Goal: Task Accomplishment & Management: Manage account settings

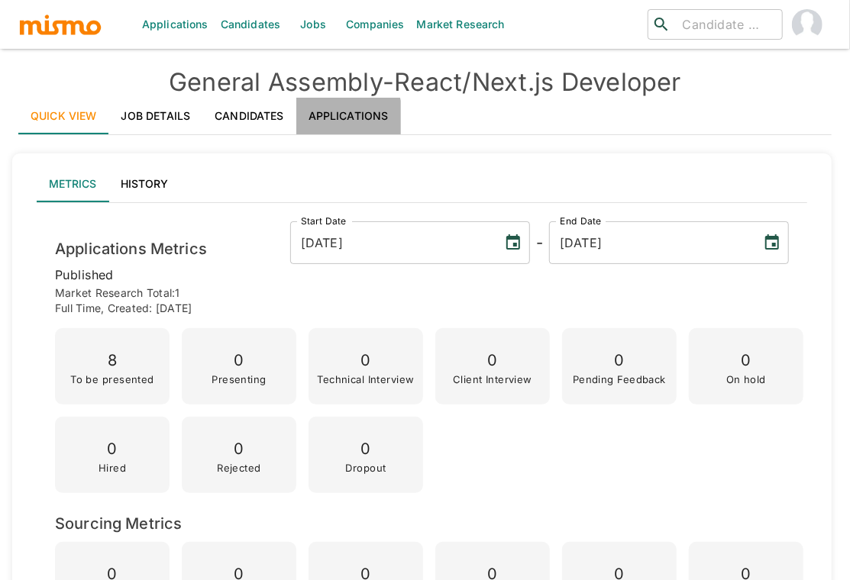
click at [331, 118] on link "Applications" at bounding box center [348, 116] width 105 height 37
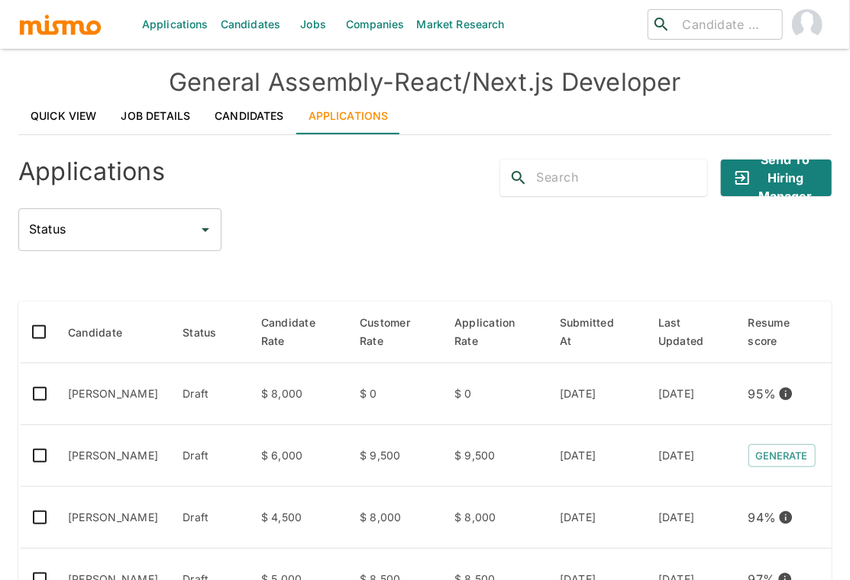
click at [339, 235] on div "Status Status" at bounding box center [424, 229] width 813 height 43
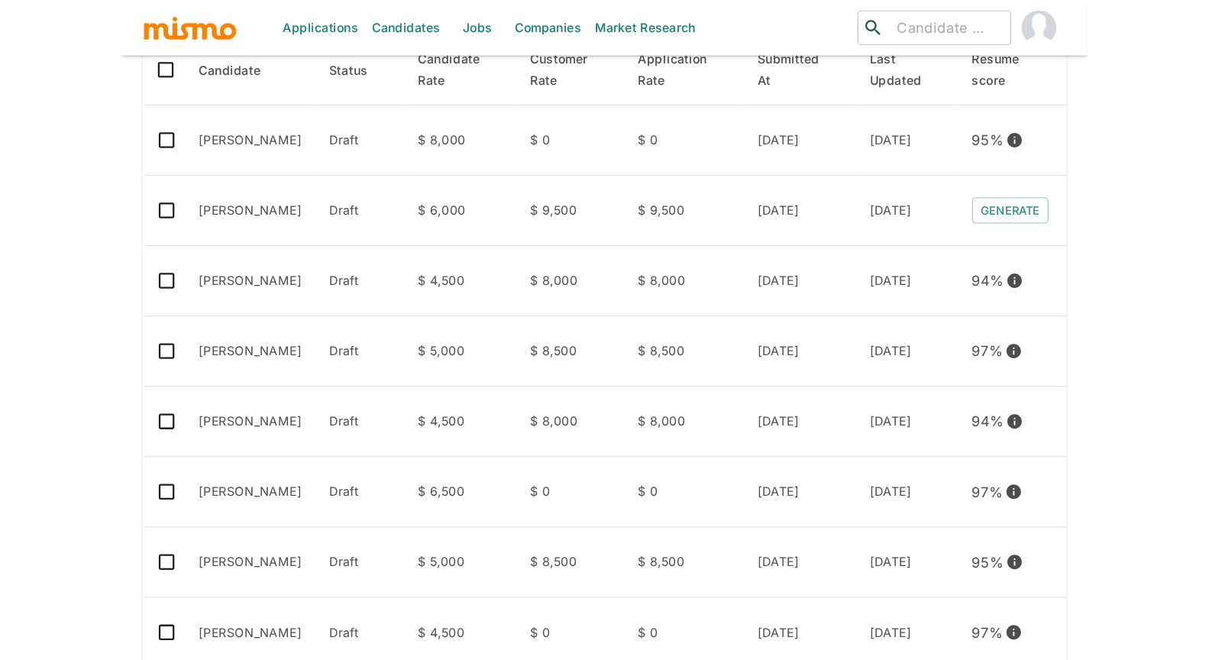
scroll to position [305, 0]
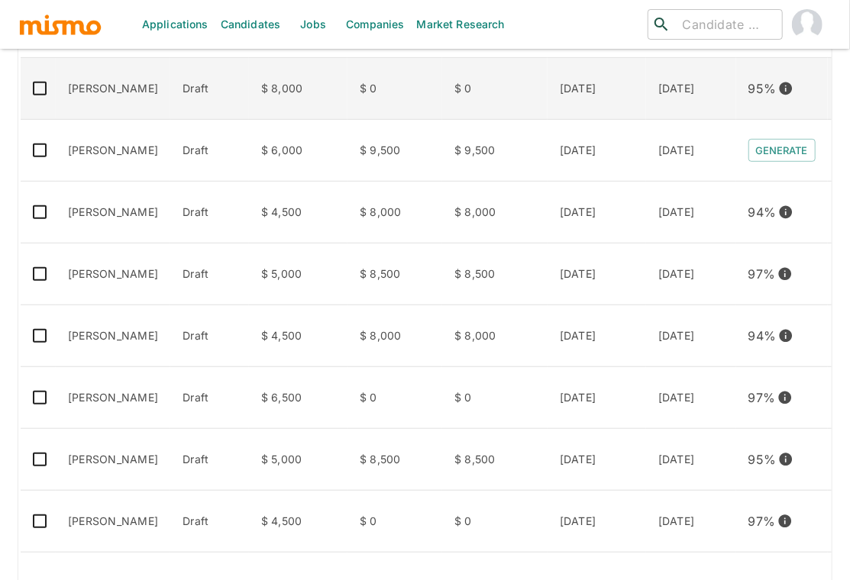
click at [118, 86] on td "Ramir Mesquita" at bounding box center [113, 89] width 115 height 62
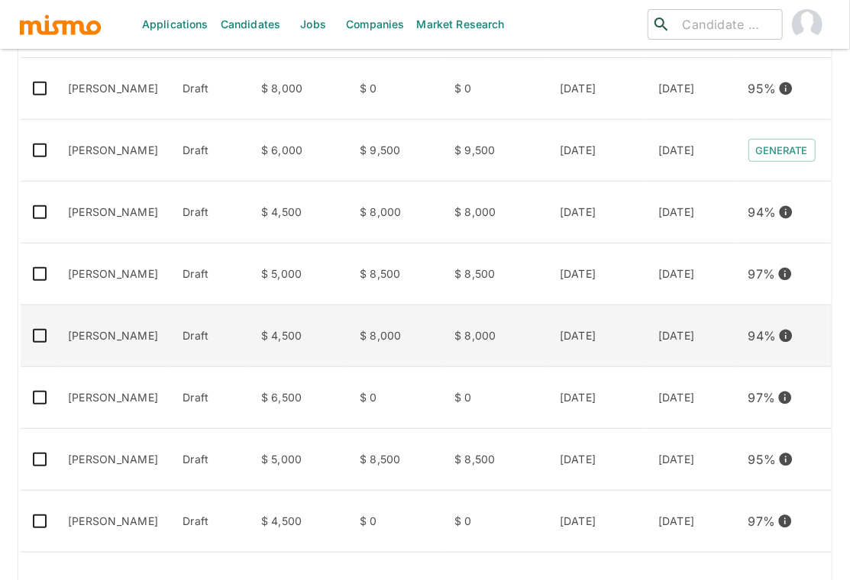
click at [144, 340] on td "[PERSON_NAME]" at bounding box center [113, 336] width 115 height 62
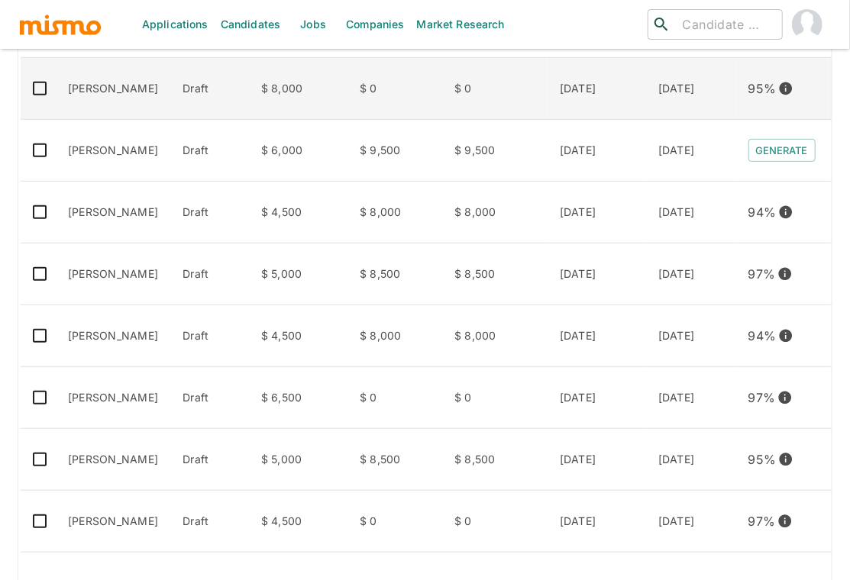
click at [148, 71] on td "Ramir Mesquita" at bounding box center [113, 89] width 115 height 62
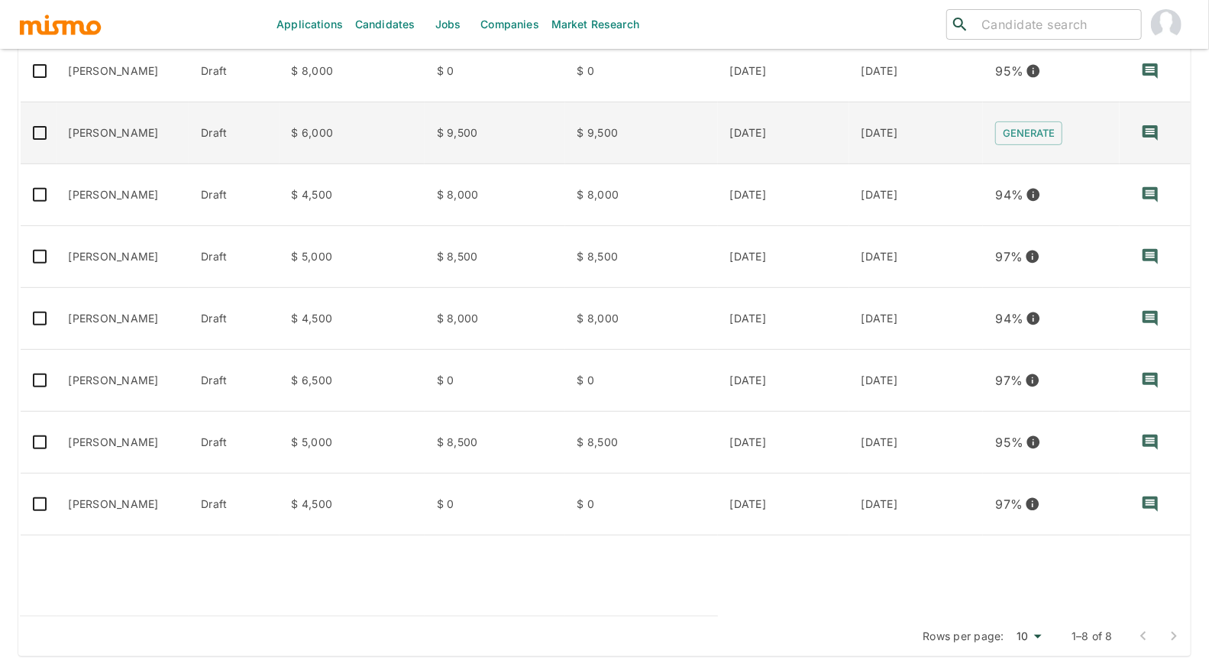
click at [137, 118] on td "Marcus Marques" at bounding box center [122, 133] width 133 height 62
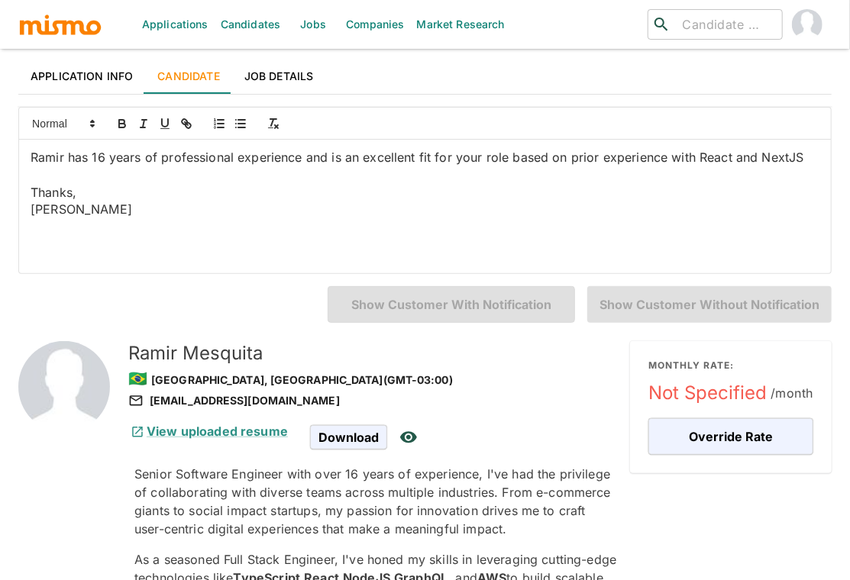
scroll to position [71, 0]
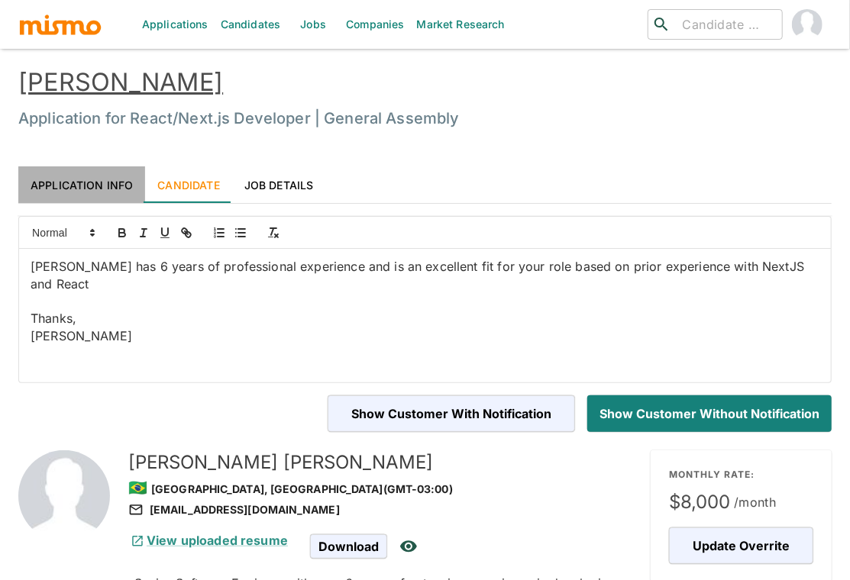
click at [76, 182] on link "Application Info" at bounding box center [81, 184] width 127 height 37
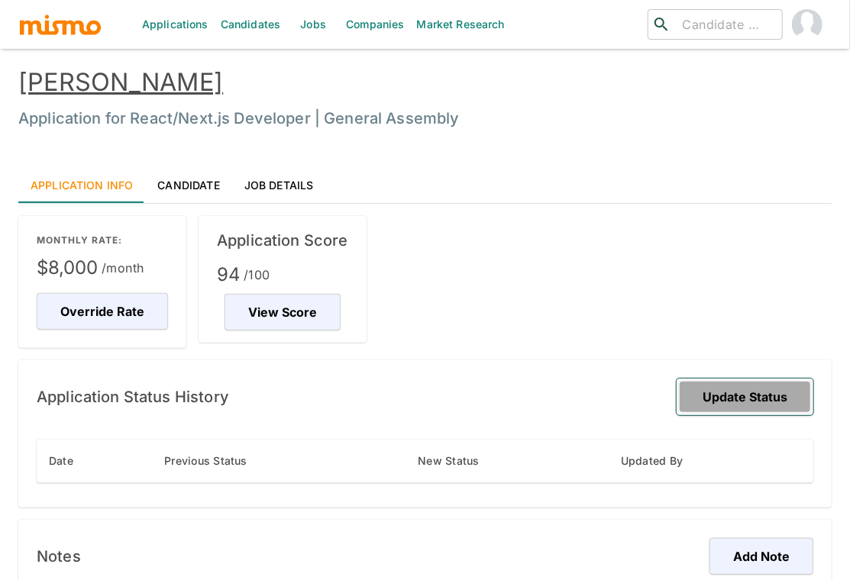
click at [763, 398] on button "Update Status" at bounding box center [744, 397] width 137 height 37
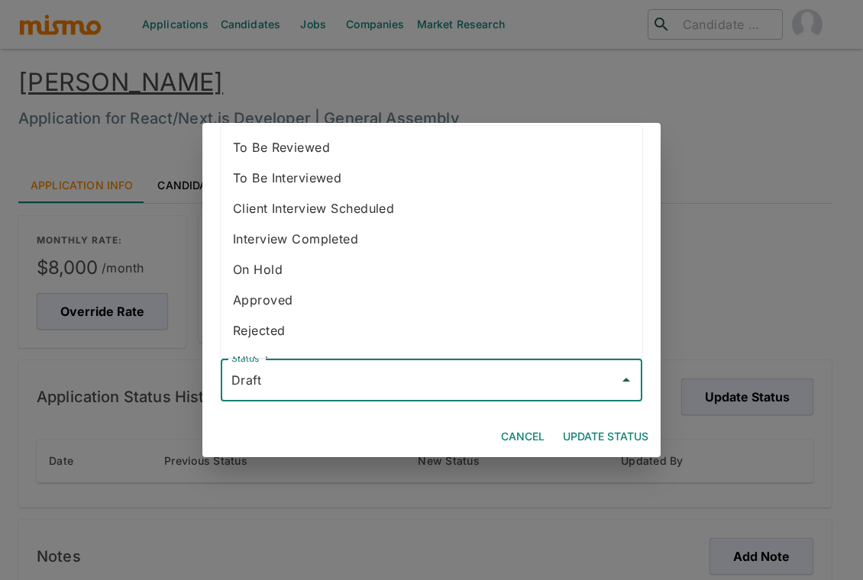
click at [498, 382] on input "Draft" at bounding box center [420, 380] width 385 height 29
click at [381, 150] on li "To Be Reviewed" at bounding box center [431, 147] width 421 height 31
type input "To Be Reviewed"
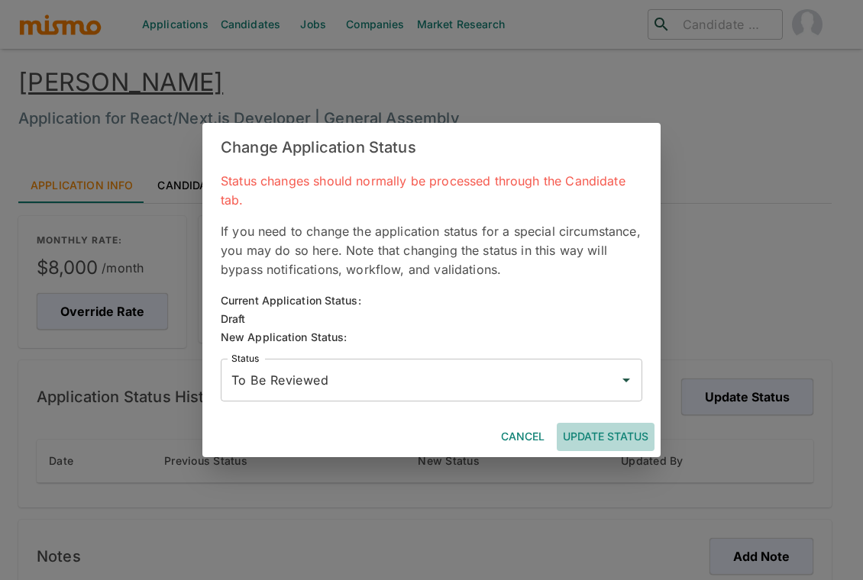
click at [590, 446] on button "Update Status" at bounding box center [606, 437] width 98 height 28
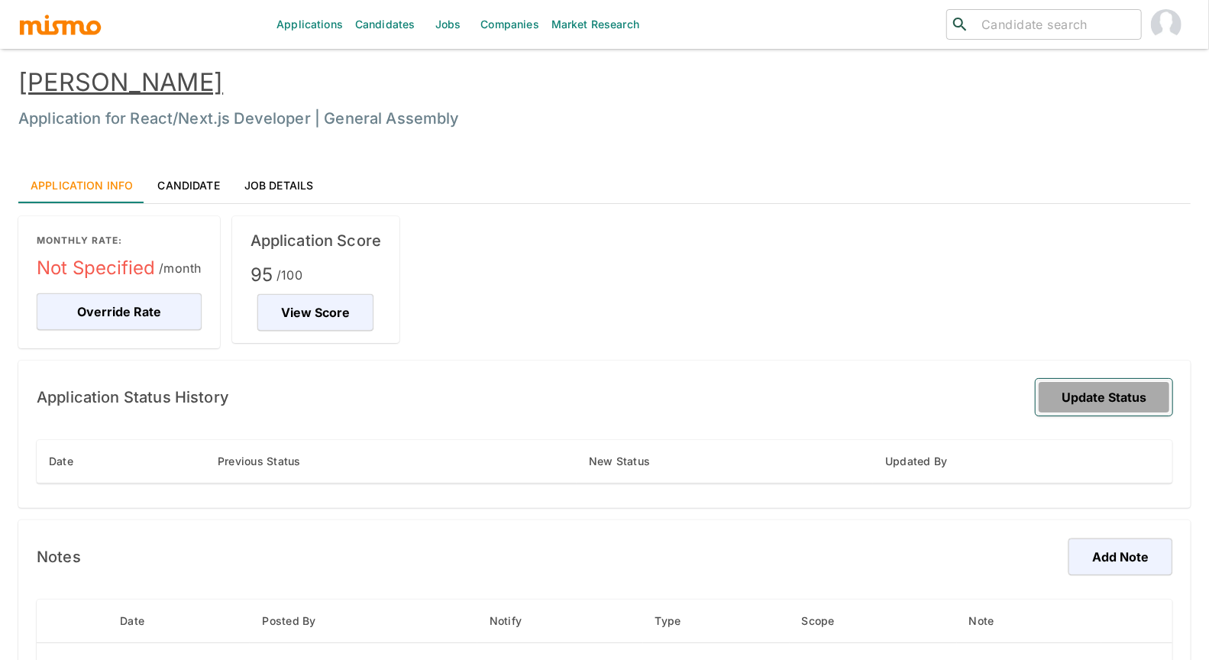
click at [862, 386] on button "Update Status" at bounding box center [1103, 397] width 137 height 37
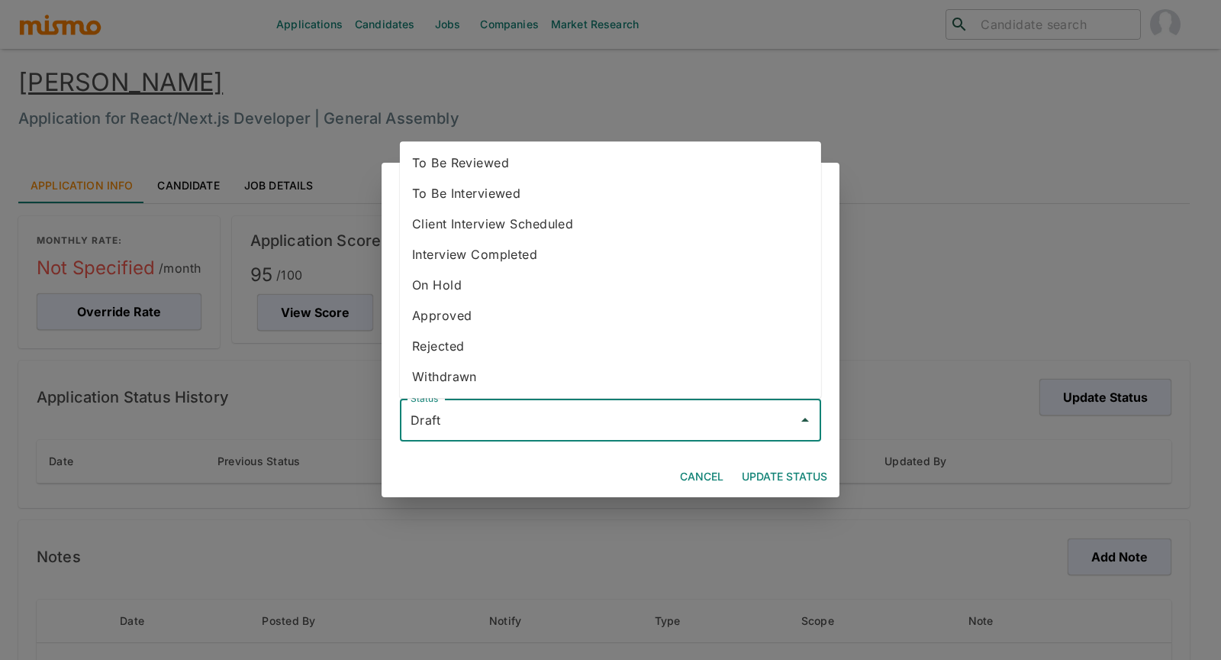
click at [605, 421] on input "Draft" at bounding box center [599, 419] width 385 height 29
click at [533, 160] on li "To Be Reviewed" at bounding box center [610, 162] width 421 height 31
type input "To Be Reviewed"
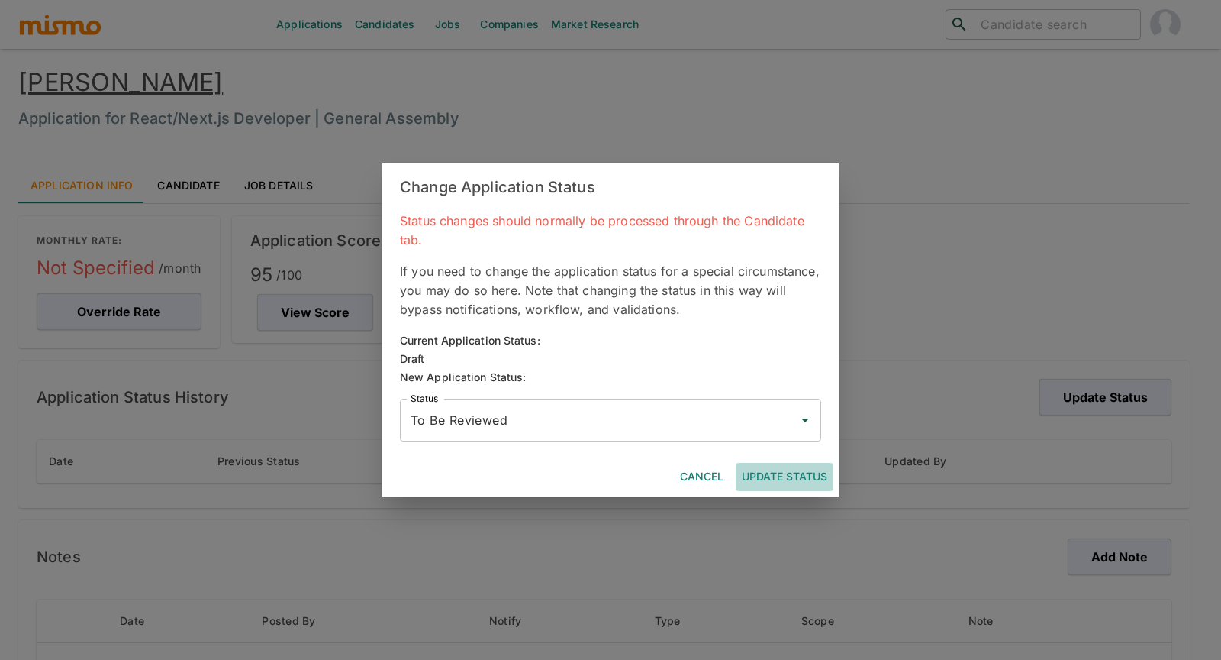
click at [781, 482] on button "Update Status" at bounding box center [785, 477] width 98 height 28
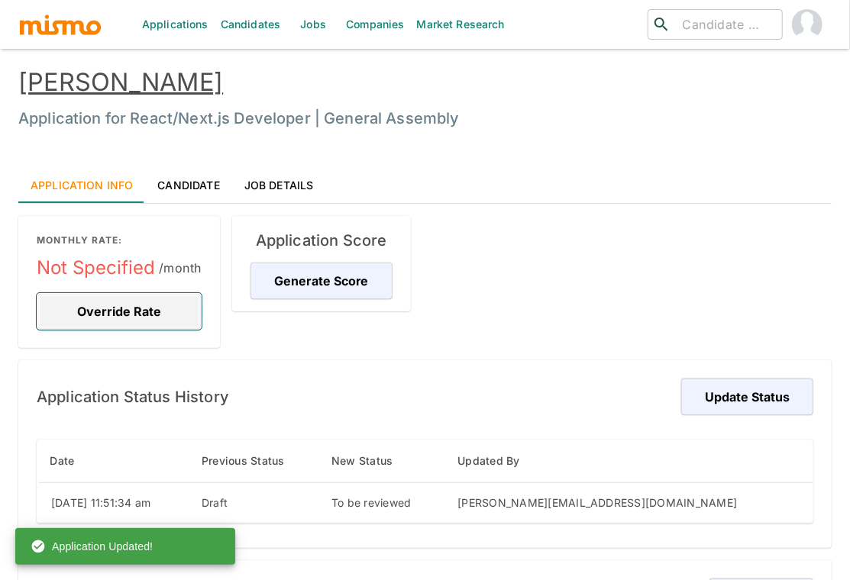
click at [155, 315] on button "Override Rate" at bounding box center [119, 311] width 165 height 37
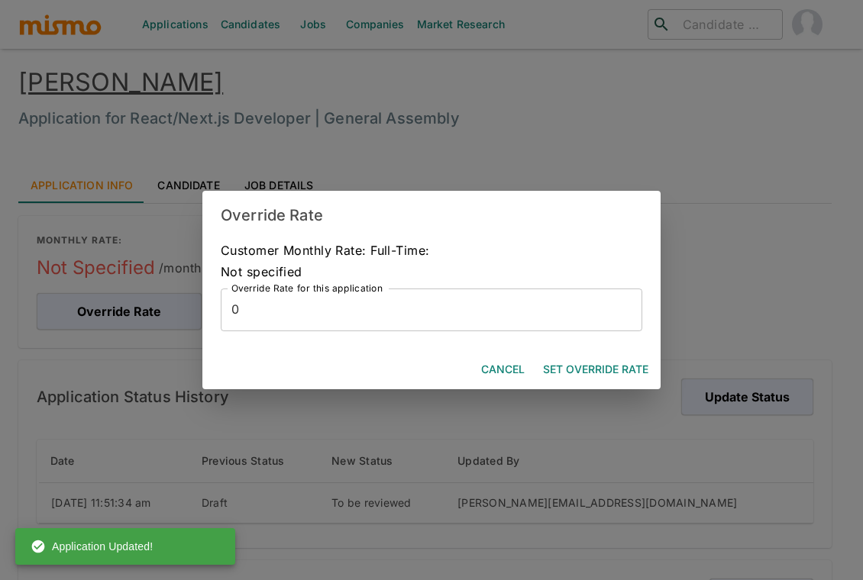
click at [279, 321] on input "0" at bounding box center [431, 310] width 421 height 43
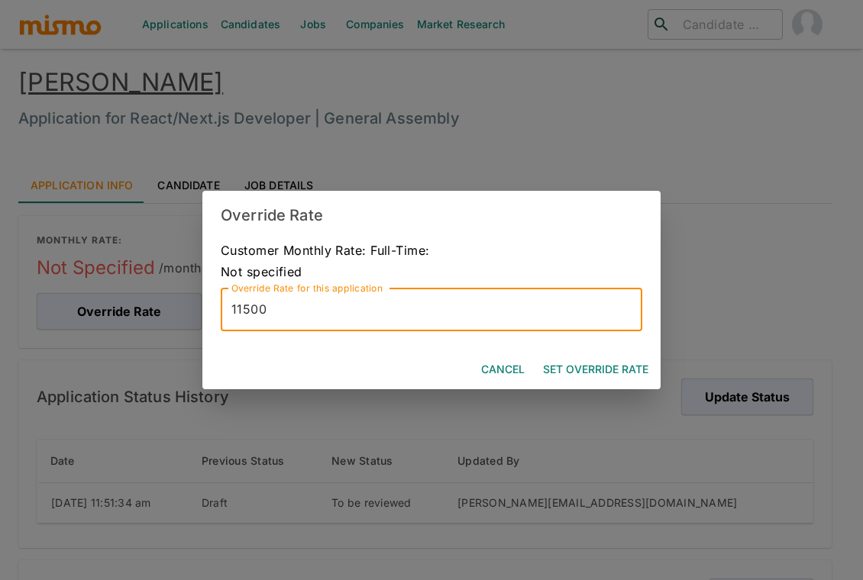
type input "11500"
click at [605, 377] on button "Set Override Rate" at bounding box center [596, 370] width 118 height 28
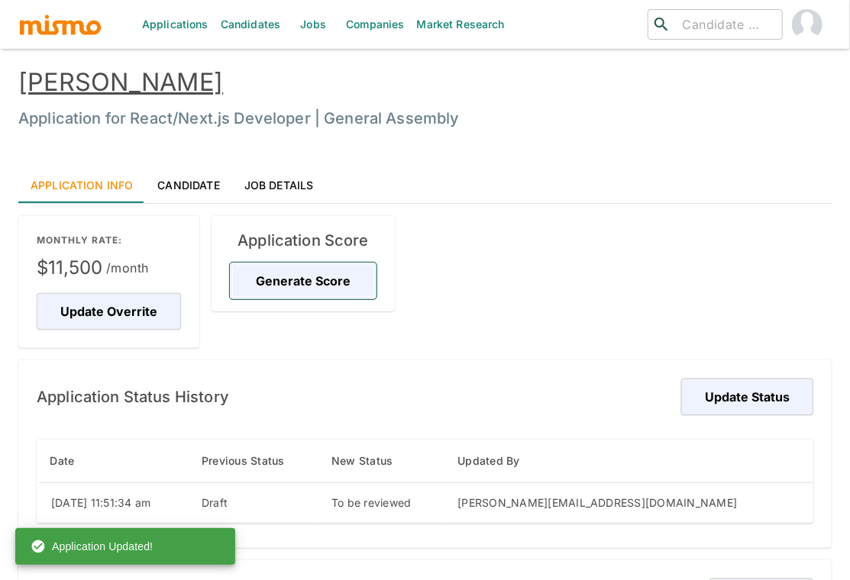
drag, startPoint x: 283, startPoint y: 280, endPoint x: 293, endPoint y: 281, distance: 10.0
click at [283, 280] on button "Generate Score" at bounding box center [303, 281] width 147 height 37
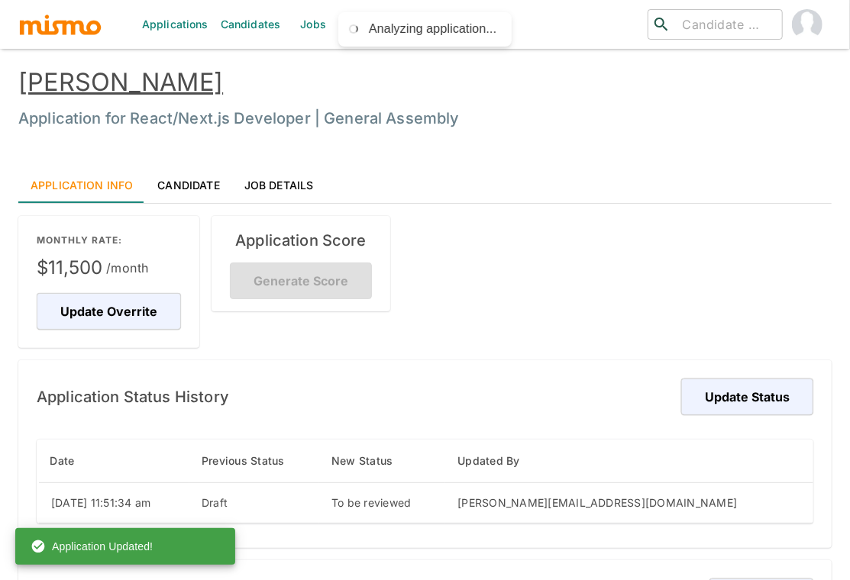
click at [151, 84] on link "Ramir Mesquita" at bounding box center [120, 82] width 205 height 30
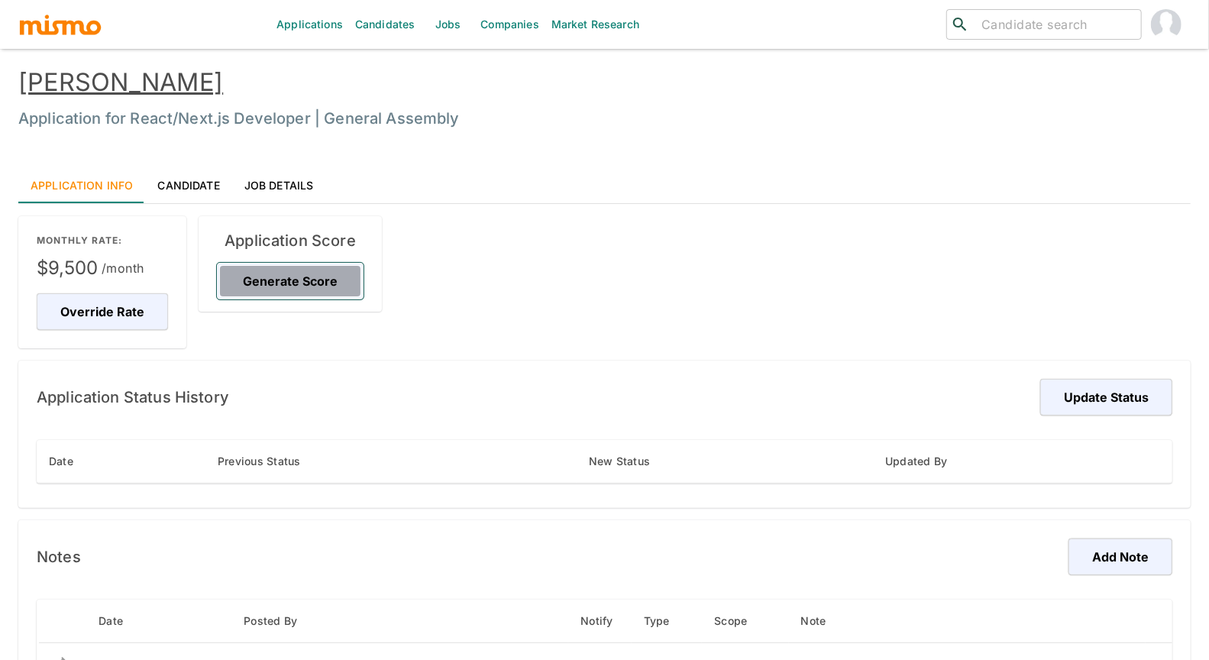
drag, startPoint x: 315, startPoint y: 293, endPoint x: 628, endPoint y: 321, distance: 313.5
click at [315, 293] on button "Generate Score" at bounding box center [290, 281] width 147 height 37
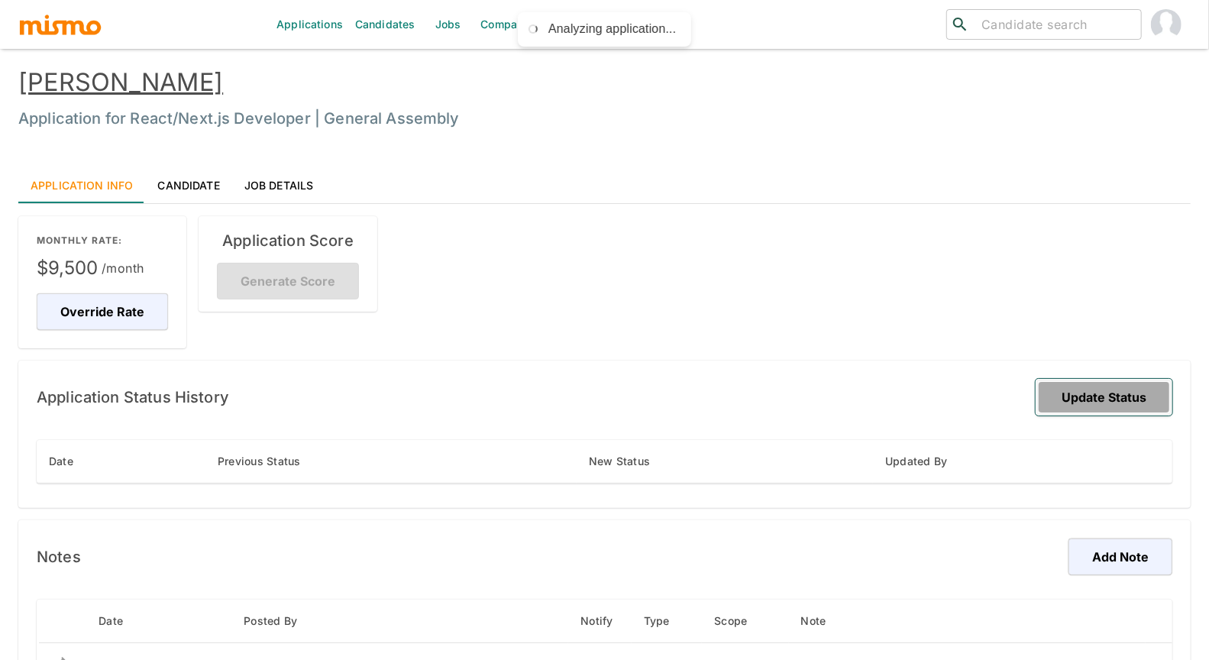
click at [1115, 404] on button "Update Status" at bounding box center [1103, 397] width 137 height 37
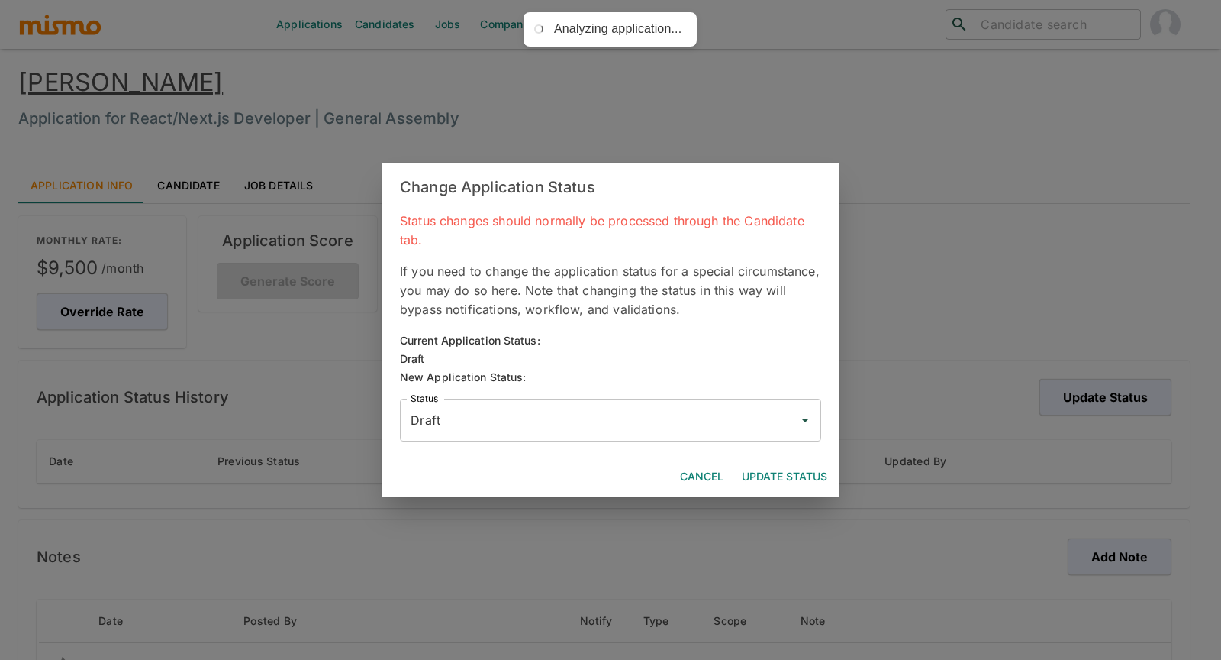
click at [695, 418] on input "Draft" at bounding box center [599, 419] width 385 height 29
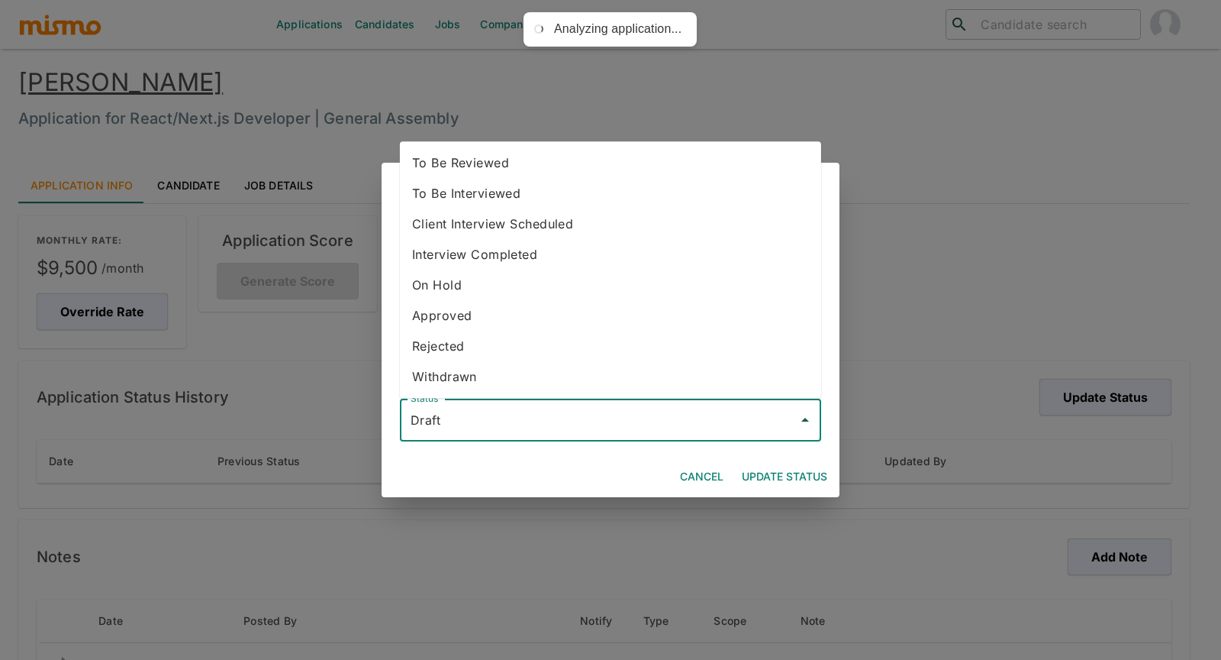
drag, startPoint x: 515, startPoint y: 160, endPoint x: 543, endPoint y: 195, distance: 45.1
click at [515, 160] on li "To Be Reviewed" at bounding box center [610, 162] width 421 height 31
type input "To Be Reviewed"
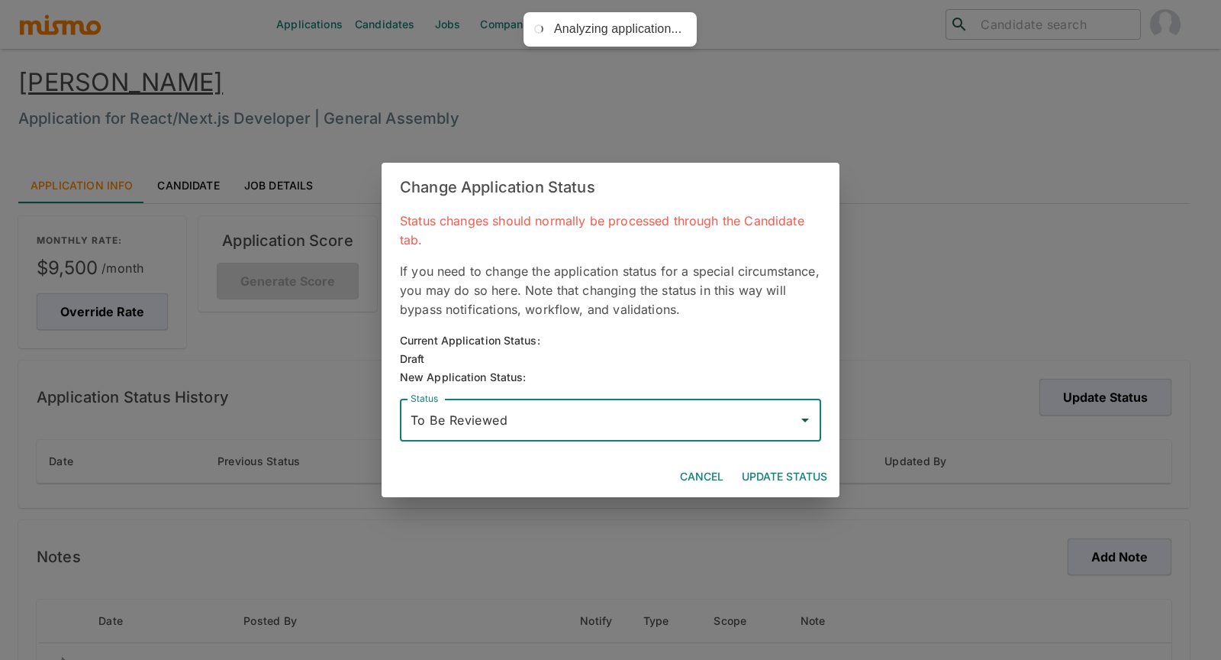
click at [762, 482] on button "Update Status" at bounding box center [785, 477] width 98 height 28
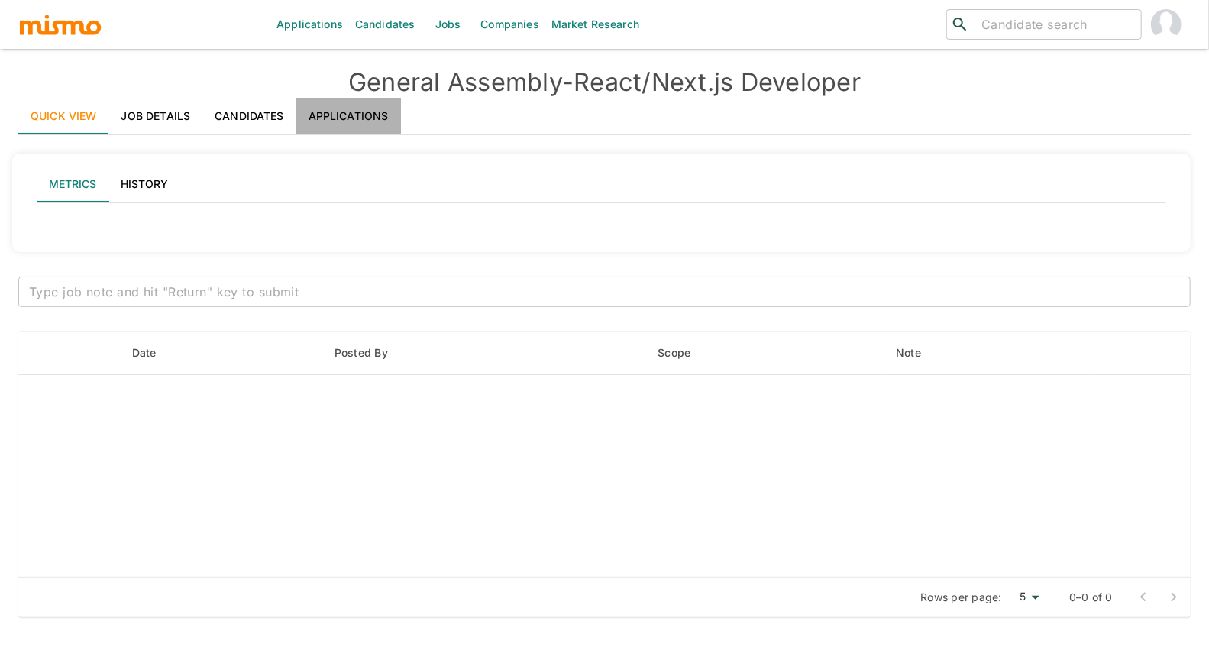
click at [350, 116] on link "Applications" at bounding box center [348, 116] width 105 height 37
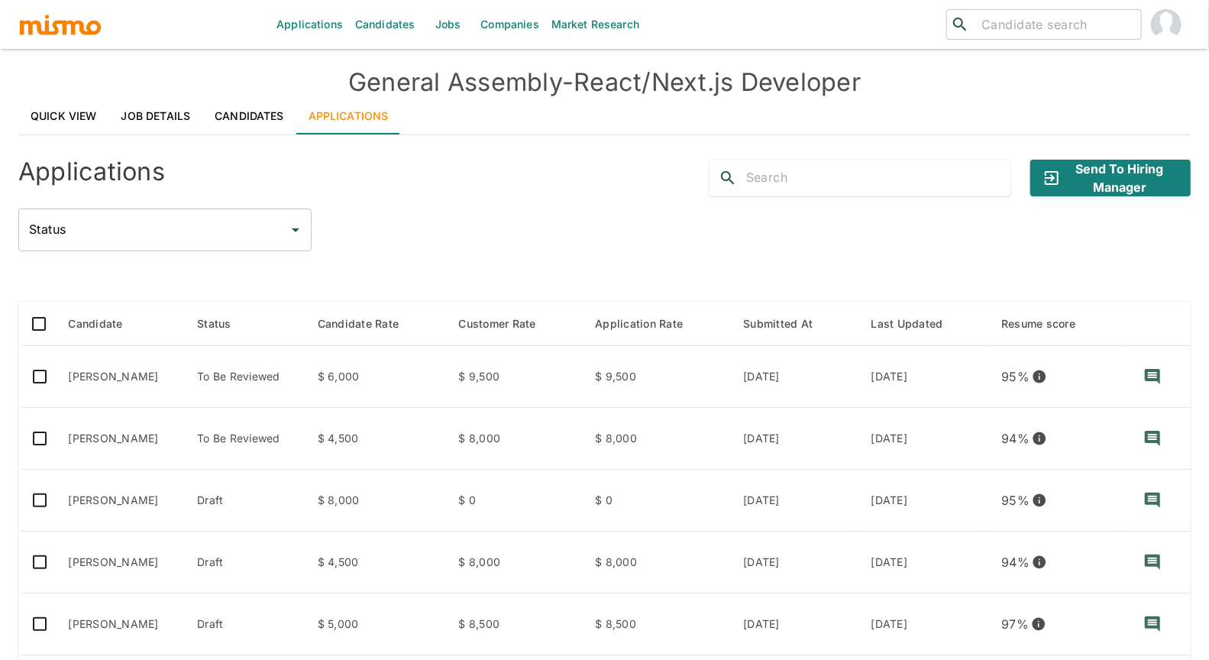
click at [437, 221] on div "Status Status" at bounding box center [604, 229] width 1172 height 43
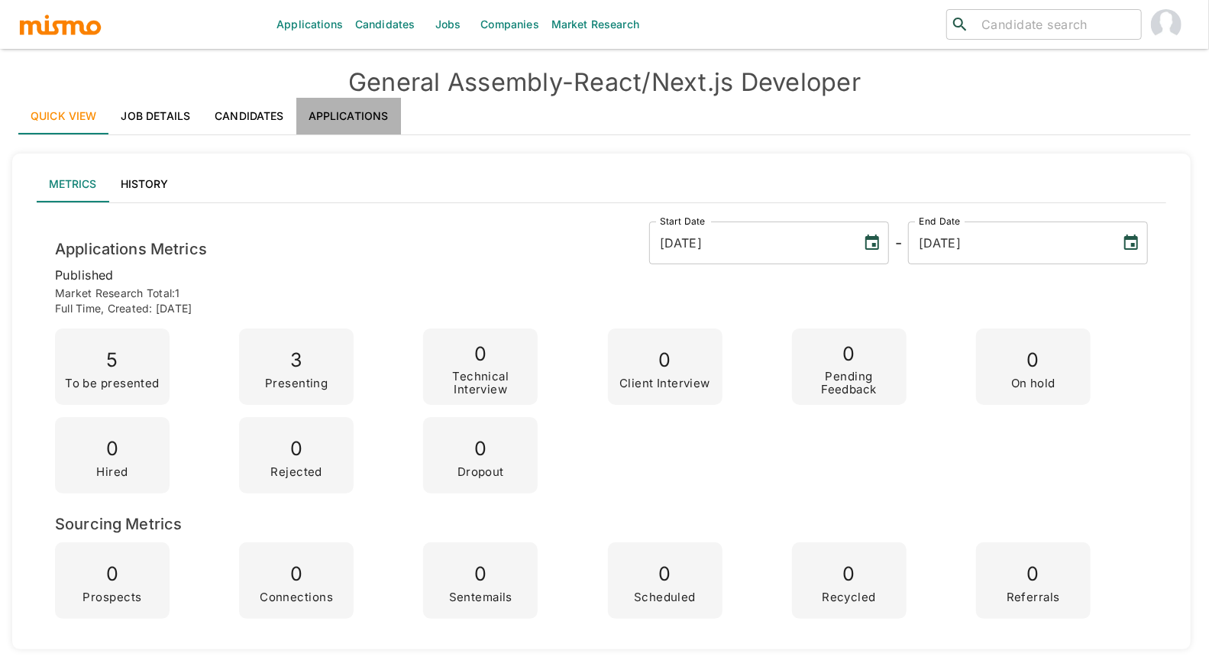
click at [368, 114] on link "Applications" at bounding box center [348, 116] width 105 height 37
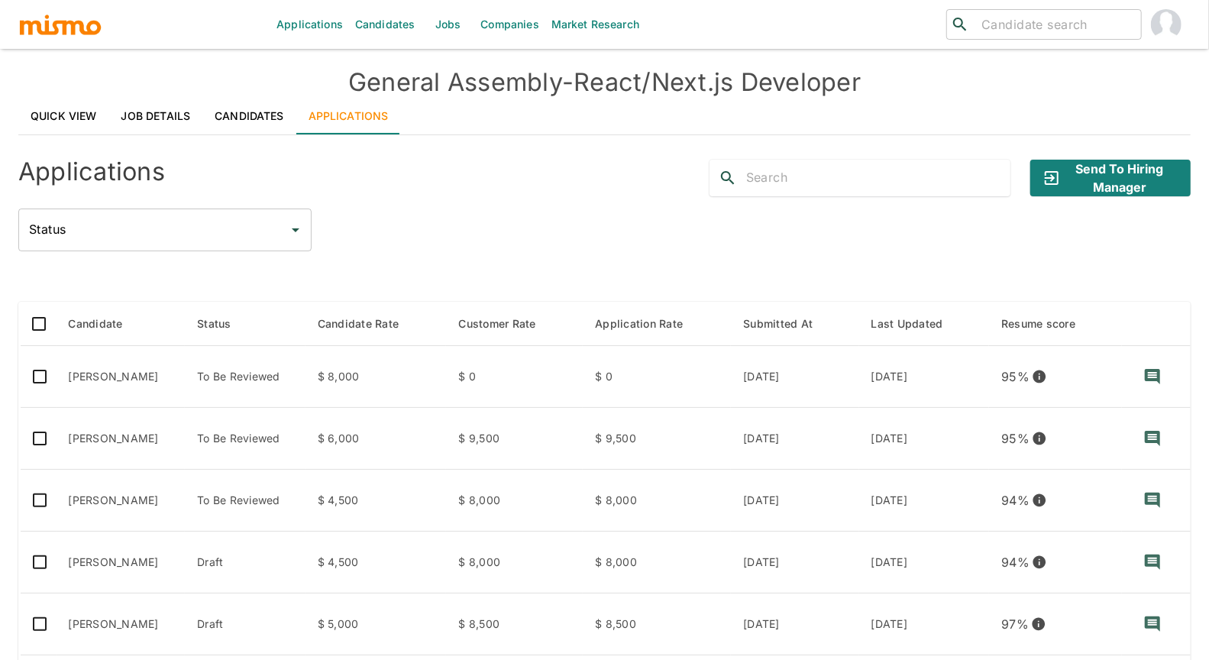
click at [613, 195] on div "Applications Send to Hiring Manager" at bounding box center [598, 171] width 1184 height 49
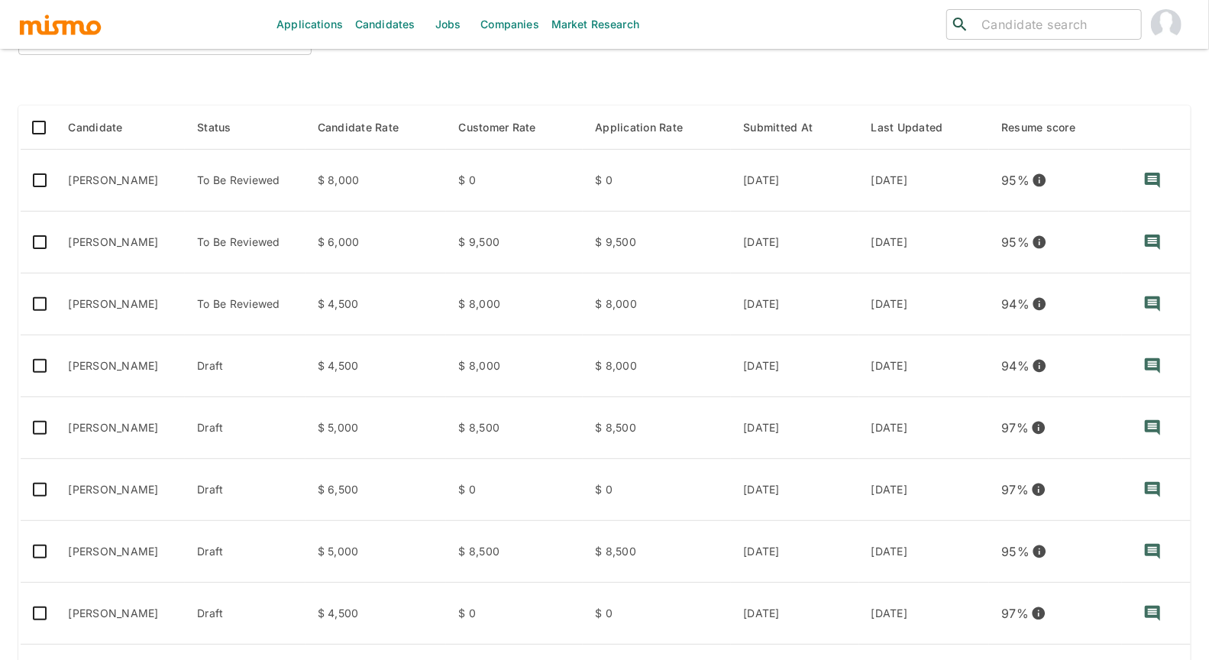
scroll to position [203, 0]
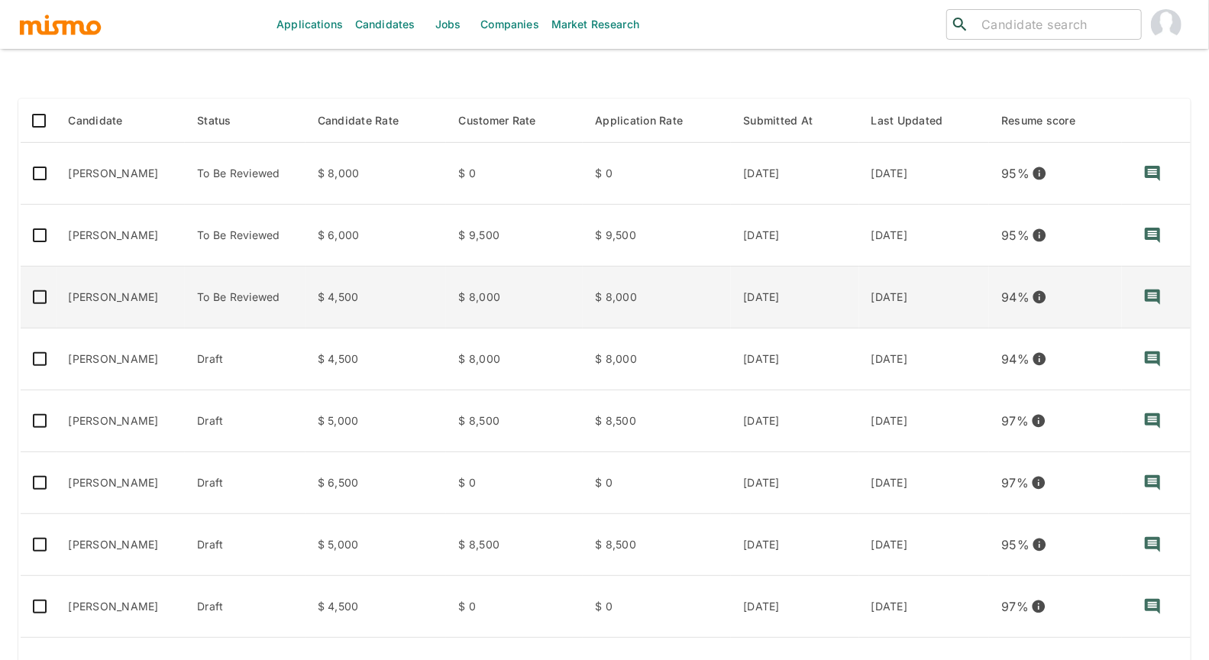
click at [141, 295] on td "Julio Lopes" at bounding box center [120, 297] width 129 height 62
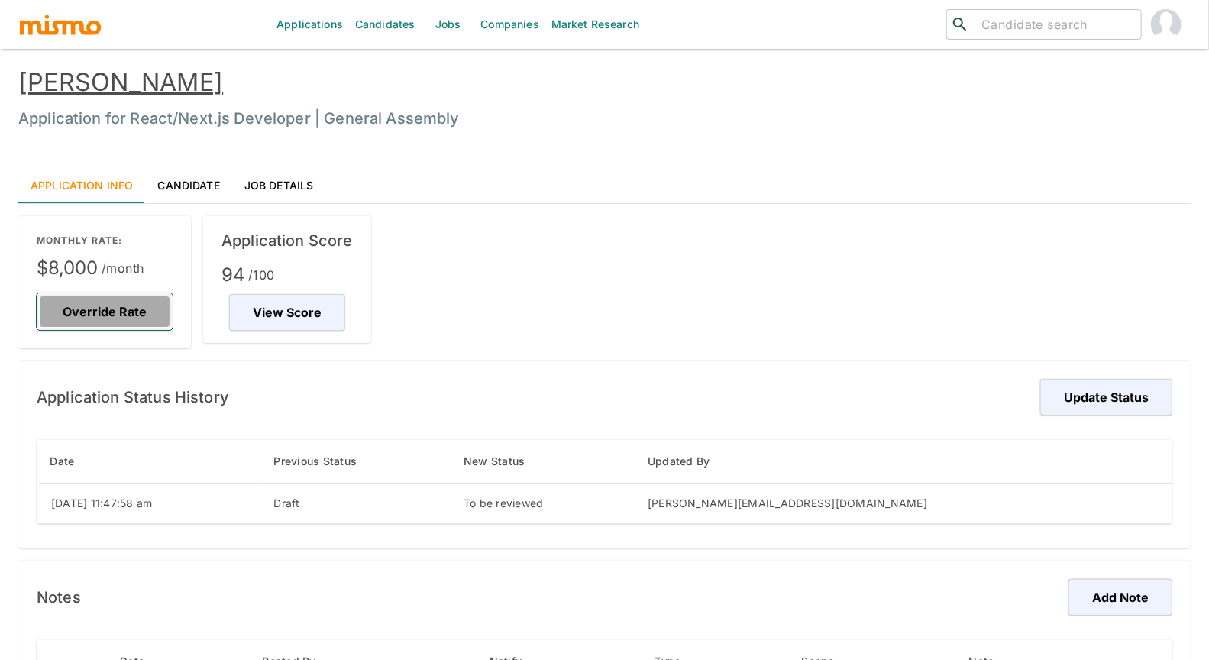
click at [93, 305] on button "Override Rate" at bounding box center [105, 311] width 136 height 37
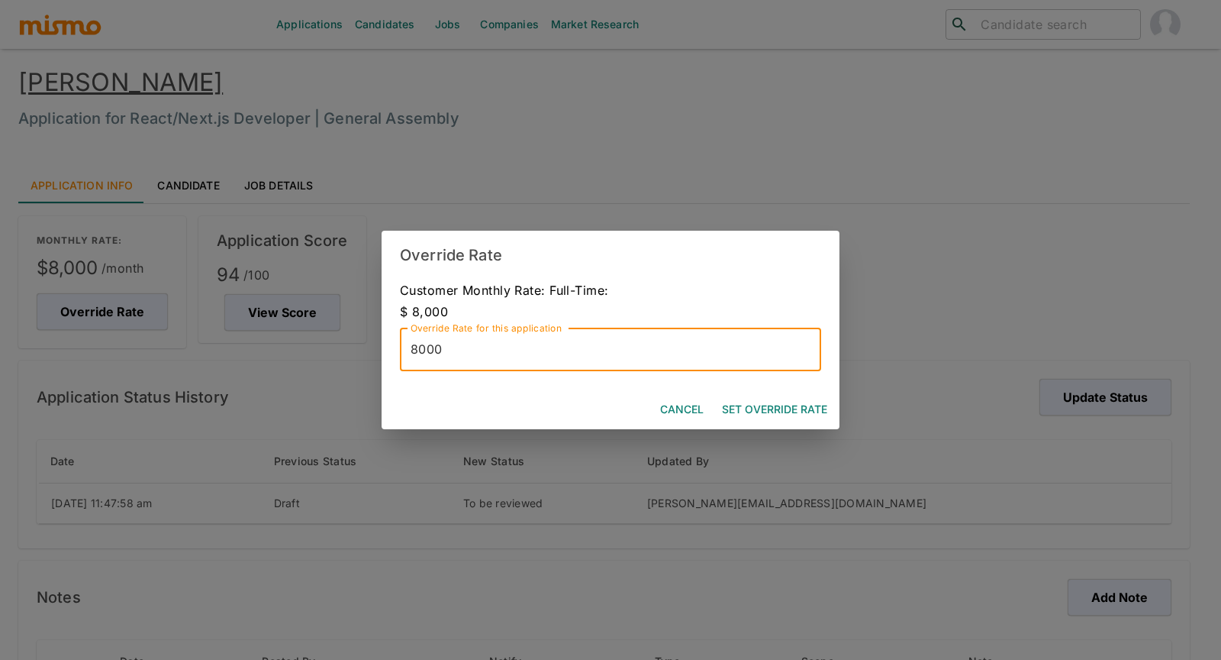
click at [429, 350] on input "8000" at bounding box center [610, 349] width 421 height 43
click at [428, 350] on input "8000" at bounding box center [610, 349] width 421 height 43
type input "8500"
click at [804, 411] on button "Set Override Rate" at bounding box center [775, 409] width 118 height 28
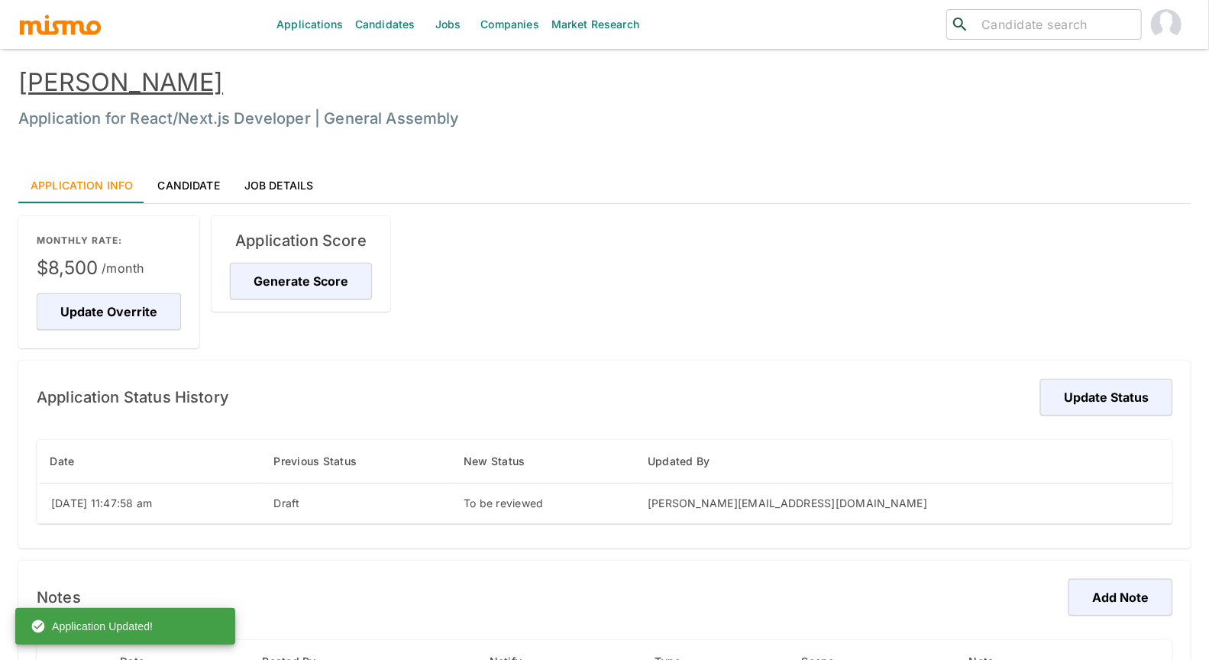
click at [95, 79] on link "[PERSON_NAME]" at bounding box center [120, 82] width 205 height 30
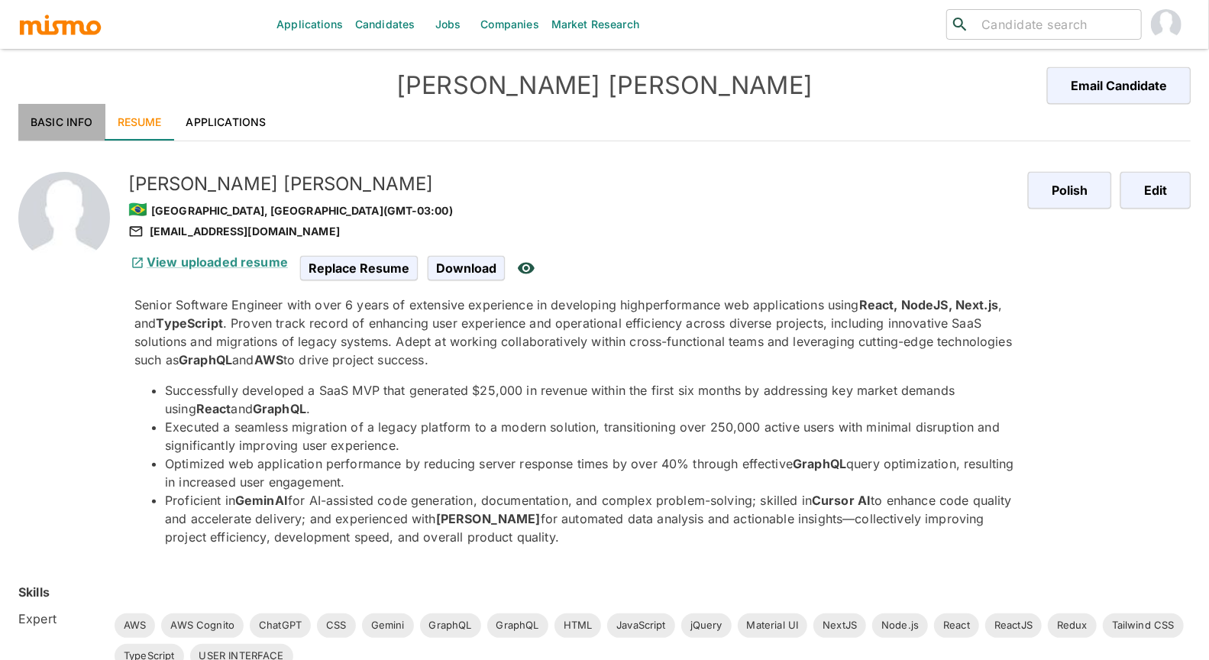
click at [56, 118] on link "Basic Info" at bounding box center [61, 122] width 87 height 37
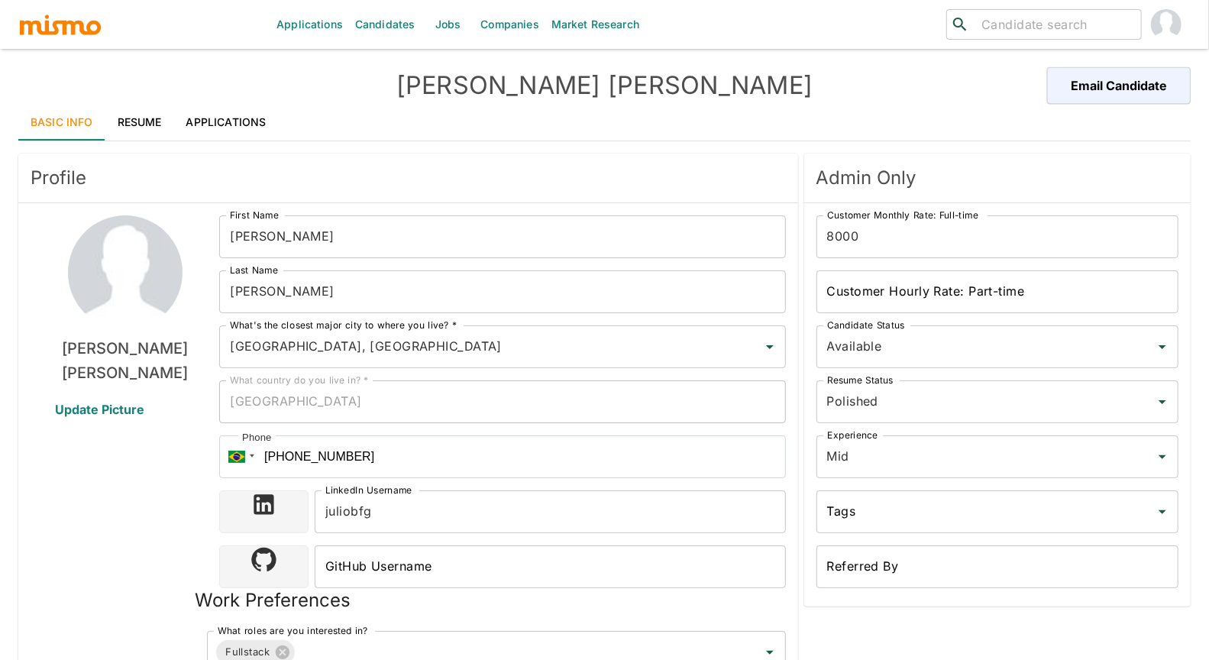
click at [144, 534] on div "[PERSON_NAME] Update Picture" at bounding box center [125, 554] width 189 height 678
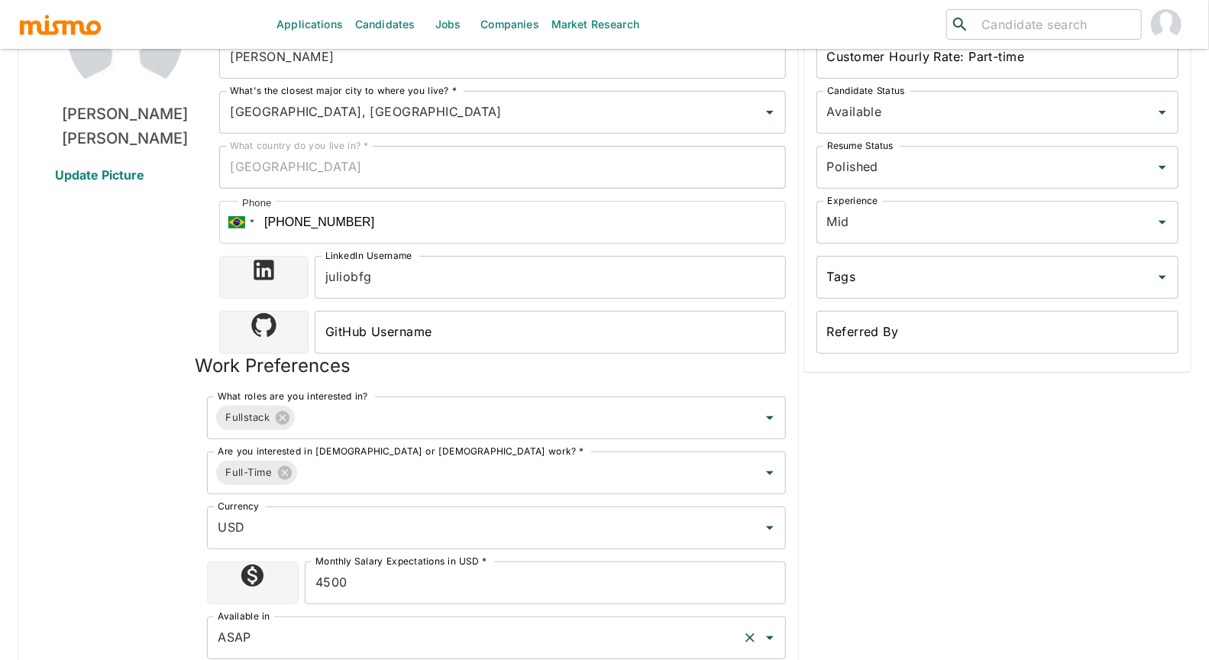
scroll to position [237, 0]
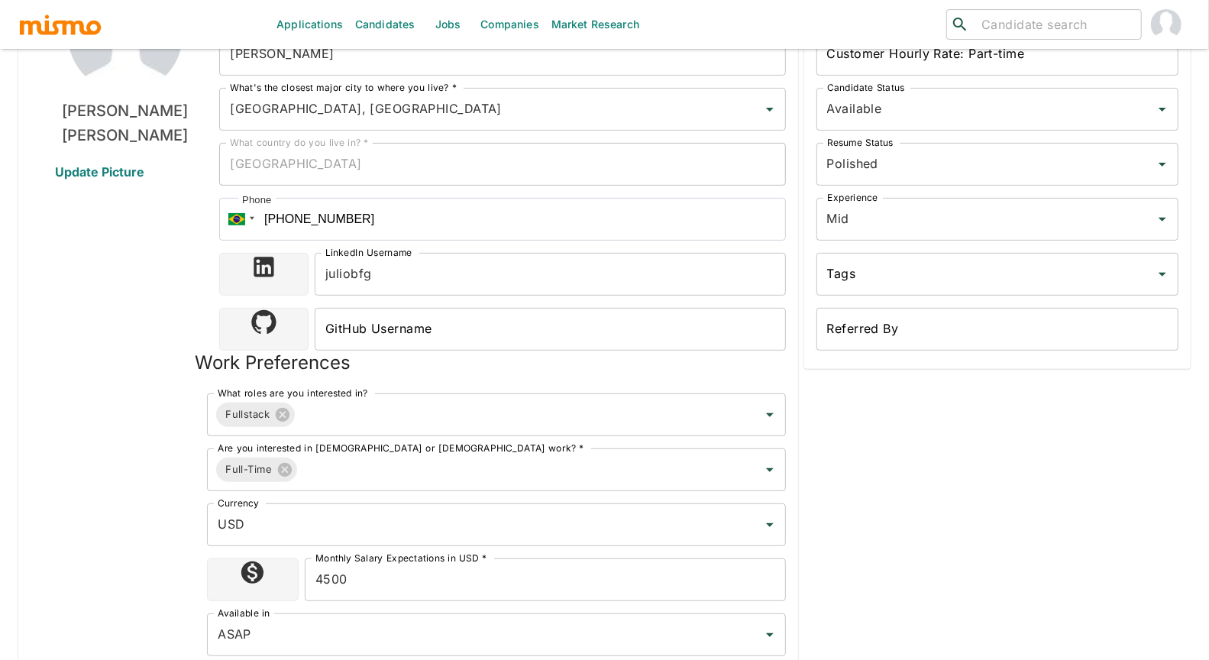
click at [324, 581] on input "4500" at bounding box center [545, 579] width 481 height 43
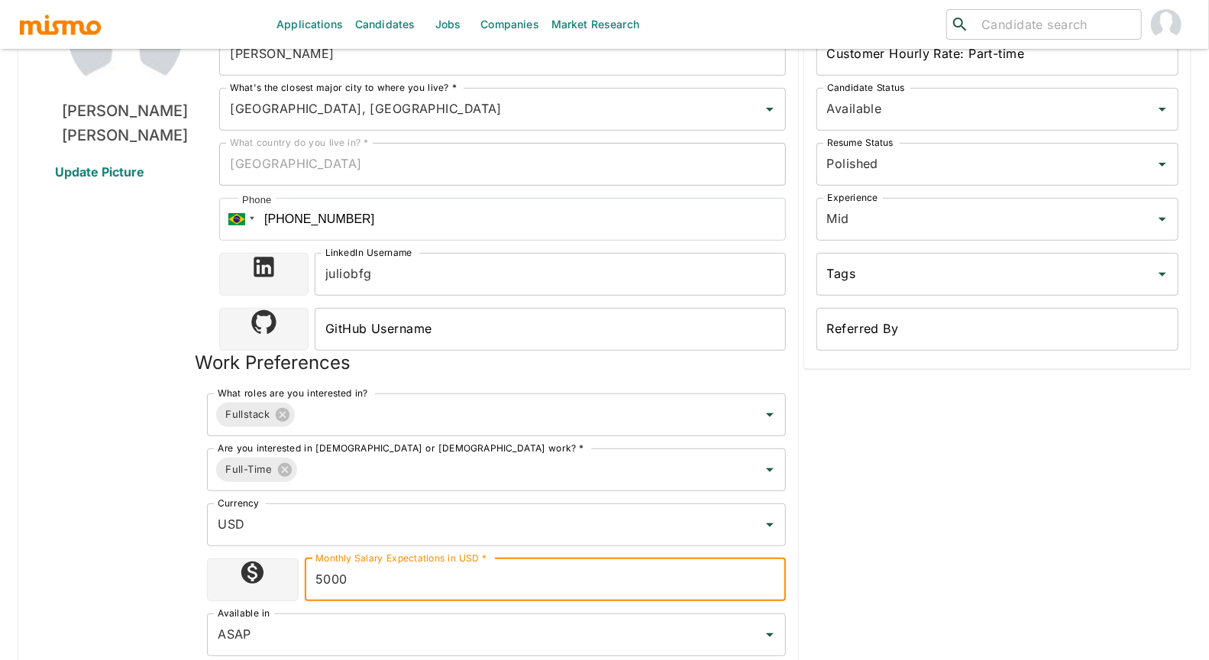
type input "5000"
click at [986, 525] on div "Admin Only Customer Monthly Rate: Full-time 8000 Customer Monthly Rate: Full-ti…" at bounding box center [994, 292] width 392 height 764
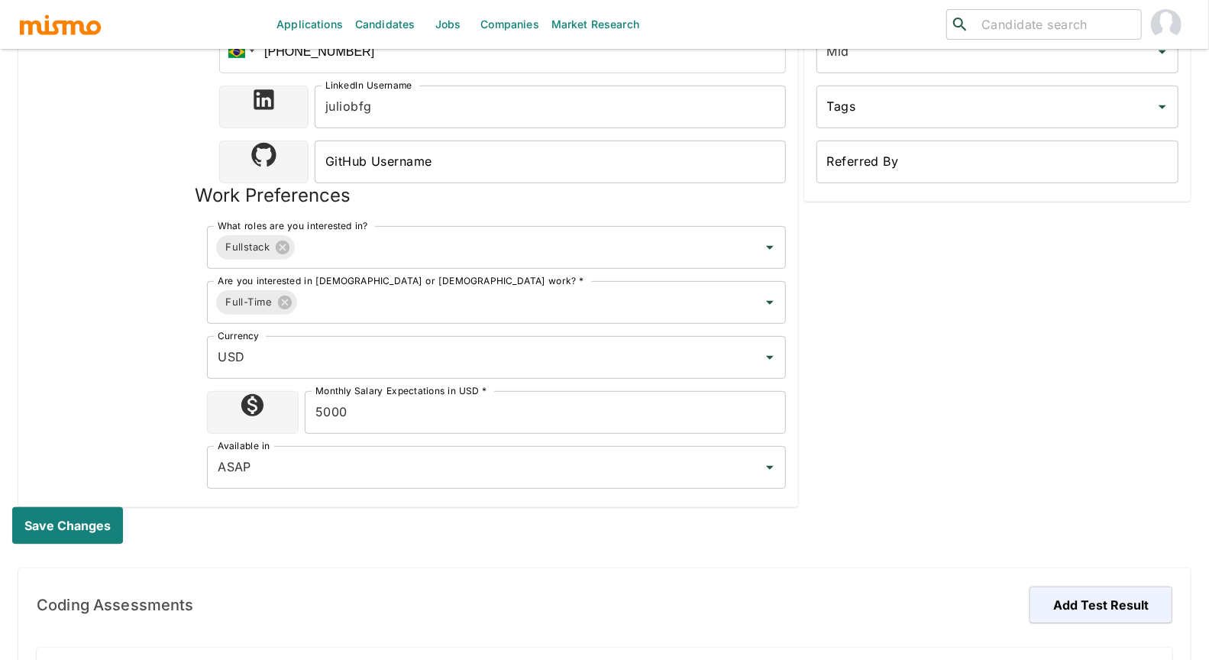
scroll to position [407, 0]
click at [78, 512] on button "Save changes" at bounding box center [70, 523] width 117 height 37
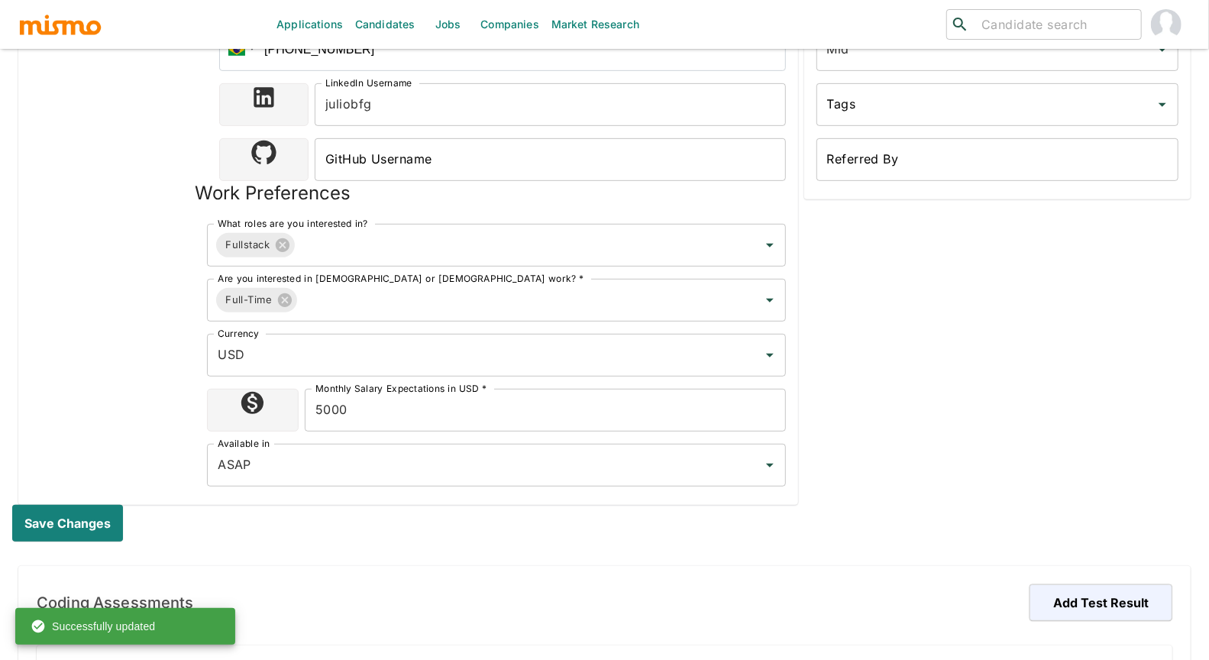
click at [74, 331] on div "Julio Lopes Update Picture" at bounding box center [125, 147] width 189 height 678
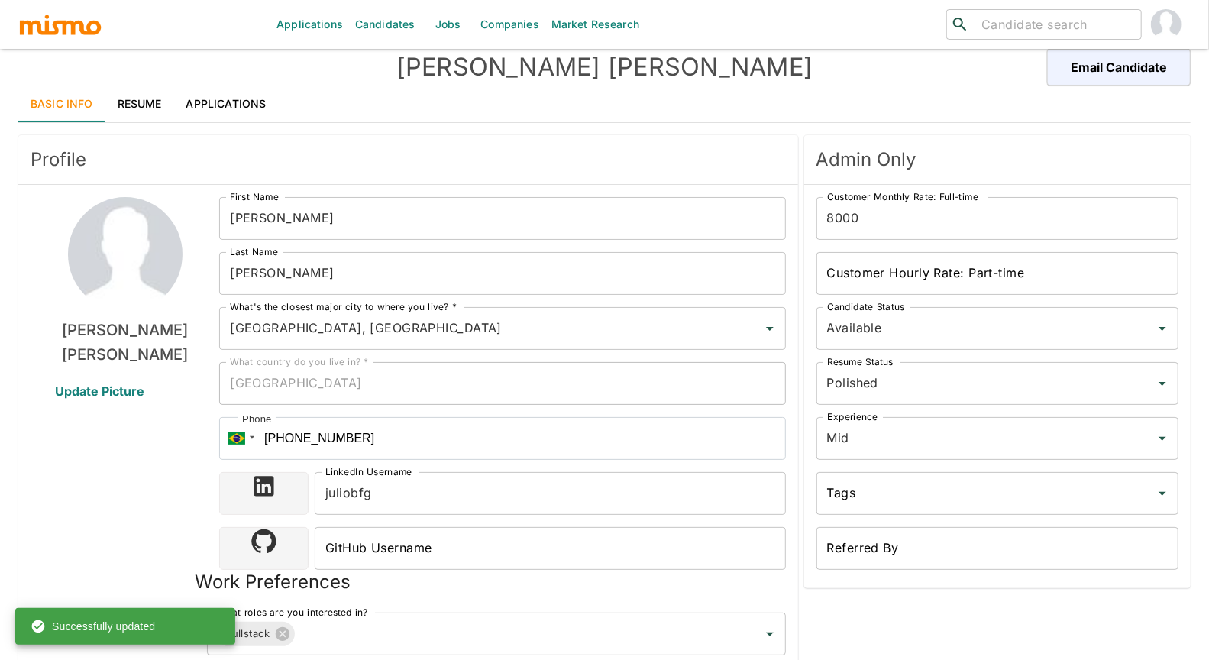
scroll to position [0, 0]
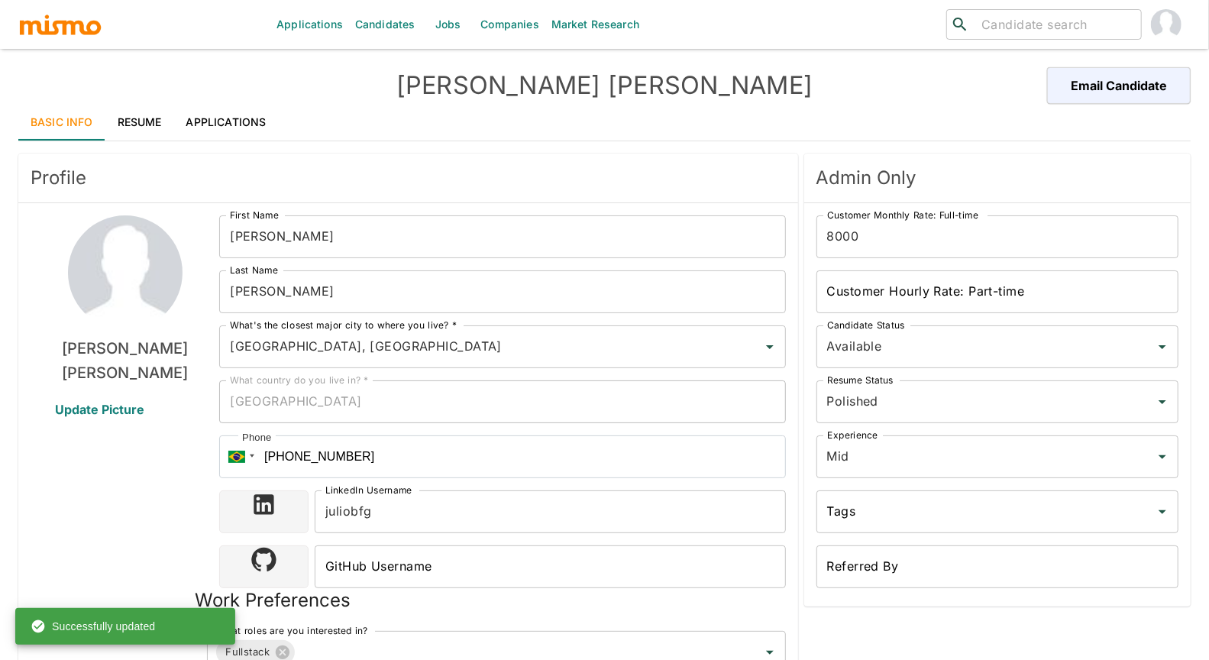
drag, startPoint x: 137, startPoint y: 120, endPoint x: 158, endPoint y: 119, distance: 21.4
click at [137, 120] on link "Resume" at bounding box center [139, 122] width 69 height 37
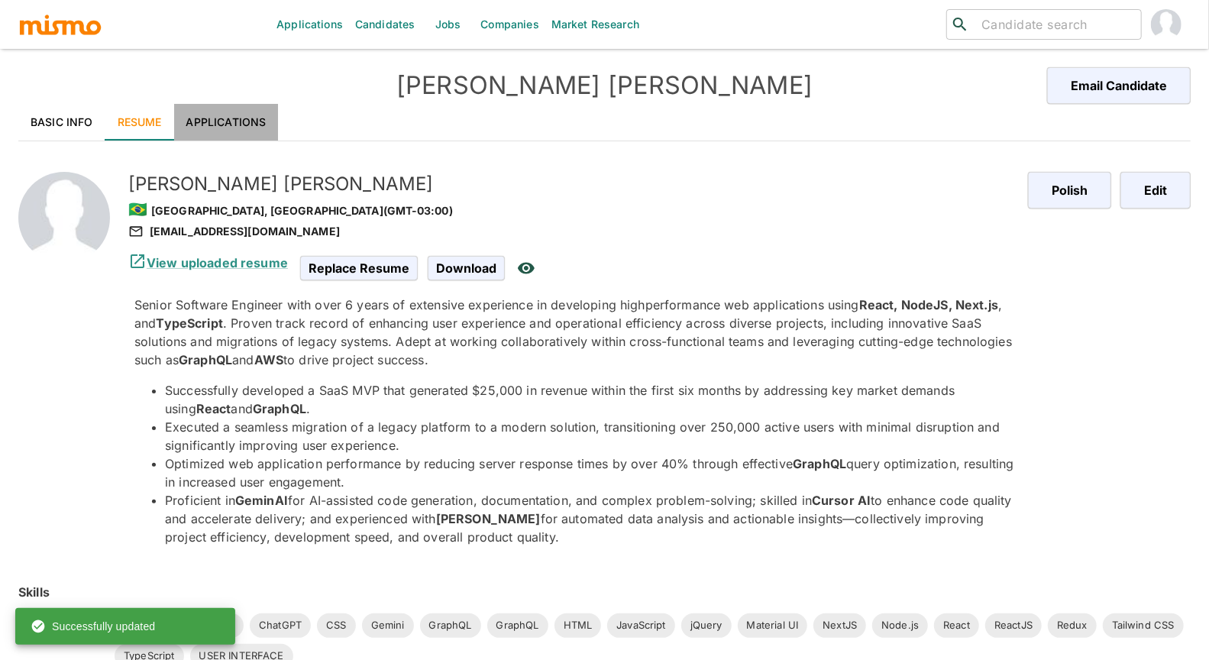
click at [249, 123] on link "Applications" at bounding box center [226, 122] width 105 height 37
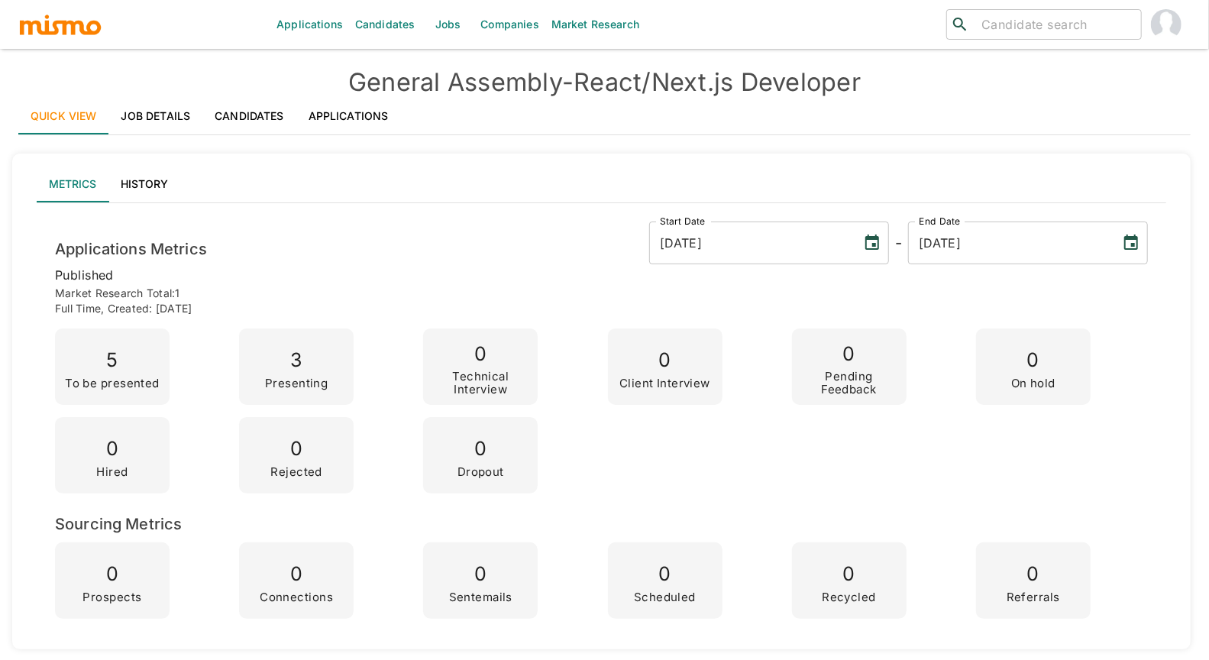
click at [338, 112] on link "Applications" at bounding box center [348, 116] width 105 height 37
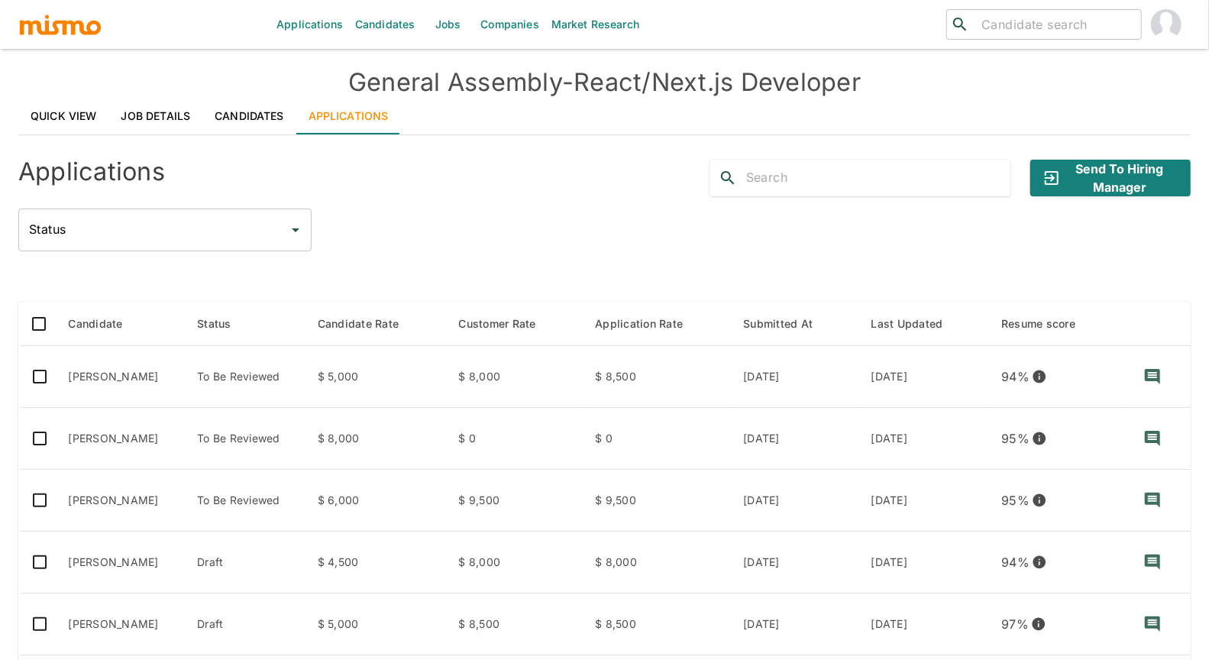
click at [523, 215] on div "Status Status" at bounding box center [604, 229] width 1172 height 43
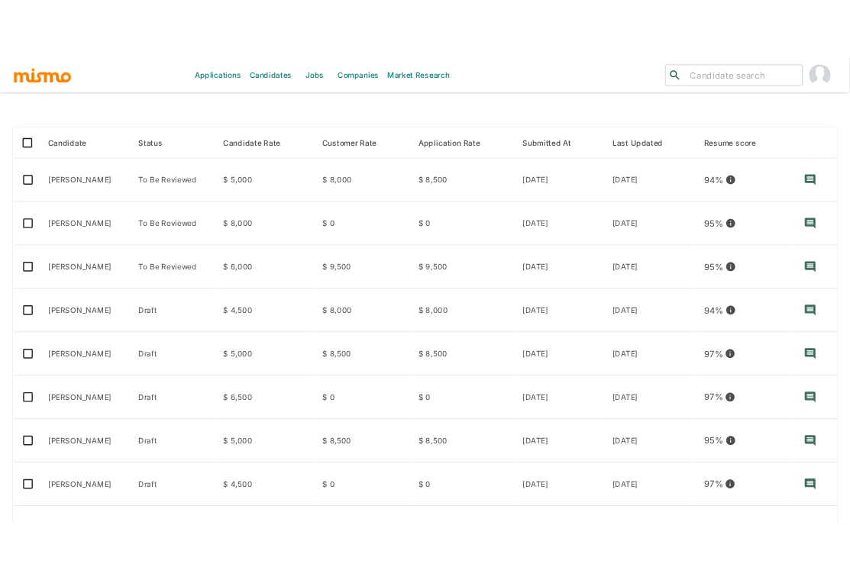
scroll to position [237, 0]
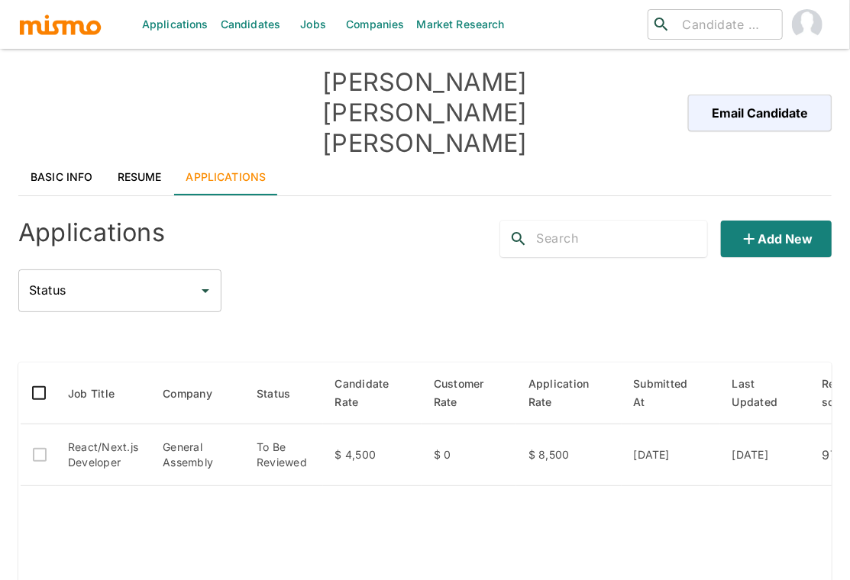
click at [139, 159] on link "Resume" at bounding box center [139, 177] width 69 height 37
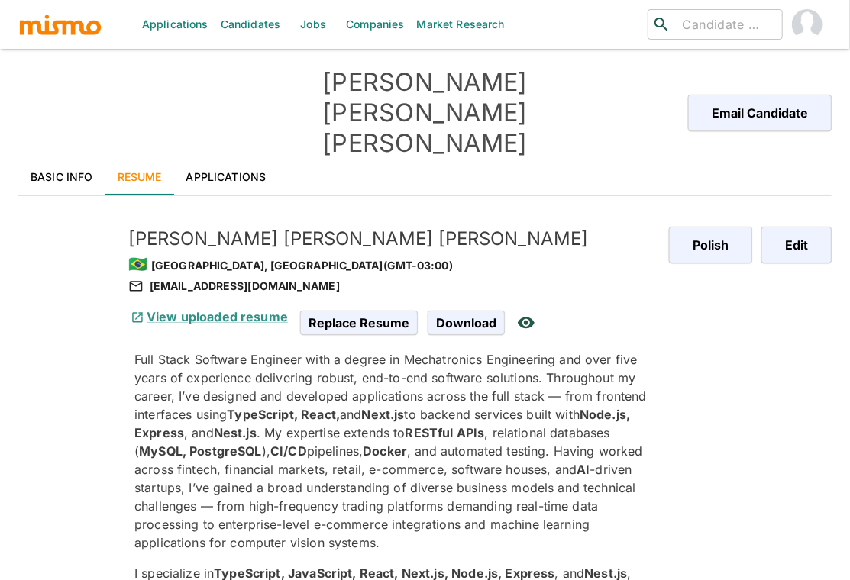
click at [59, 159] on link "Basic Info" at bounding box center [61, 177] width 87 height 37
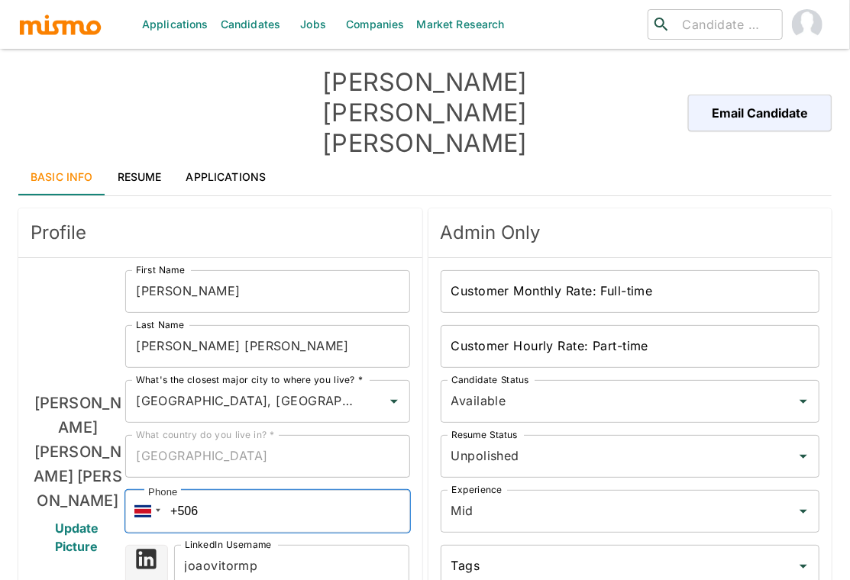
drag, startPoint x: 221, startPoint y: 452, endPoint x: 171, endPoint y: 450, distance: 49.6
click at [171, 490] on input "+506" at bounding box center [267, 511] width 284 height 43
paste input "[PHONE_NUMBER]"
type input "[PHONE_NUMBER]"
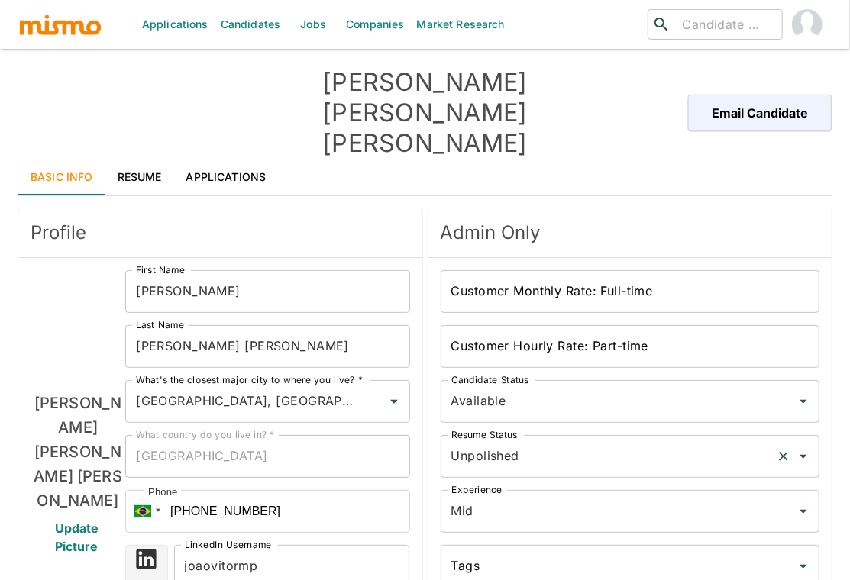
click at [643, 442] on input "Unpolished" at bounding box center [608, 456] width 323 height 29
click at [537, 470] on li "Polished" at bounding box center [630, 474] width 379 height 31
type input "Polished"
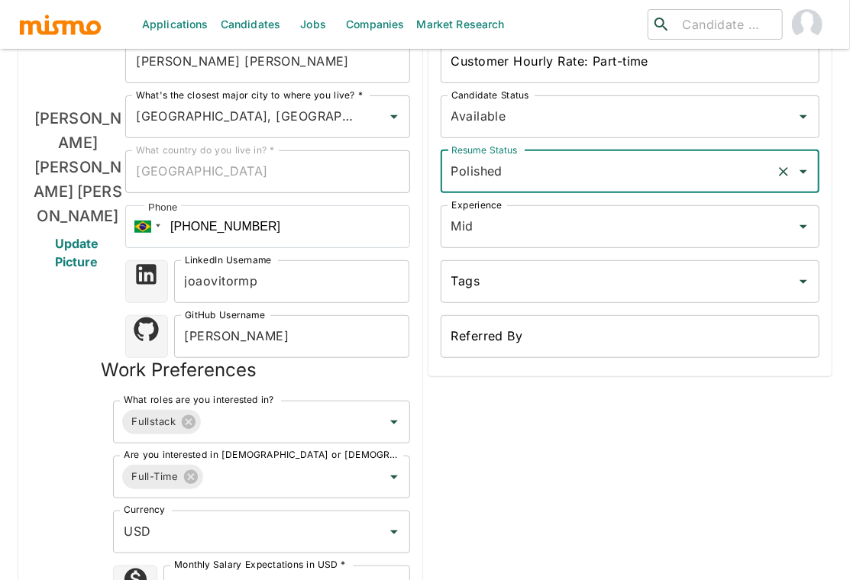
scroll to position [286, 0]
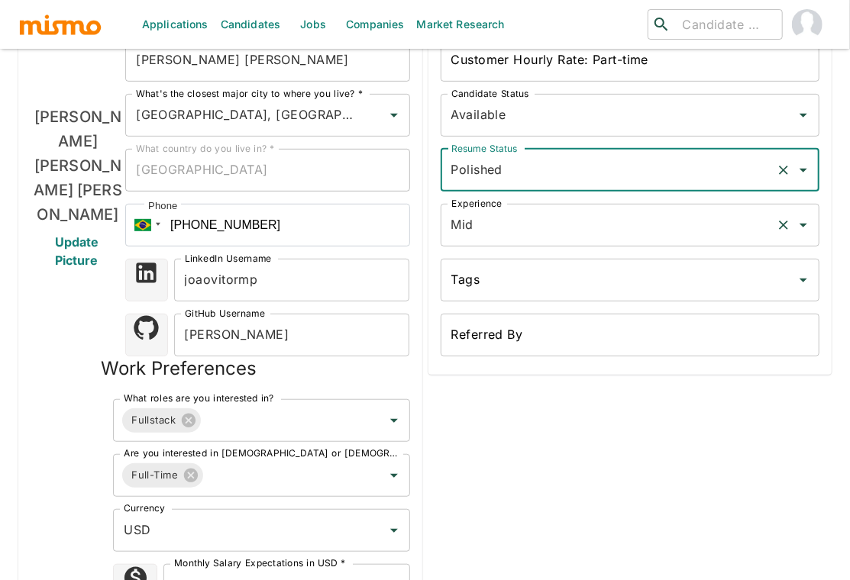
click at [605, 211] on input "Mid" at bounding box center [608, 225] width 323 height 29
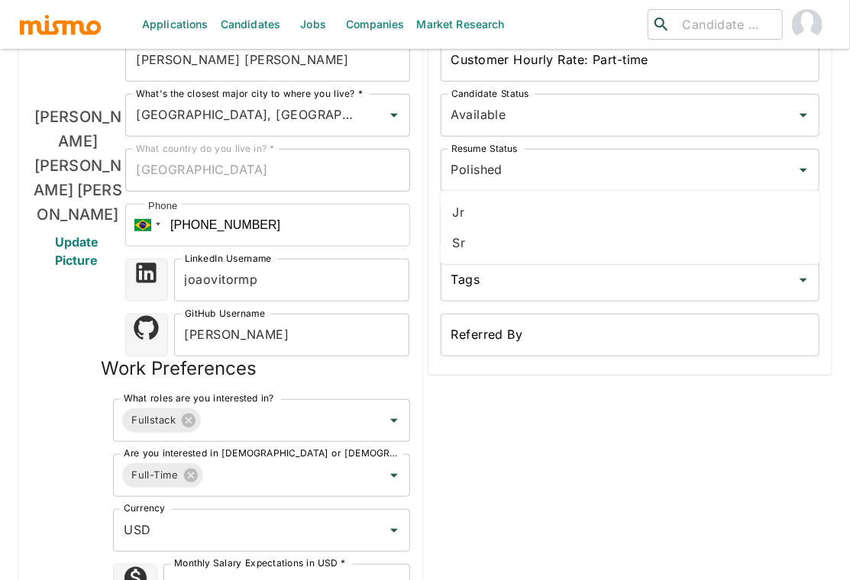
click at [531, 237] on li "Sr" at bounding box center [630, 243] width 379 height 31
type input "Sr"
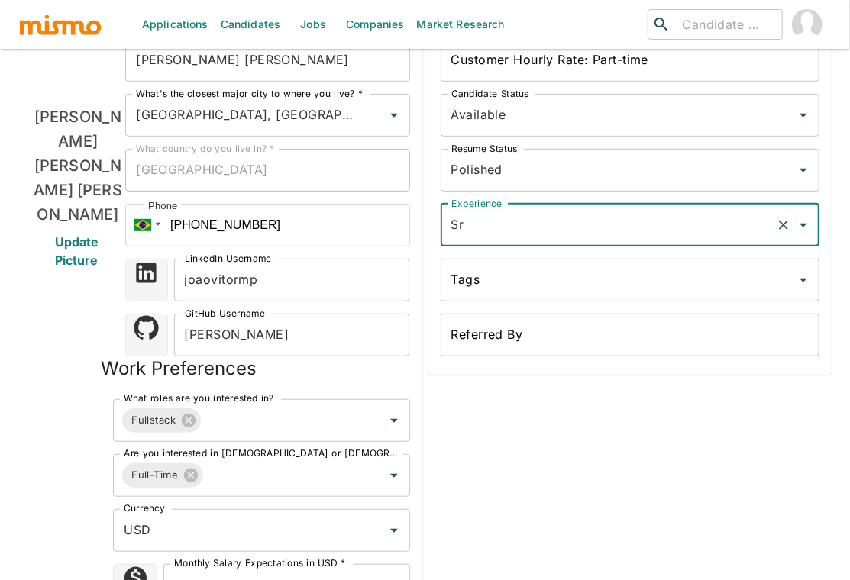
click at [217, 564] on input "4500" at bounding box center [286, 585] width 246 height 43
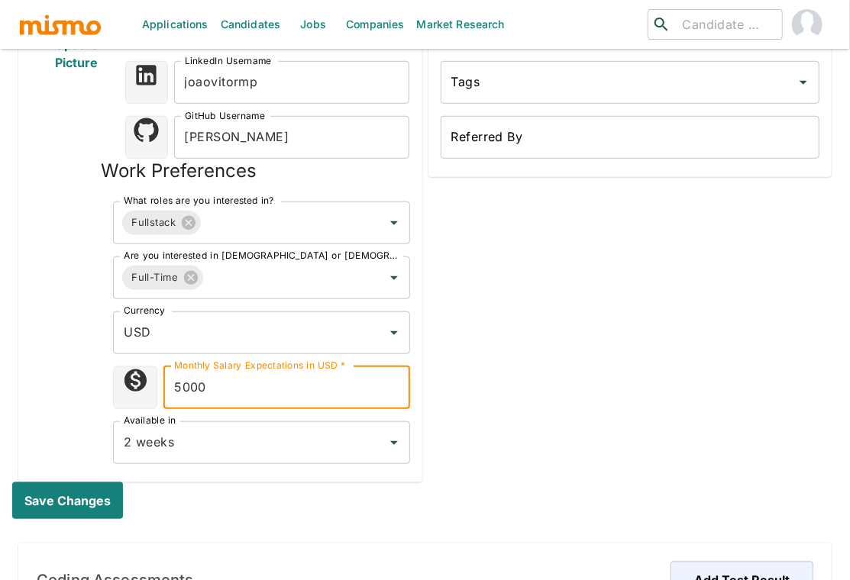
scroll to position [497, 0]
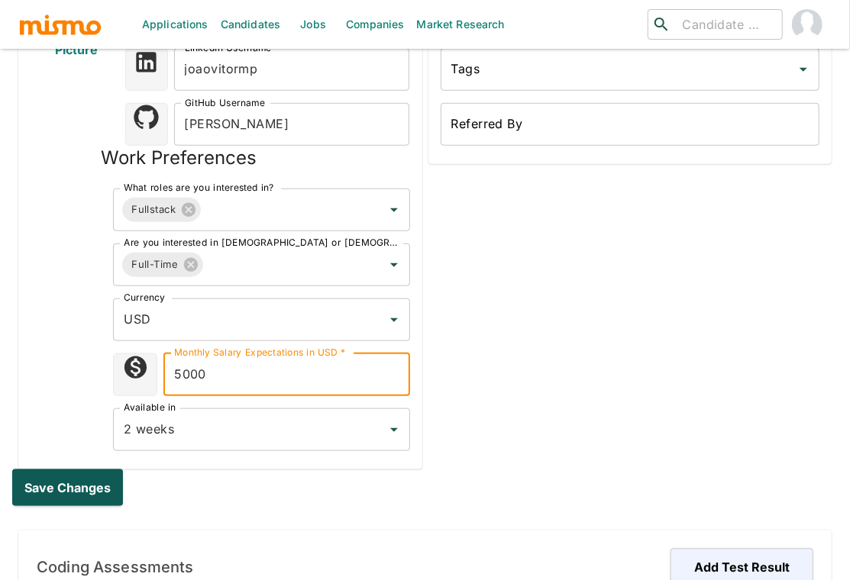
type input "5000"
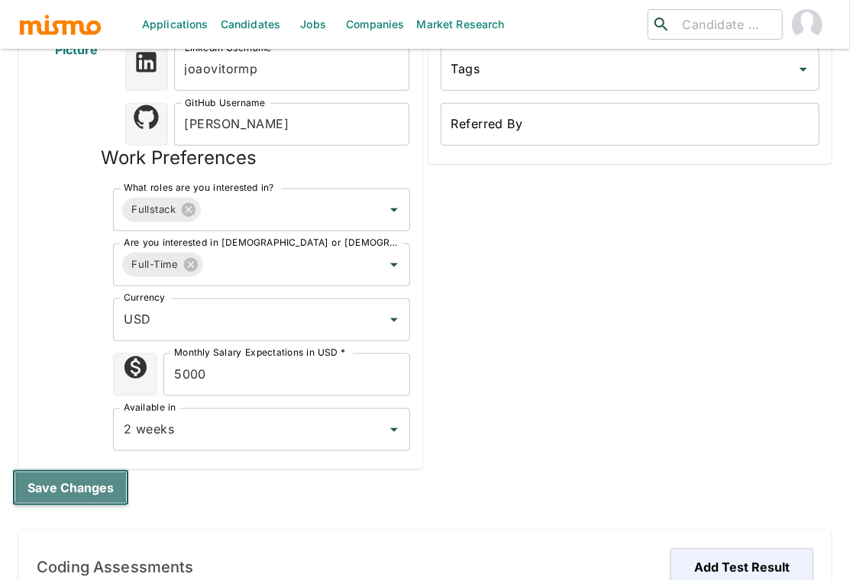
click at [70, 470] on button "Save changes" at bounding box center [70, 488] width 117 height 37
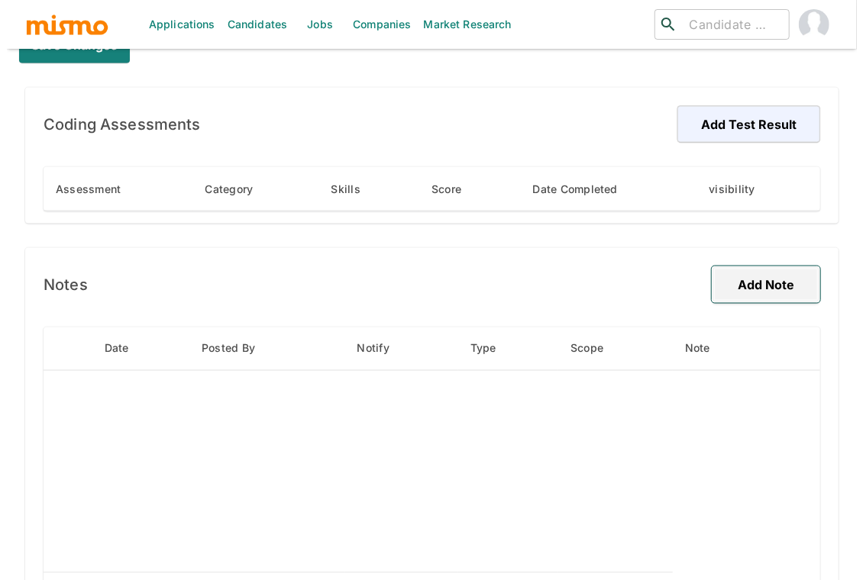
scroll to position [937, 0]
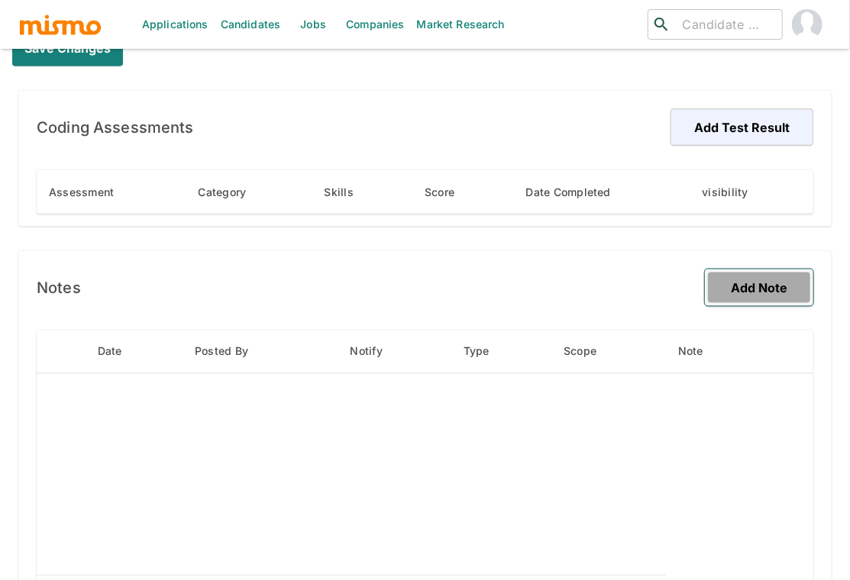
click at [759, 269] on button "Add Note" at bounding box center [759, 287] width 108 height 37
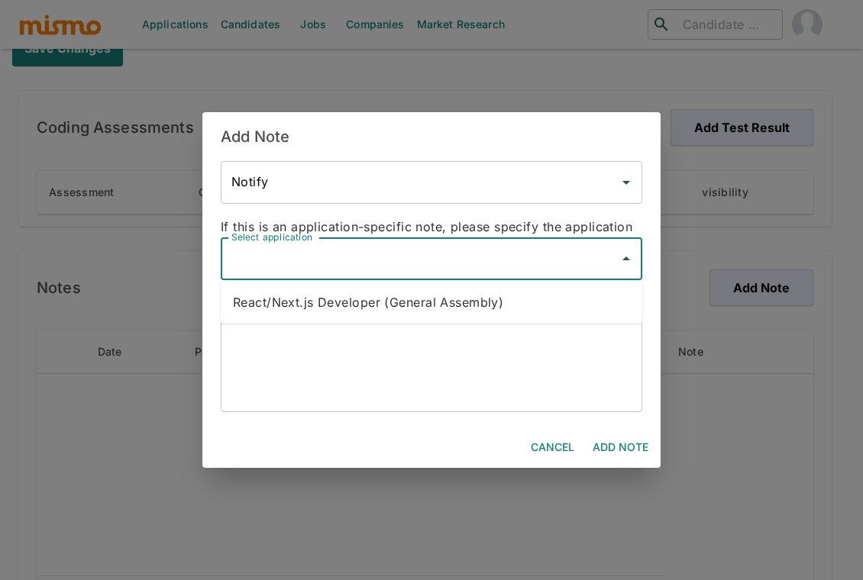
click at [512, 256] on input "Select application" at bounding box center [420, 258] width 385 height 29
click at [453, 302] on li "React/Next.js Developer (General Assembly)" at bounding box center [431, 302] width 421 height 31
type input "React/Next.js Developer (General Assembly)"
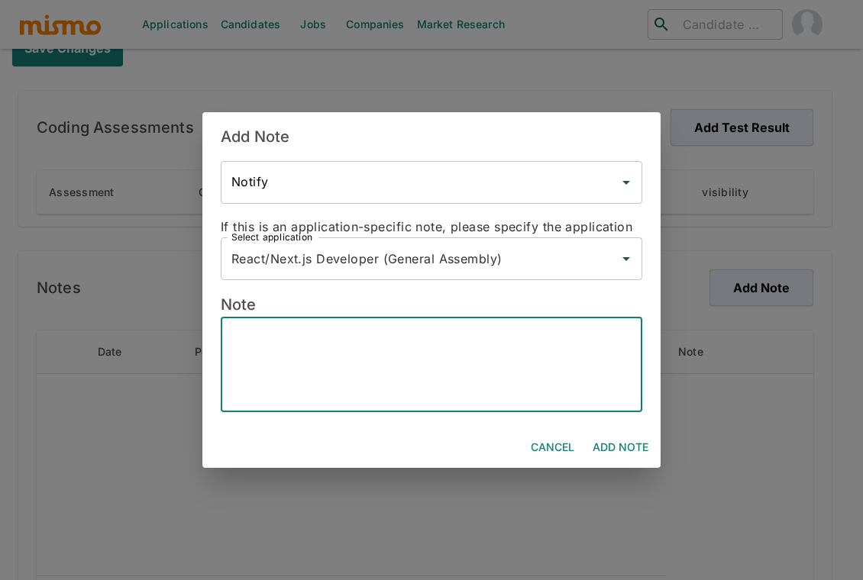
click at [399, 345] on textarea at bounding box center [431, 365] width 400 height 70
paste textarea "+55 21 97741-4993"
click at [322, 379] on textarea "Email: Phone: +55 21 97741-4993 Lives: Brazil" at bounding box center [431, 365] width 400 height 70
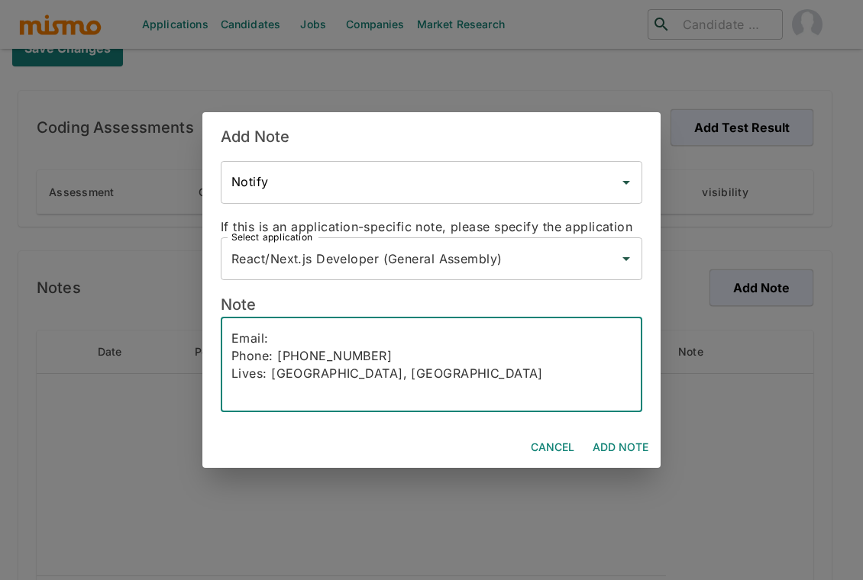
click at [312, 334] on textarea "Email: Phone: +55 21 97741-4993 Lives: Brazil, Sao paulo" at bounding box center [431, 365] width 400 height 70
paste textarea "jvmelop@gmail.com"
drag, startPoint x: 268, startPoint y: 340, endPoint x: 284, endPoint y: 337, distance: 16.3
click at [271, 339] on textarea "Email: jvmelop@gmail.com Phone: +55 21 97741-4993 Lives: Brazil, Sao paulo" at bounding box center [431, 365] width 400 height 70
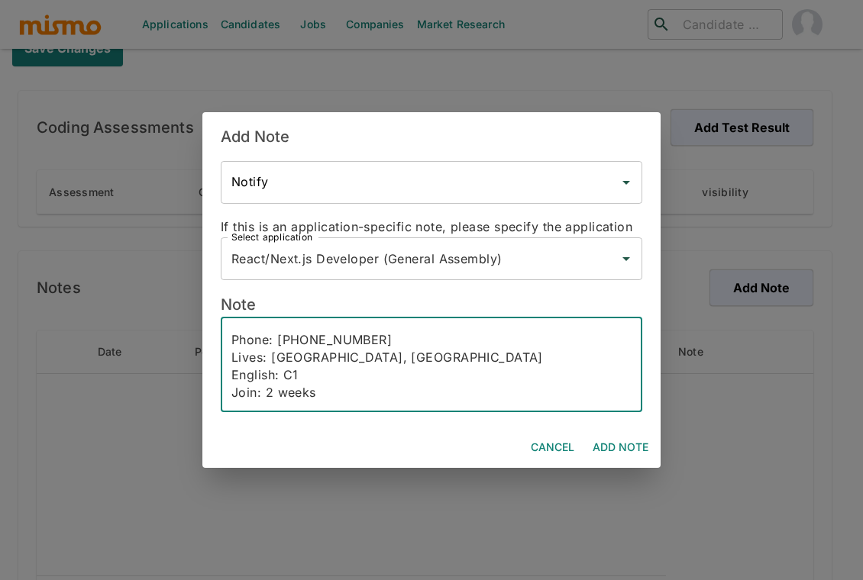
scroll to position [34, 0]
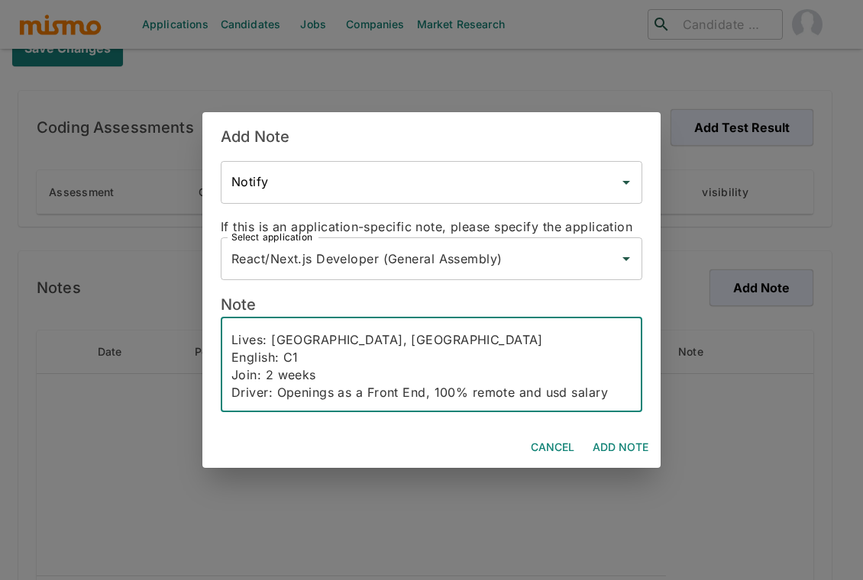
click at [607, 394] on textarea "Email: jvmelop@gmail.com Phone: +55 21 97741-4993 Lives: Brazil, Sao paulo Engl…" at bounding box center [431, 365] width 400 height 70
click at [426, 375] on textarea "Email: jvmelop@gmail.com Phone: +55 21 97741-4993 Lives: Brazil, Sao paulo Engl…" at bounding box center [431, 365] width 400 height 70
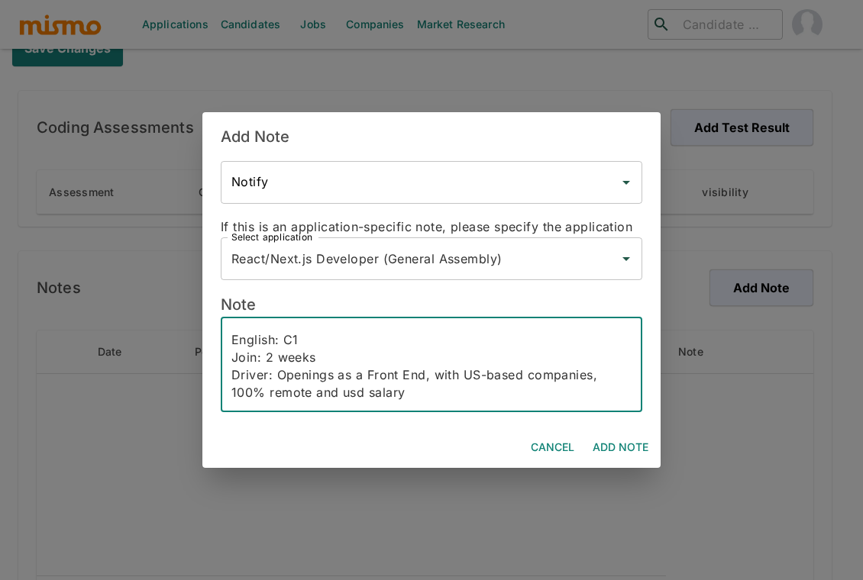
click at [440, 392] on textarea "Email: jvmelop@gmail.com Phone: +55 21 97741-4993 Lives: Brazil, Sao paulo Engl…" at bounding box center [431, 365] width 400 height 70
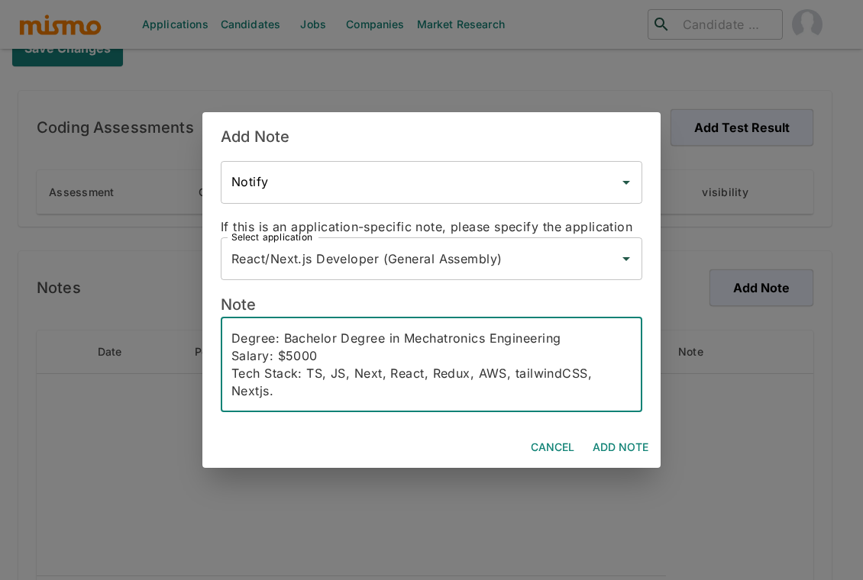
scroll to position [157, 0]
click at [282, 382] on textarea "Email: jvmelop@gmail.com Phone: +55 21 97741-4993 Lives: Brazil, Sao paulo Engl…" at bounding box center [431, 365] width 400 height 70
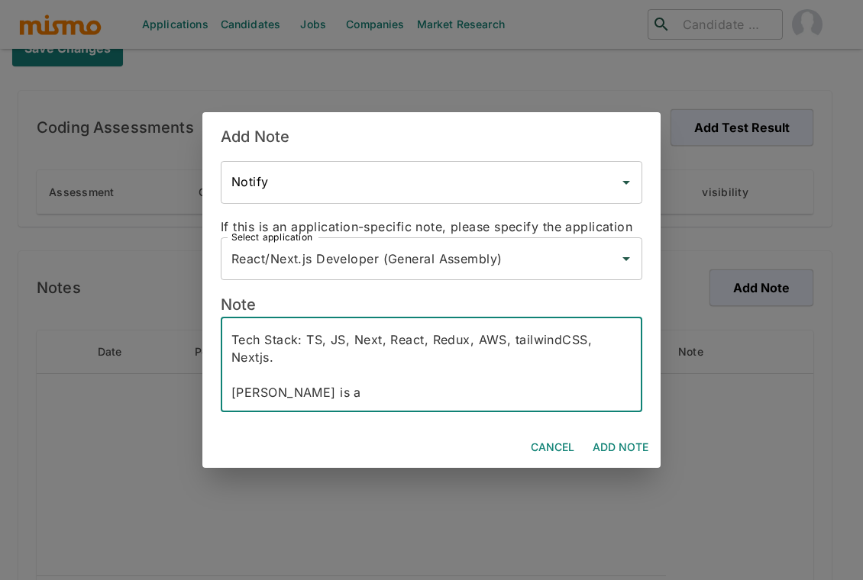
paste textarea "Full Stack Software Engineer with a background in Mechatronics Engineering and …"
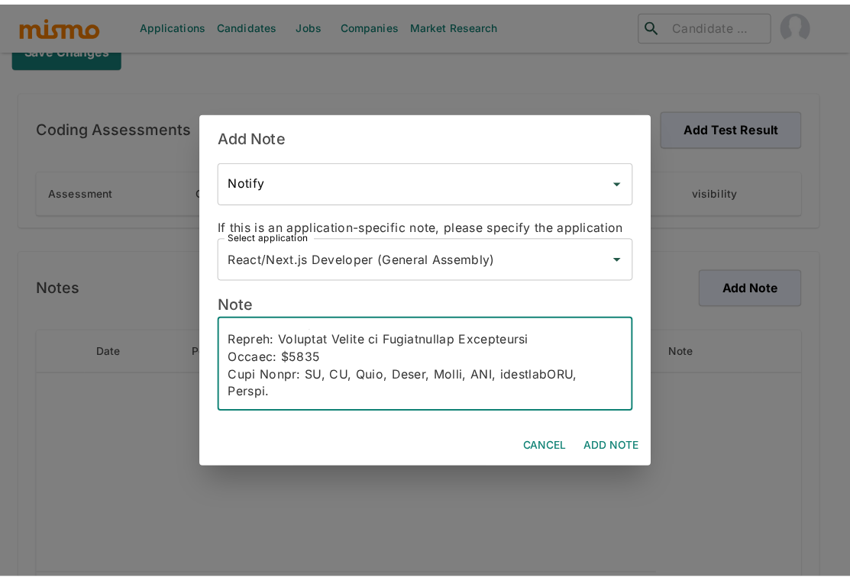
scroll to position [131, 0]
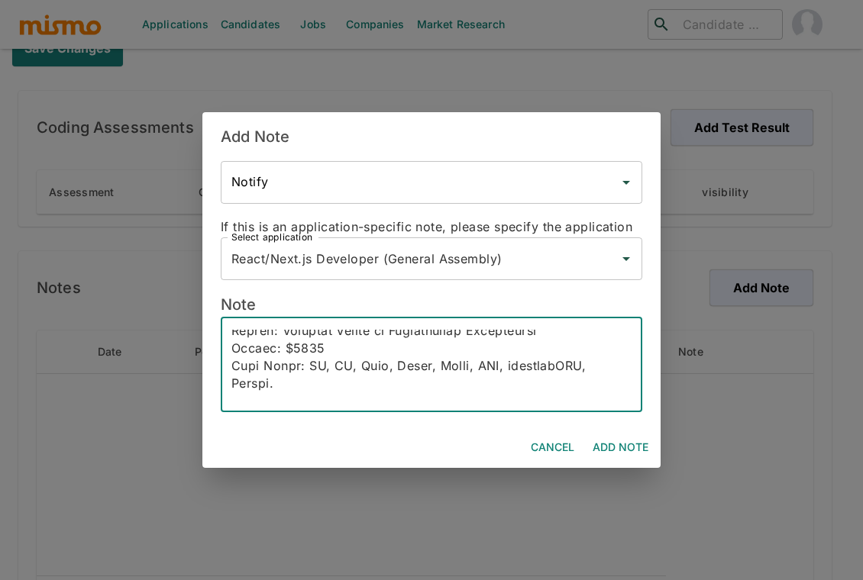
click at [442, 380] on textarea at bounding box center [431, 365] width 400 height 70
type textarea "Email: jvmelop@gmail.com Phone: +55 21 97741-4993 Lives: Brazil, Sao paulo Engl…"
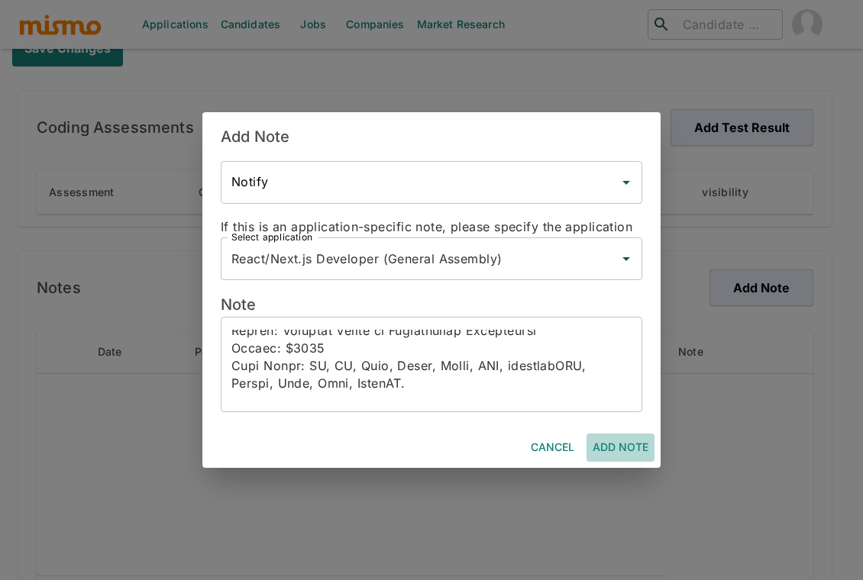
click at [641, 440] on button "Add Note" at bounding box center [620, 448] width 68 height 28
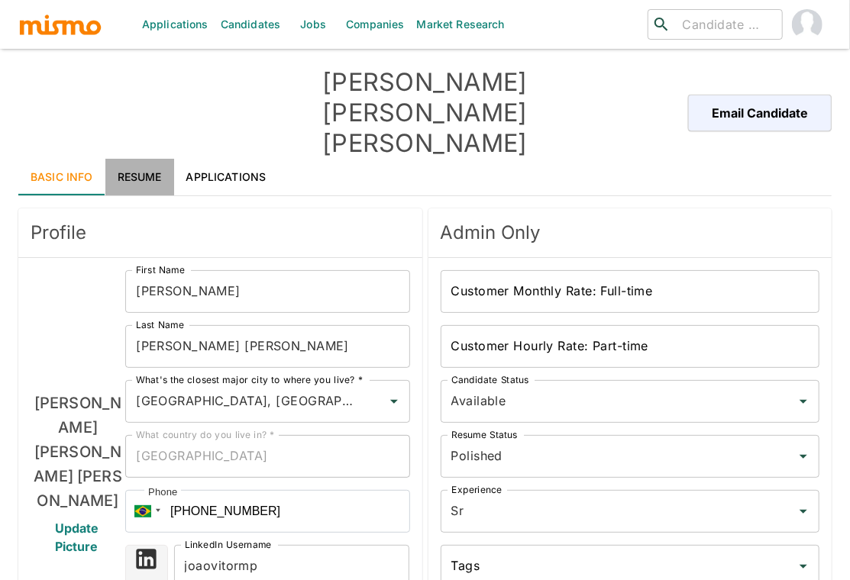
click at [152, 159] on link "Resume" at bounding box center [139, 177] width 69 height 37
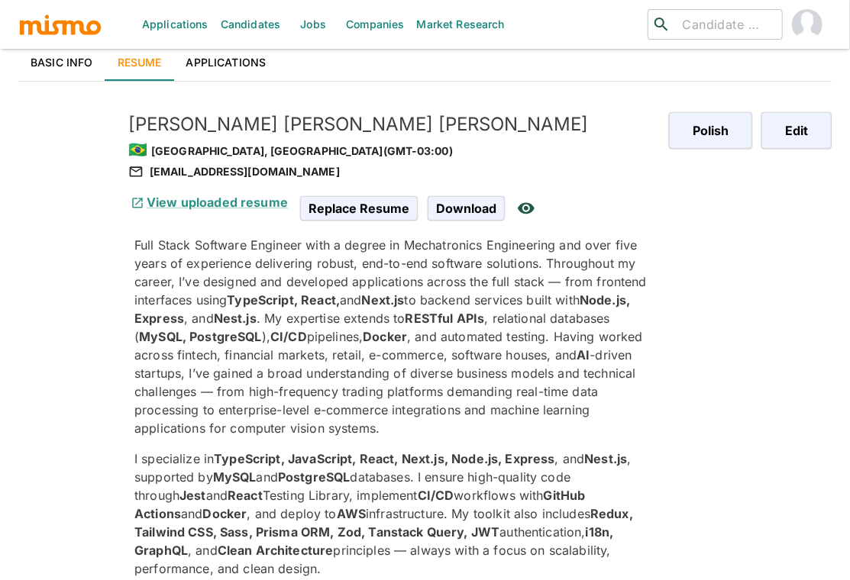
scroll to position [122, 0]
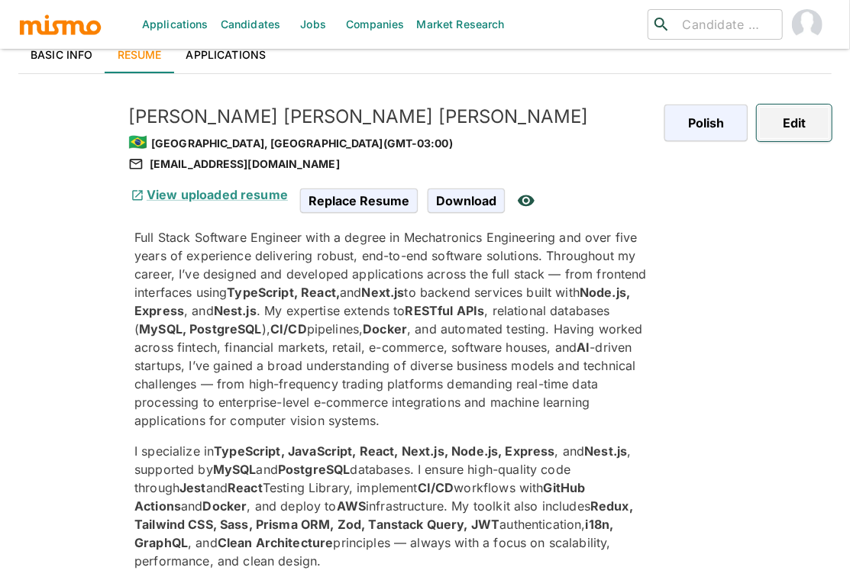
click at [796, 105] on button "Edit" at bounding box center [794, 123] width 75 height 37
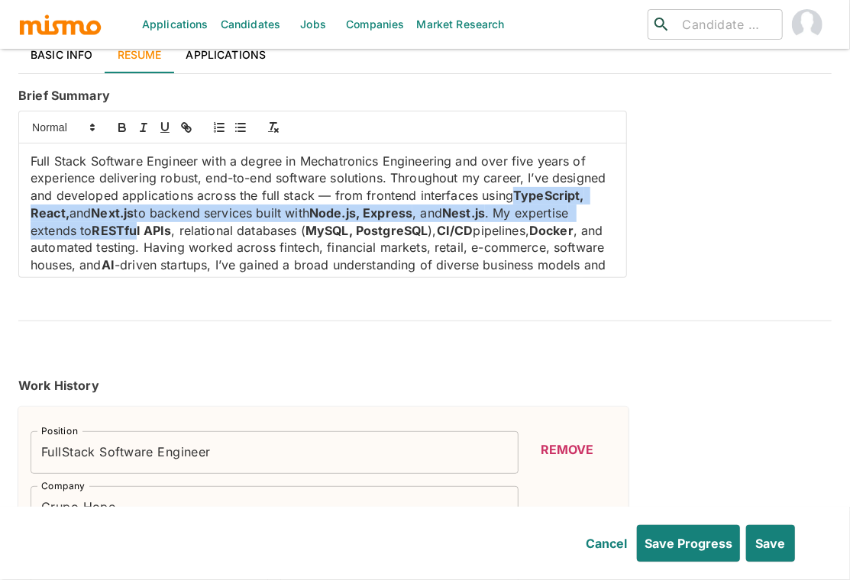
drag, startPoint x: 27, startPoint y: 156, endPoint x: 379, endPoint y: 150, distance: 352.0
click at [197, 167] on div "Full Stack Software Engineer with a degree in Mechatronics Engineering and over…" at bounding box center [322, 211] width 607 height 134
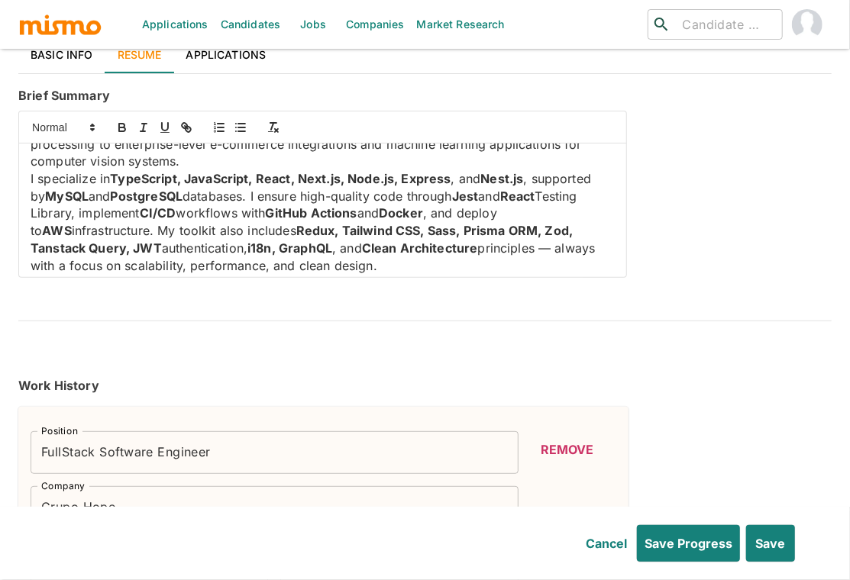
scroll to position [162, 0]
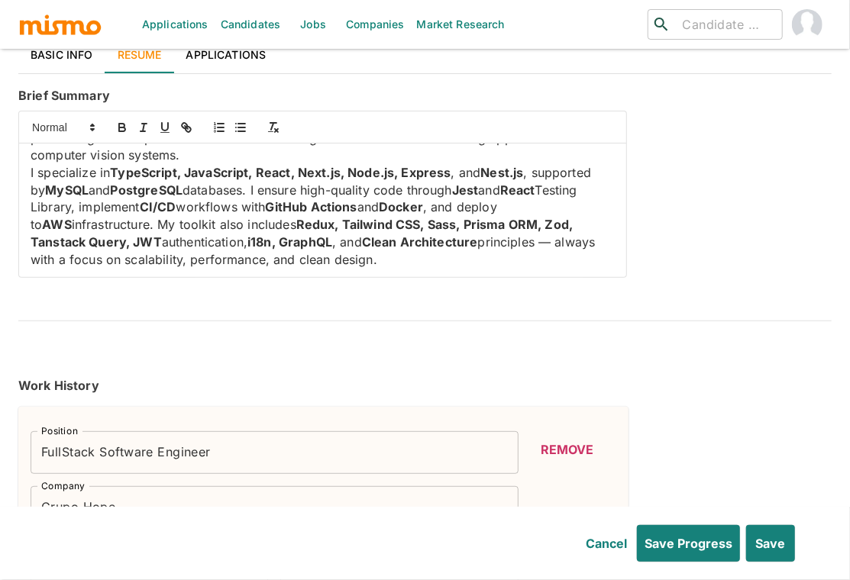
drag, startPoint x: 21, startPoint y: 115, endPoint x: 426, endPoint y: 200, distance: 413.4
click at [426, 200] on div "Full Stack Software Engineer with a degree in Mechatronics Engineering and over…" at bounding box center [322, 211] width 607 height 134
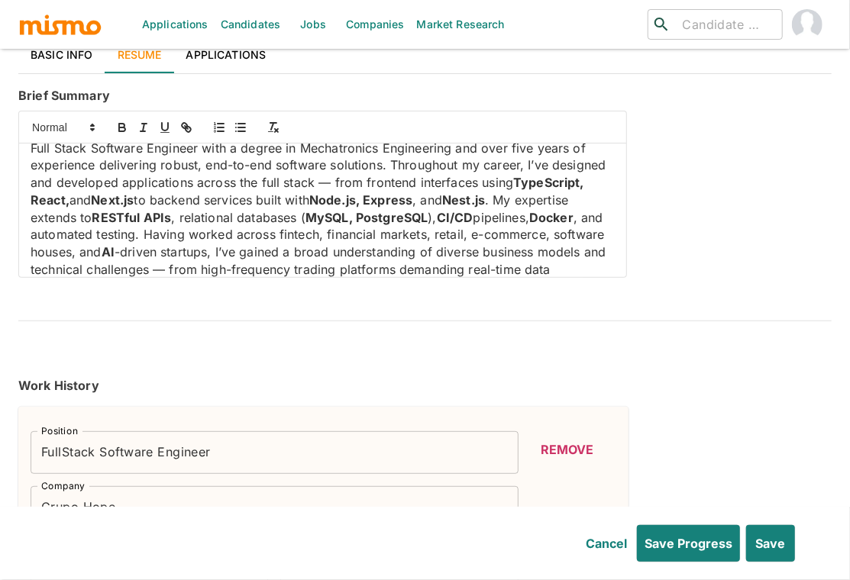
scroll to position [8, 0]
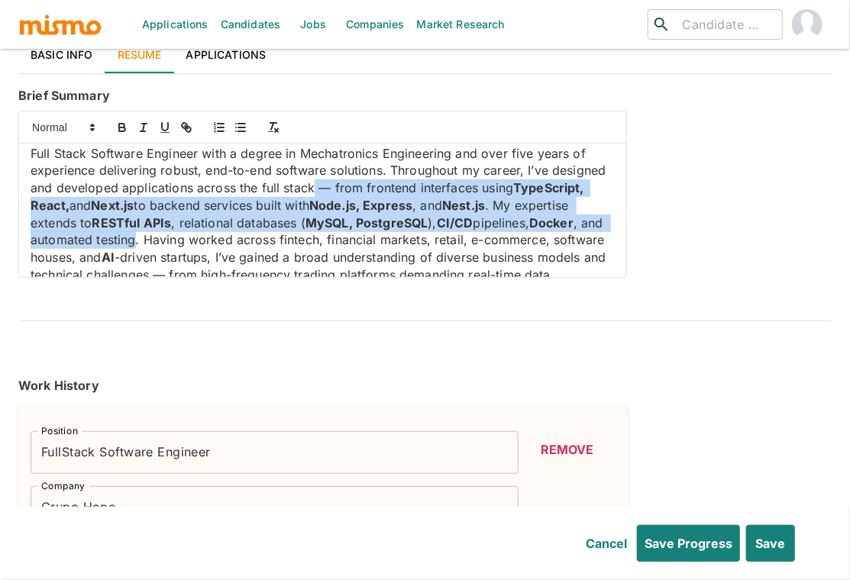
drag, startPoint x: 372, startPoint y: 131, endPoint x: 211, endPoint y: 179, distance: 167.6
click at [211, 180] on p "Full Stack Software Engineer with a degree in Mechatronics Engineering and over…" at bounding box center [323, 231] width 584 height 173
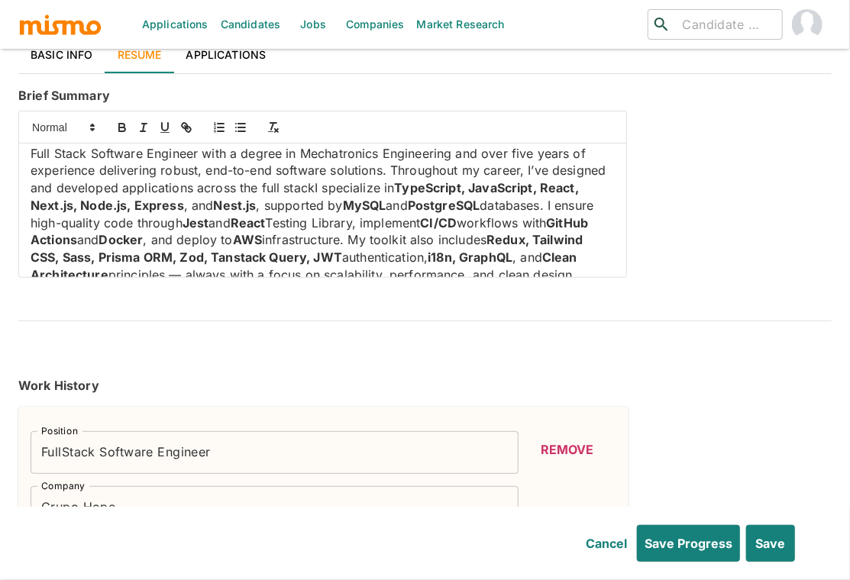
scroll to position [30, 0]
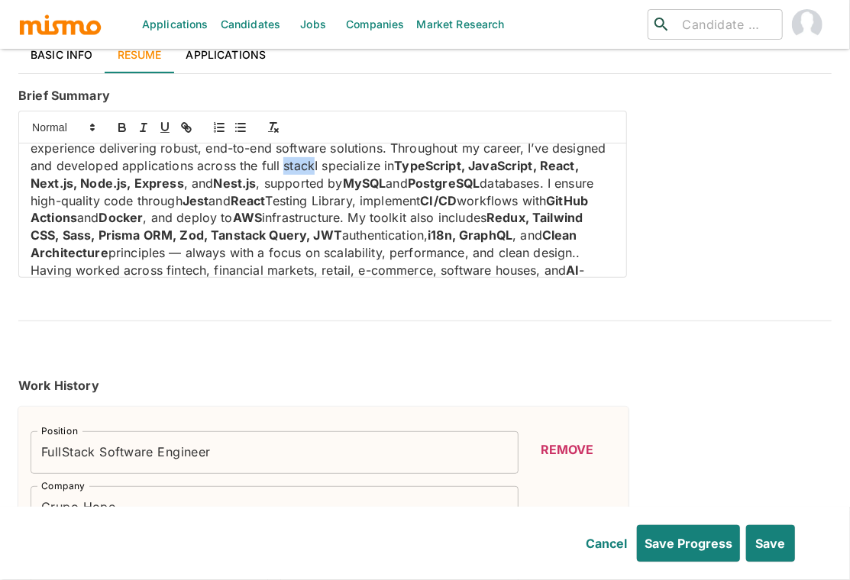
drag, startPoint x: 371, startPoint y: 108, endPoint x: 356, endPoint y: 106, distance: 15.4
click at [338, 123] on p "Full Stack Software Engineer with a degree in Mechatronics Engineering and over…" at bounding box center [323, 235] width 584 height 225
drag, startPoint x: 448, startPoint y: 108, endPoint x: 372, endPoint y: 106, distance: 76.4
click at [370, 123] on p "Full Stack Software Engineer with a degree in Mechatronics Engineering and over…" at bounding box center [323, 235] width 584 height 225
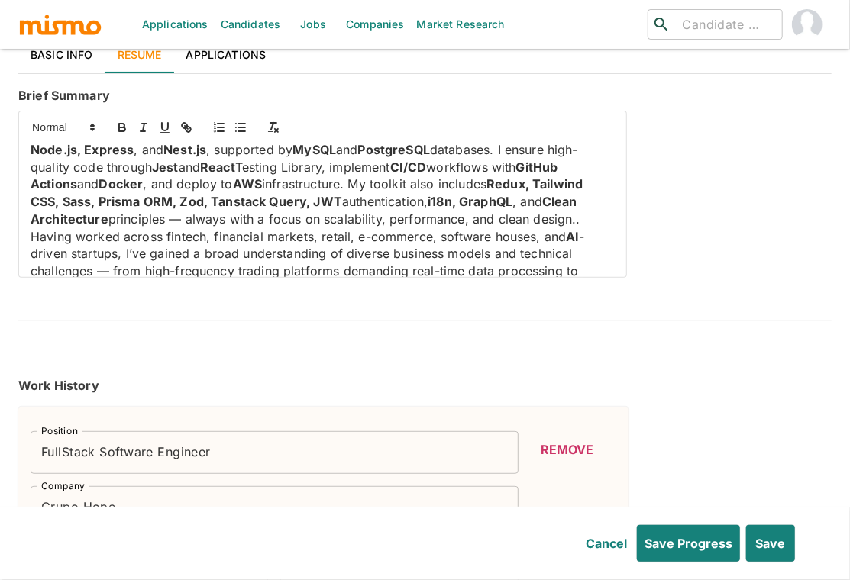
scroll to position [66, 0]
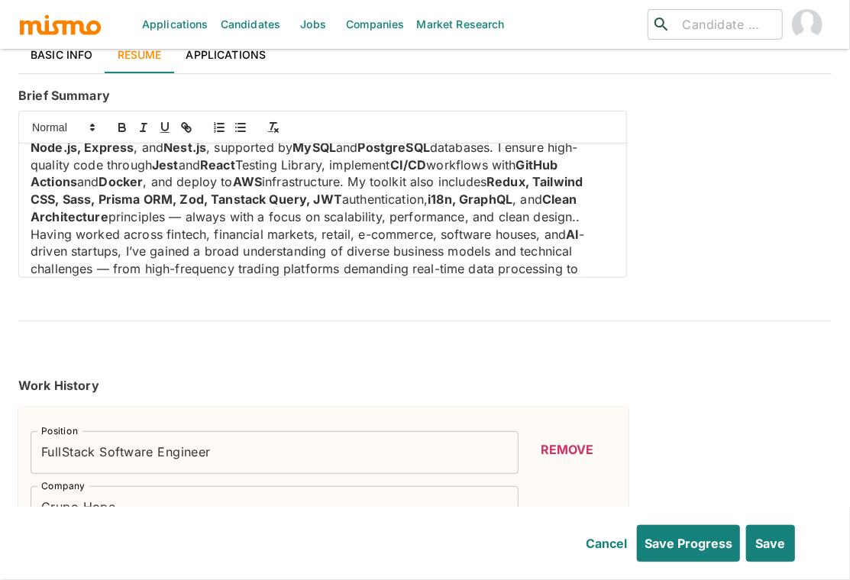
drag, startPoint x: 133, startPoint y: 179, endPoint x: 174, endPoint y: 175, distance: 41.4
click at [133, 179] on p "Full Stack Software Engineer with a degree in Mechatronics Engineering and over…" at bounding box center [323, 199] width 584 height 225
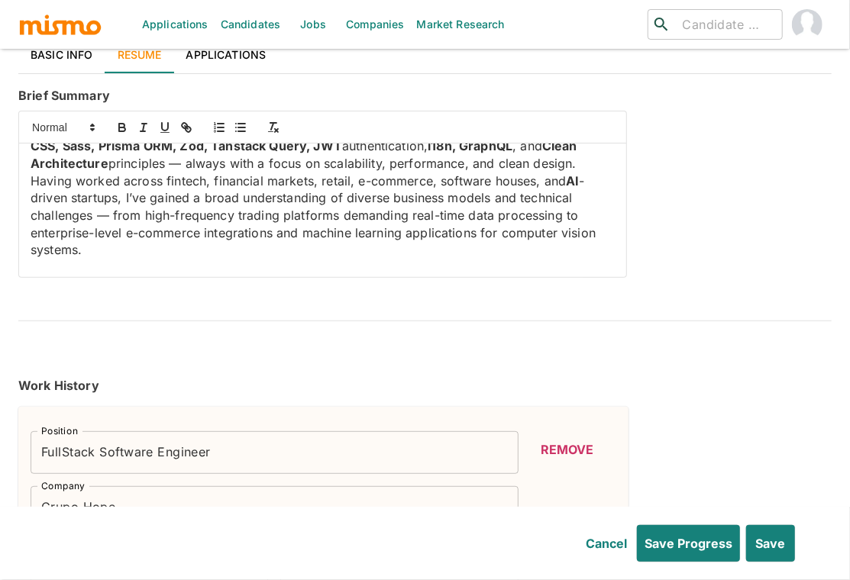
scroll to position [121, 0]
drag, startPoint x: 778, startPoint y: 536, endPoint x: 668, endPoint y: 238, distance: 317.4
click at [778, 536] on button "Save" at bounding box center [769, 543] width 51 height 37
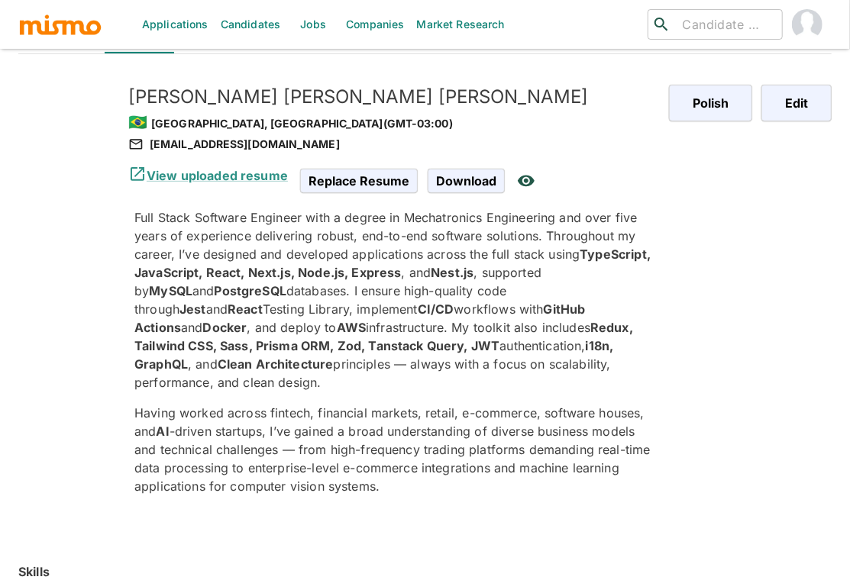
scroll to position [0, 0]
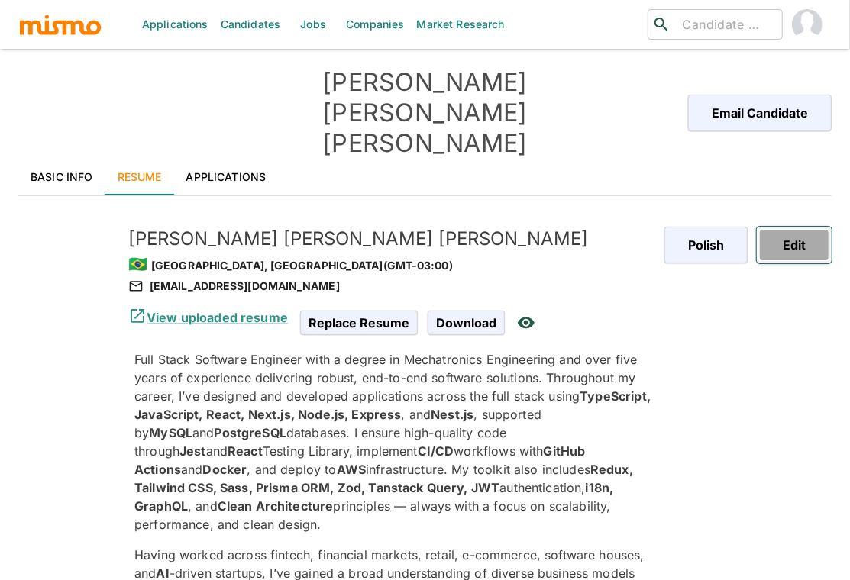
click at [802, 227] on button "Edit" at bounding box center [794, 245] width 75 height 37
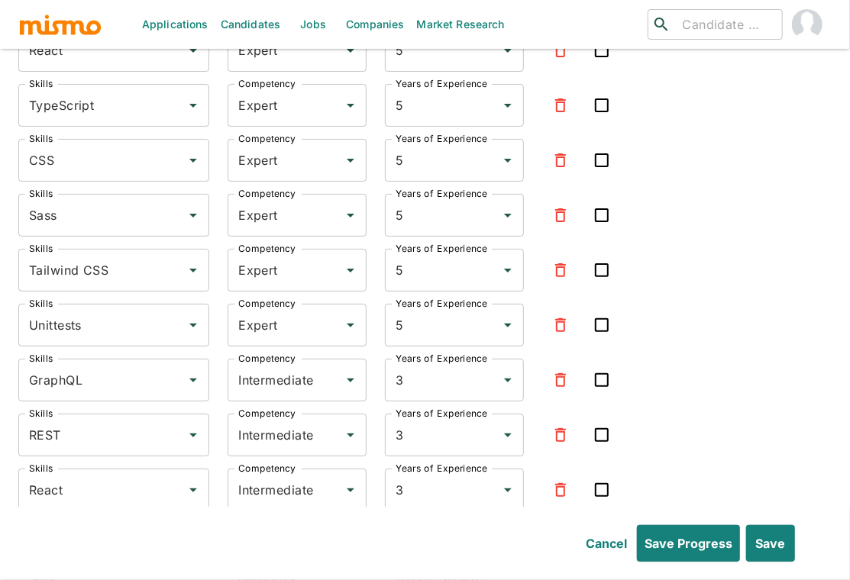
scroll to position [2629, 0]
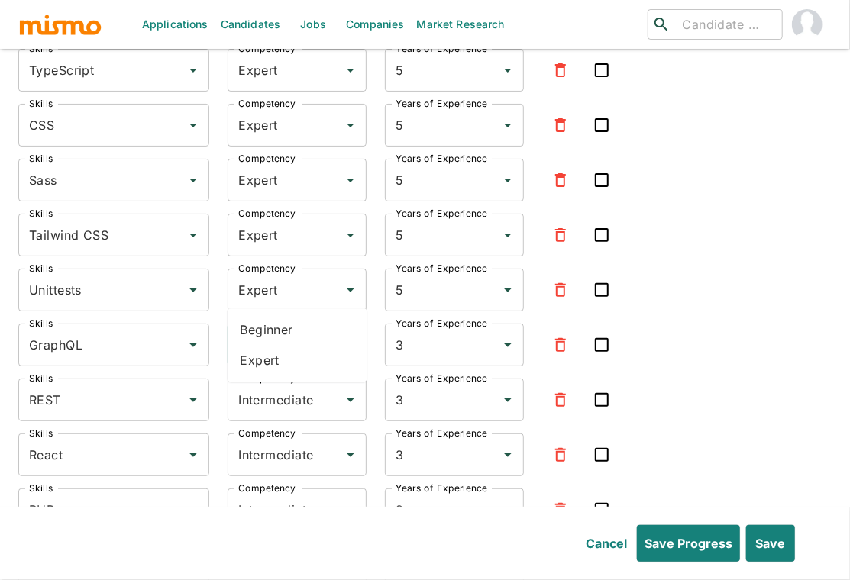
click at [290, 331] on input "Intermediate" at bounding box center [275, 345] width 82 height 29
click at [280, 362] on li "Expert" at bounding box center [297, 360] width 139 height 31
type input "Expert"
drag, startPoint x: 291, startPoint y: 338, endPoint x: 286, endPoint y: 359, distance: 21.3
click at [291, 386] on input "Intermediate" at bounding box center [275, 400] width 82 height 29
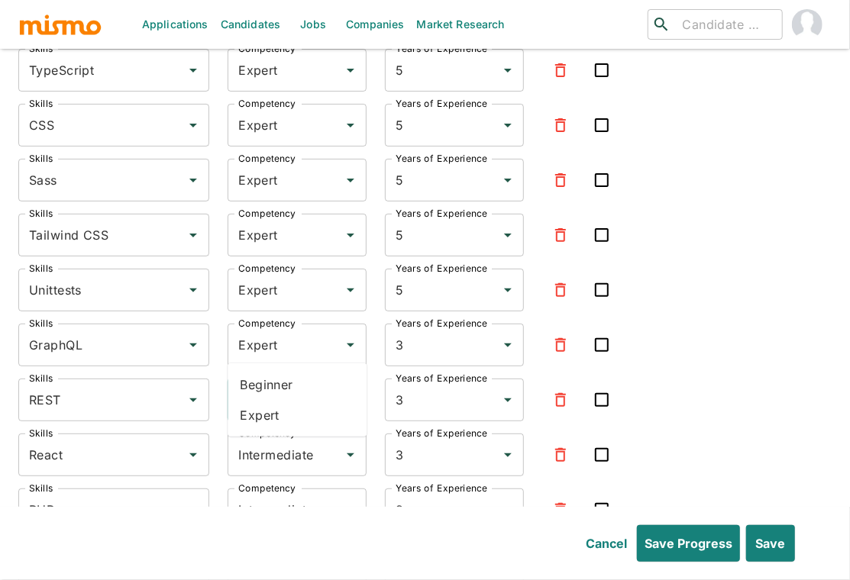
click at [284, 421] on li "Expert" at bounding box center [297, 415] width 139 height 31
type input "Expert"
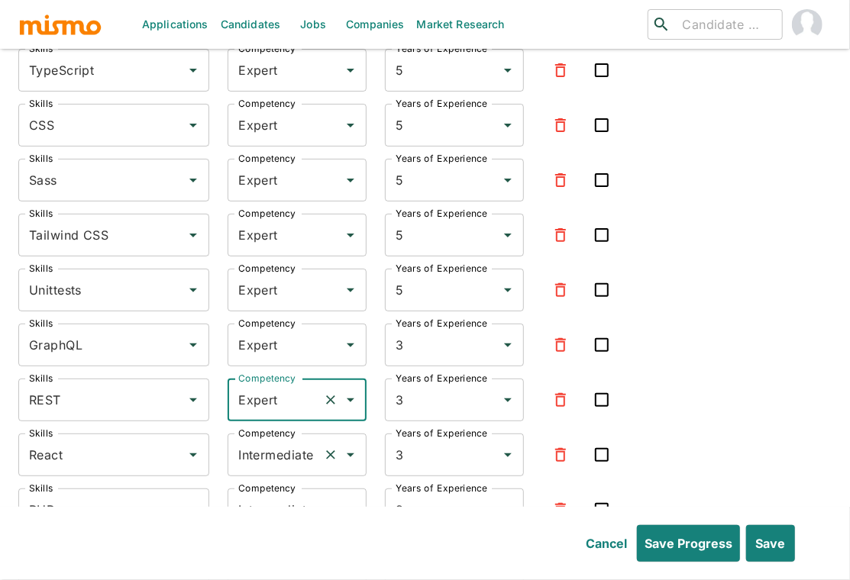
click at [279, 441] on input "Intermediate" at bounding box center [275, 455] width 82 height 29
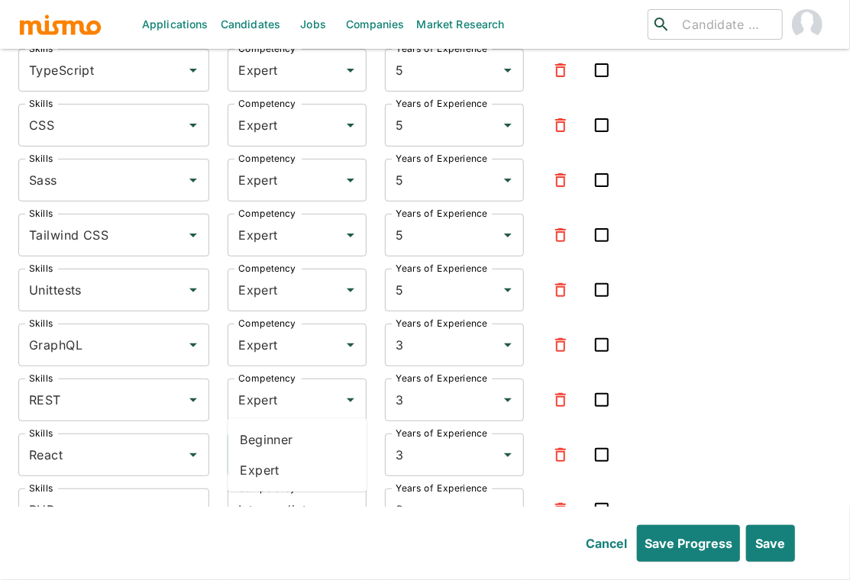
click at [276, 463] on li "Expert" at bounding box center [297, 470] width 139 height 31
type input "Expert"
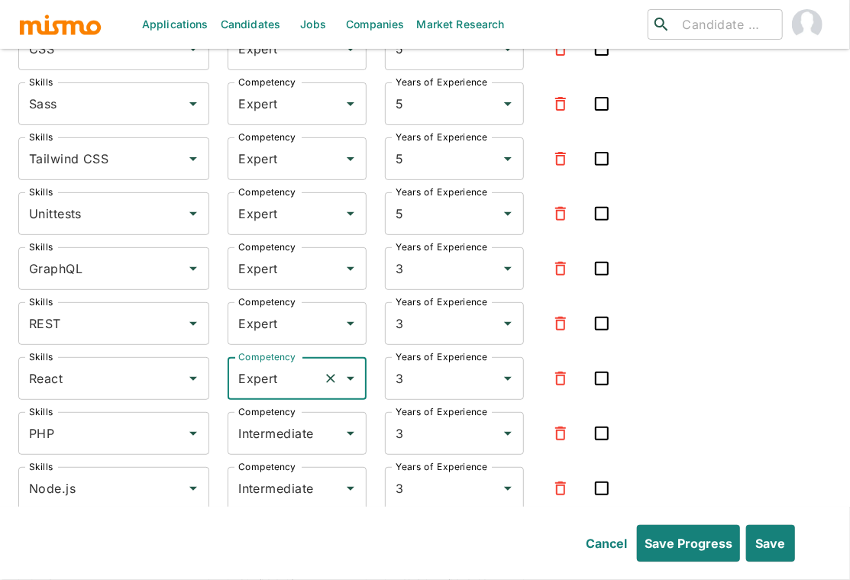
scroll to position [2734, 0]
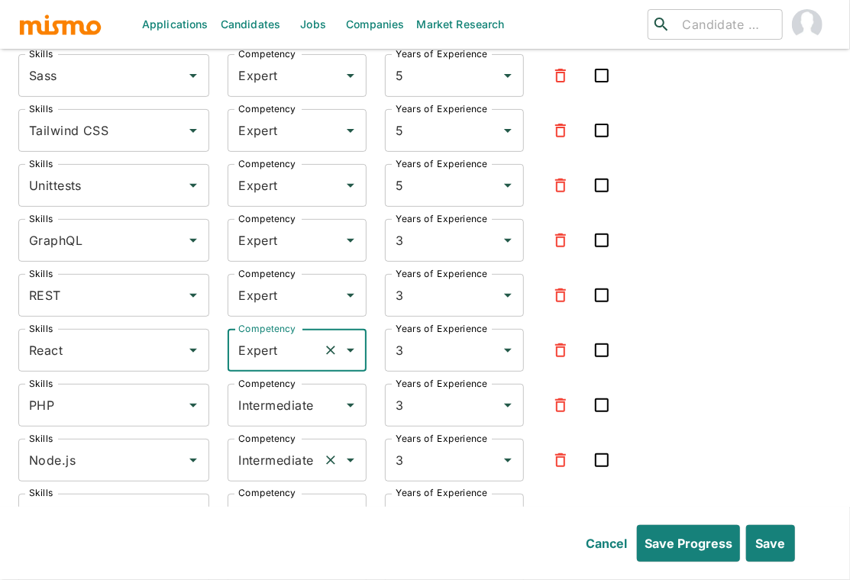
click at [286, 446] on input "Intermediate" at bounding box center [275, 460] width 82 height 29
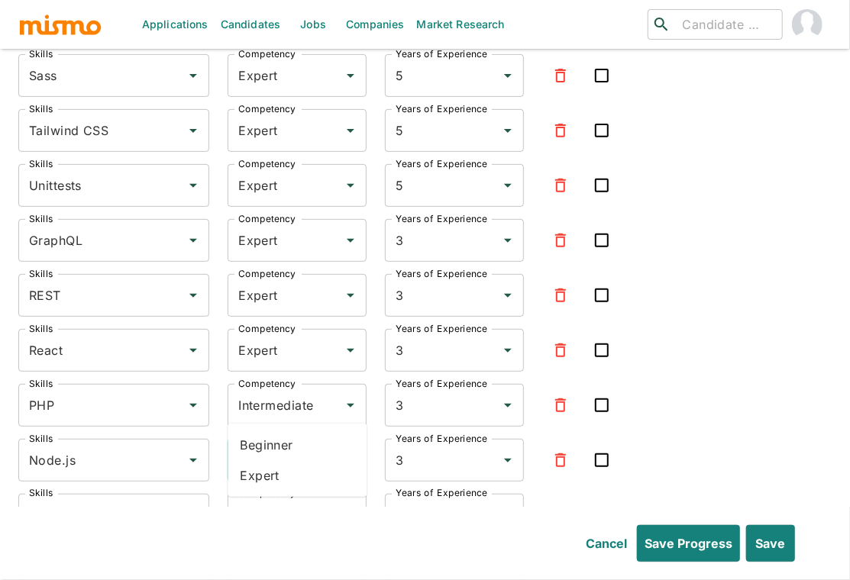
click at [264, 482] on li "Expert" at bounding box center [297, 475] width 139 height 31
type input "Expert"
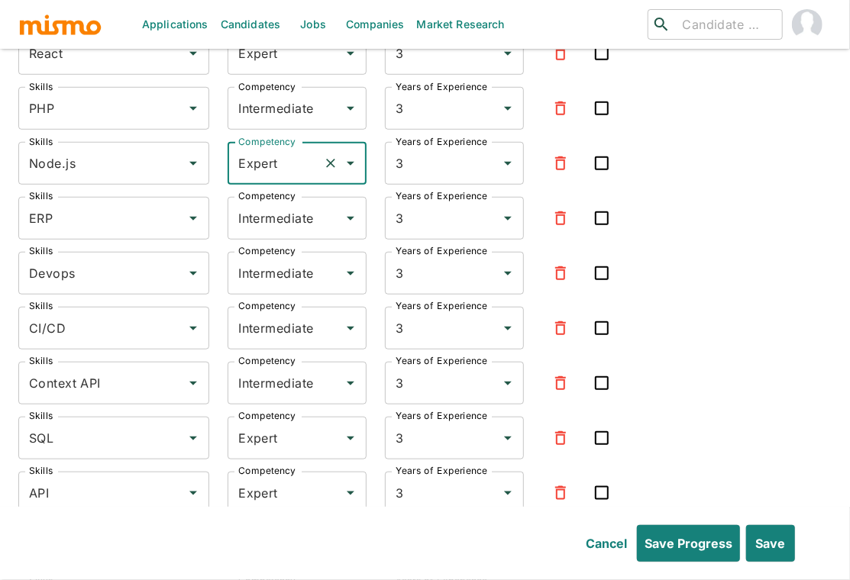
scroll to position [3051, 0]
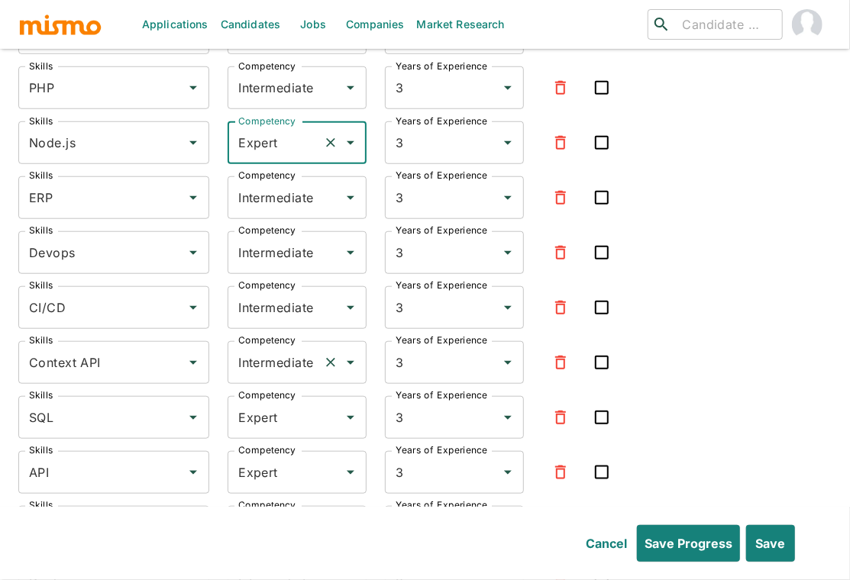
click at [269, 348] on input "Intermediate" at bounding box center [275, 362] width 82 height 29
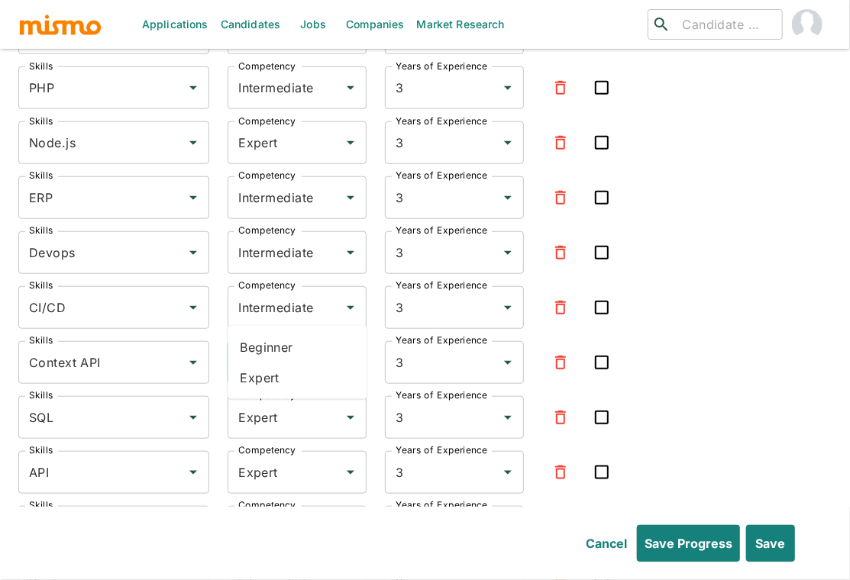
click at [269, 370] on li "Expert" at bounding box center [297, 378] width 139 height 31
type input "Expert"
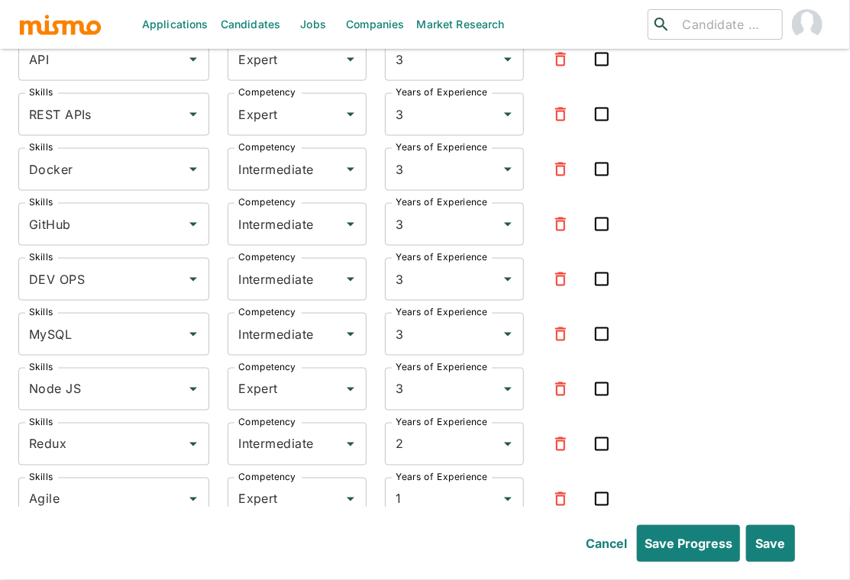
scroll to position [3471, 0]
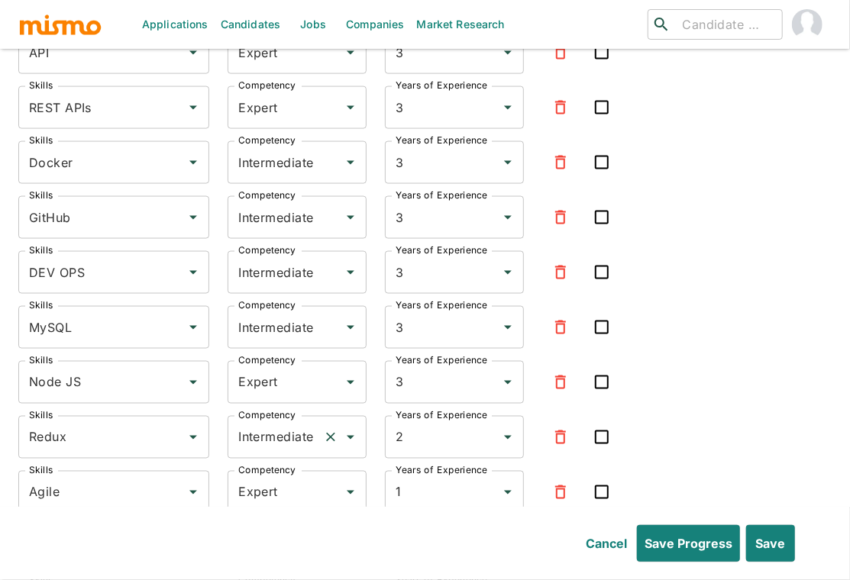
click at [263, 423] on input "Intermediate" at bounding box center [275, 437] width 82 height 29
click at [260, 441] on li "Expert" at bounding box center [297, 452] width 139 height 31
type input "Expert"
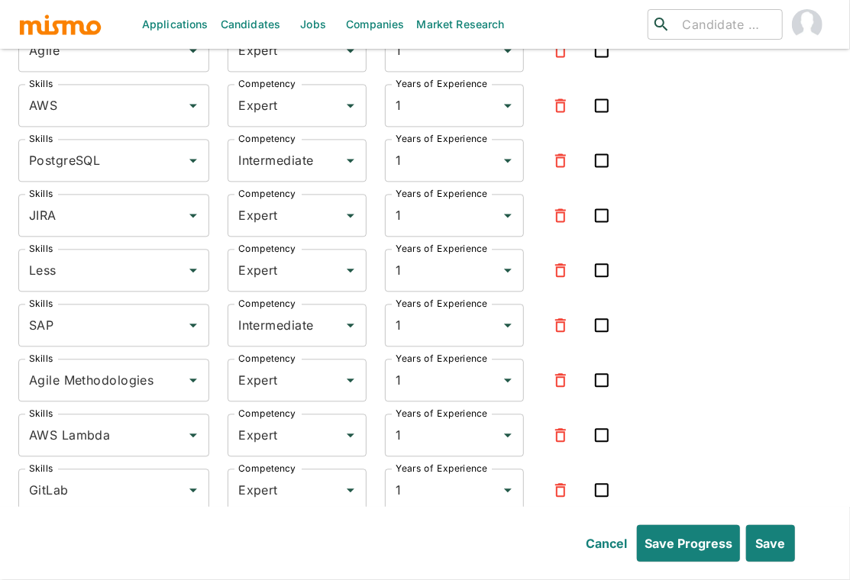
scroll to position [3917, 0]
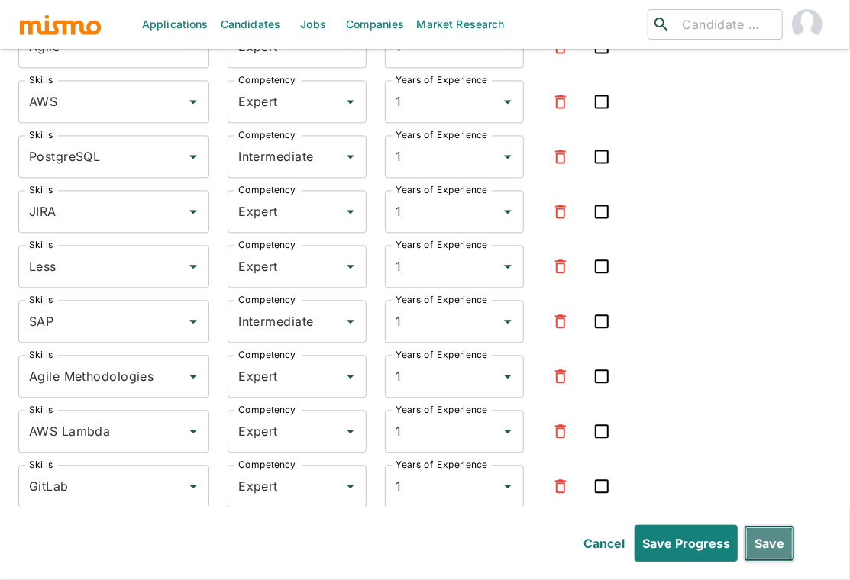
click at [768, 537] on button "Save" at bounding box center [769, 543] width 51 height 37
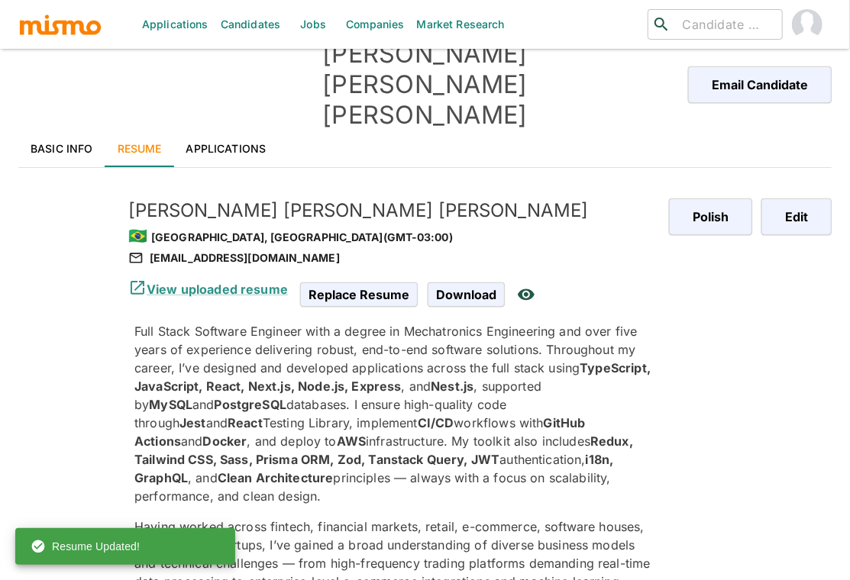
scroll to position [0, 0]
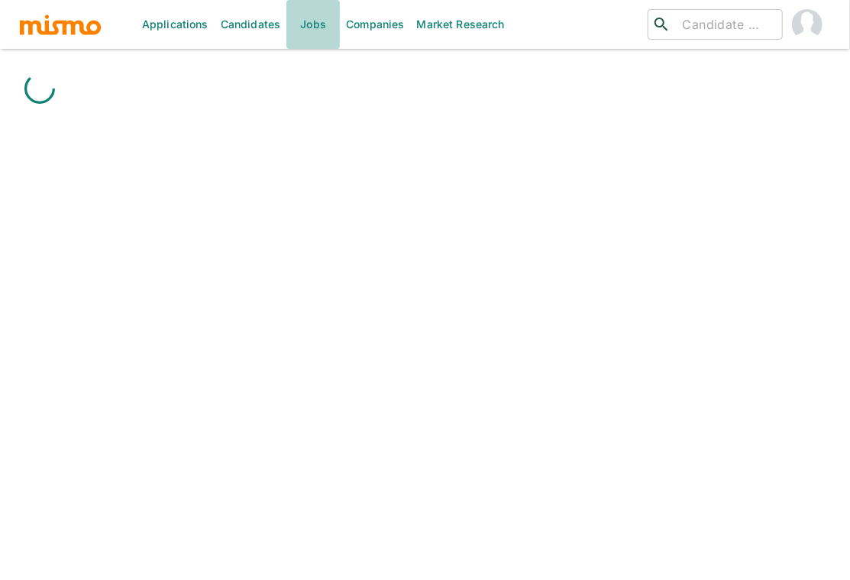
click at [310, 27] on link "Jobs" at bounding box center [312, 24] width 53 height 49
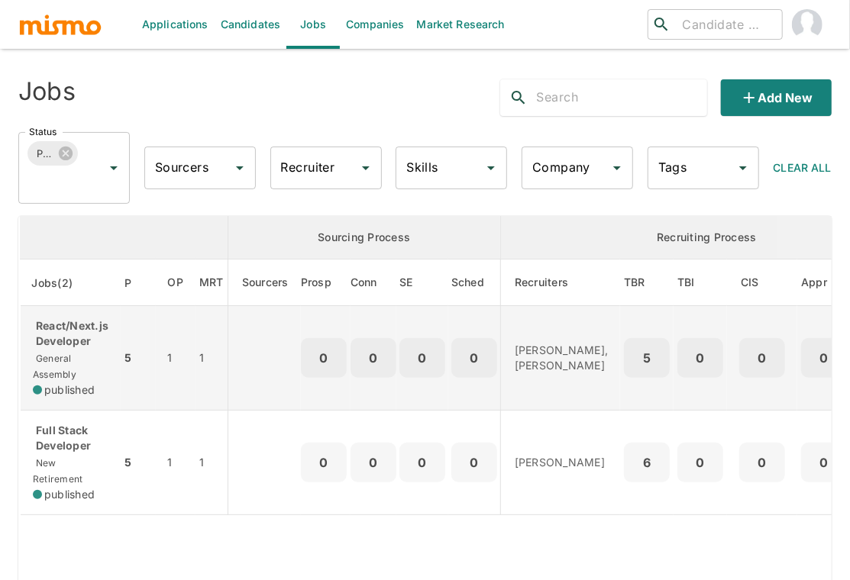
click at [66, 351] on div "React/Next.js Developer General Assembly published" at bounding box center [71, 357] width 76 height 79
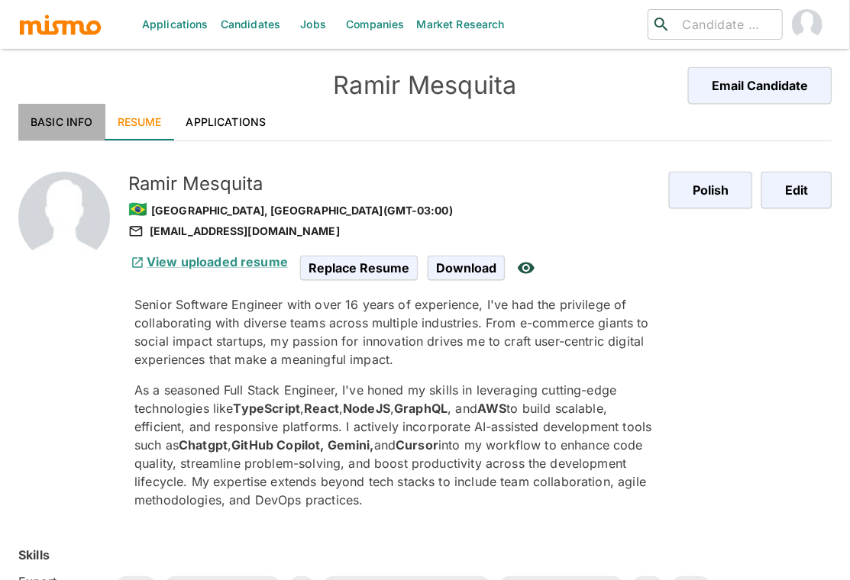
click at [66, 117] on link "Basic Info" at bounding box center [61, 122] width 87 height 37
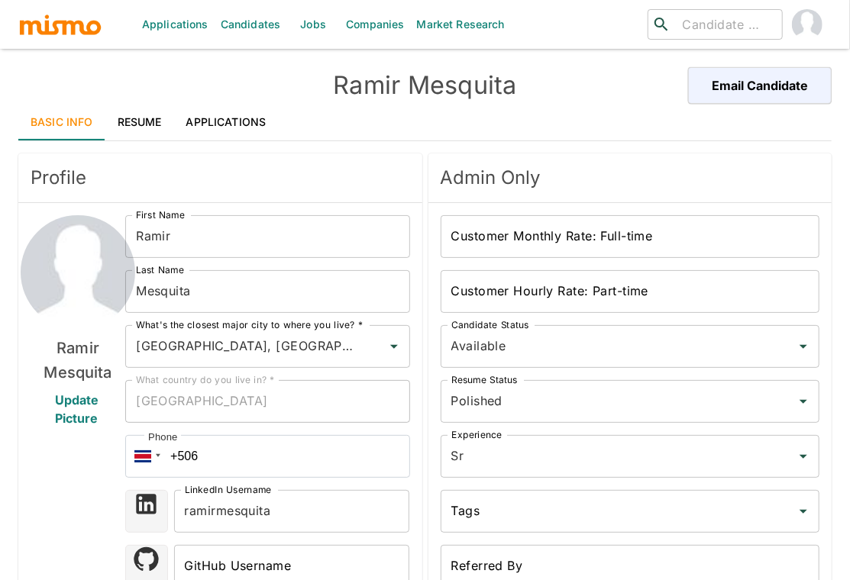
click at [47, 444] on div "Ramir Mesquita Update Picture" at bounding box center [78, 554] width 95 height 678
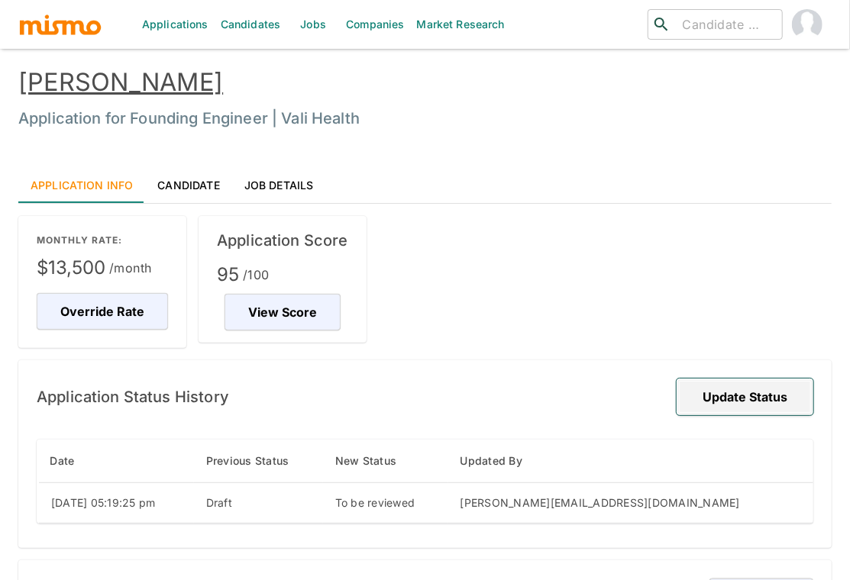
click at [763, 389] on button "Update Status" at bounding box center [744, 397] width 137 height 37
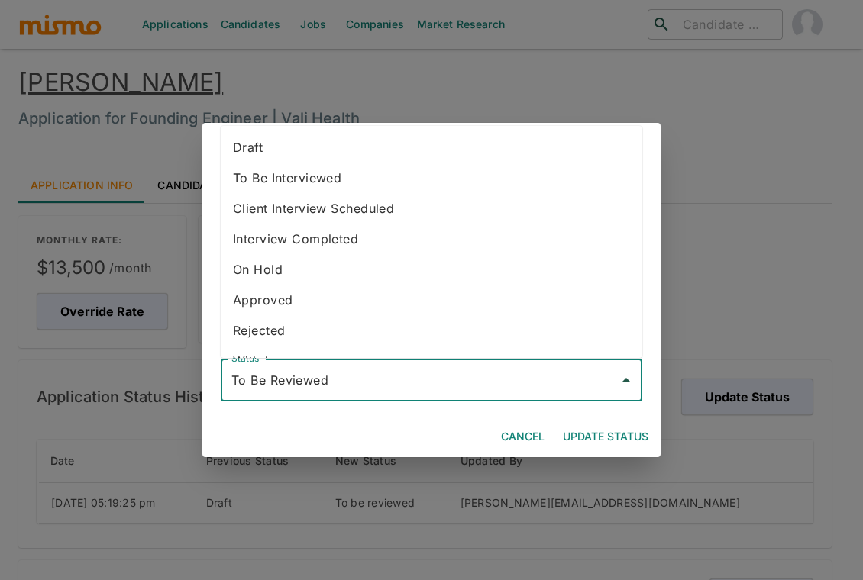
click at [441, 387] on input "To Be Reviewed" at bounding box center [420, 380] width 385 height 29
click at [337, 176] on li "To Be Interviewed" at bounding box center [431, 178] width 421 height 31
type input "To Be Interviewed"
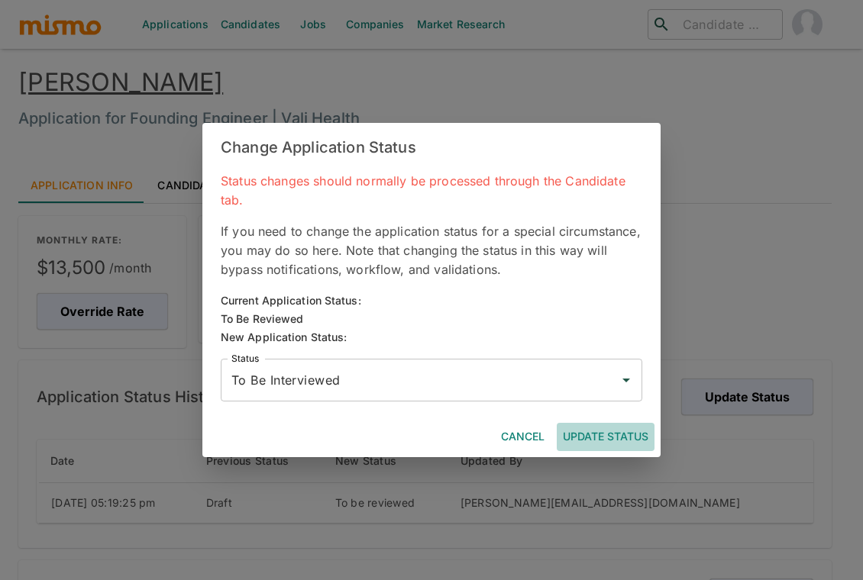
click at [621, 433] on button "Update Status" at bounding box center [606, 437] width 98 height 28
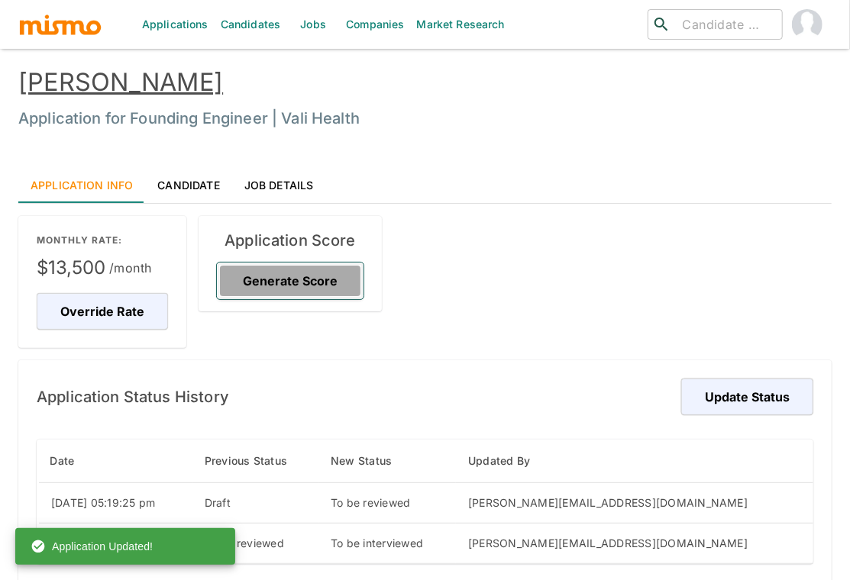
click at [317, 283] on button "Generate Score" at bounding box center [290, 281] width 147 height 37
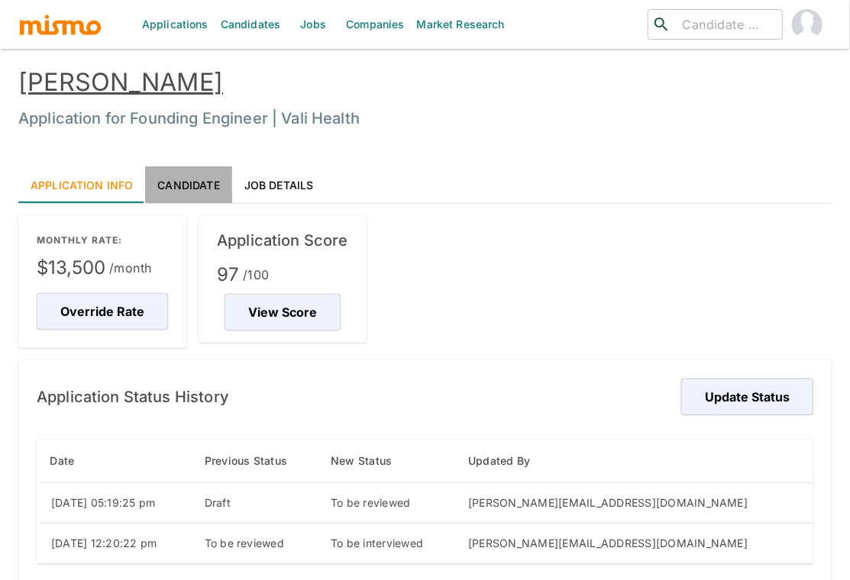
click at [191, 176] on link "Candidate" at bounding box center [188, 184] width 86 height 37
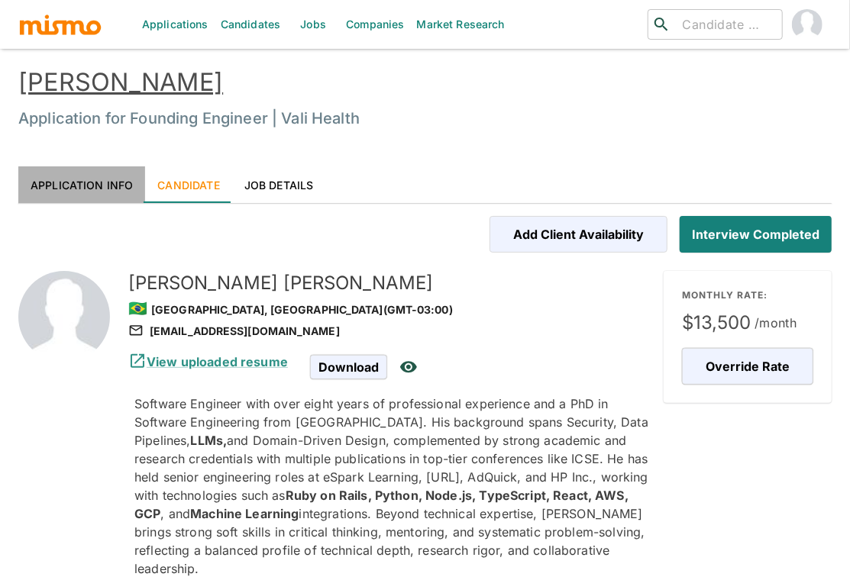
click at [115, 172] on link "Application Info" at bounding box center [81, 184] width 127 height 37
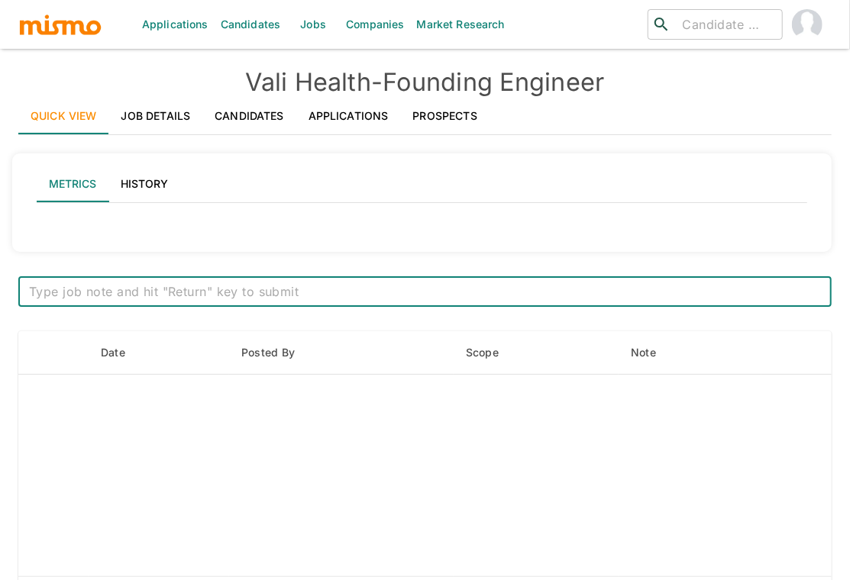
click at [350, 118] on link "Applications" at bounding box center [348, 116] width 105 height 37
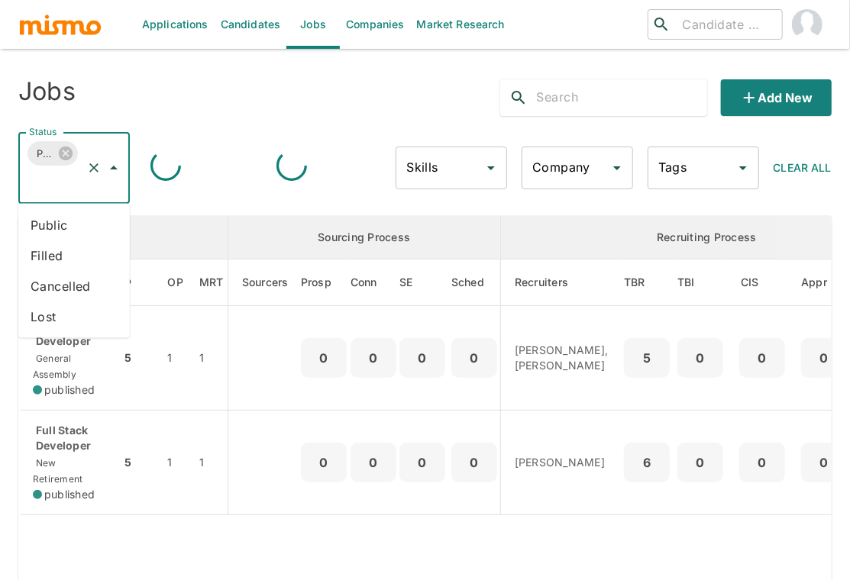
click at [39, 188] on input "Status" at bounding box center [52, 182] width 55 height 29
click at [53, 230] on li "Public" at bounding box center [73, 225] width 111 height 31
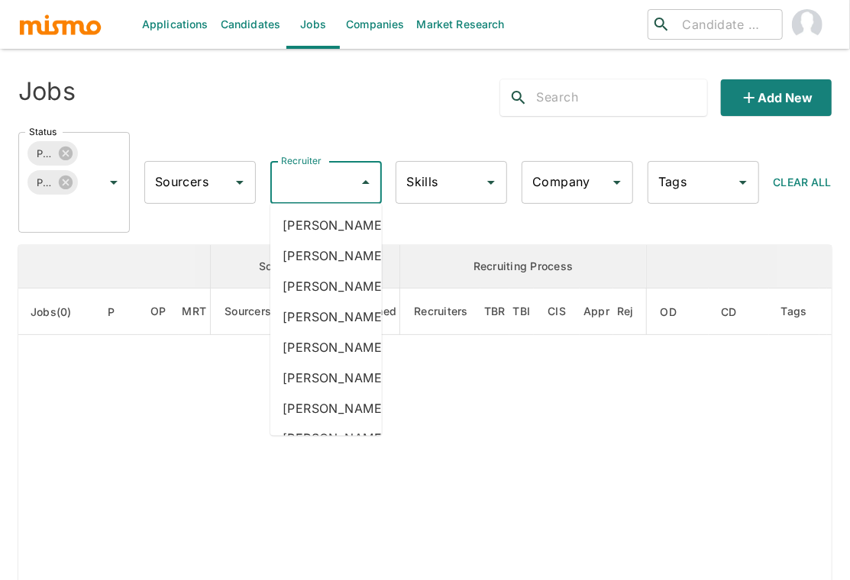
click at [318, 182] on input "Recruiter" at bounding box center [314, 182] width 75 height 29
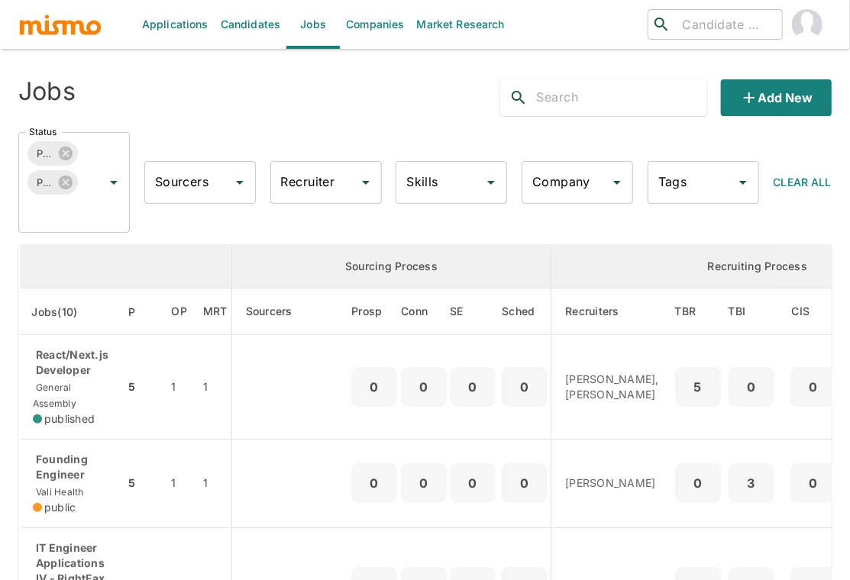
click at [318, 182] on input "Recruiter" at bounding box center [314, 182] width 75 height 29
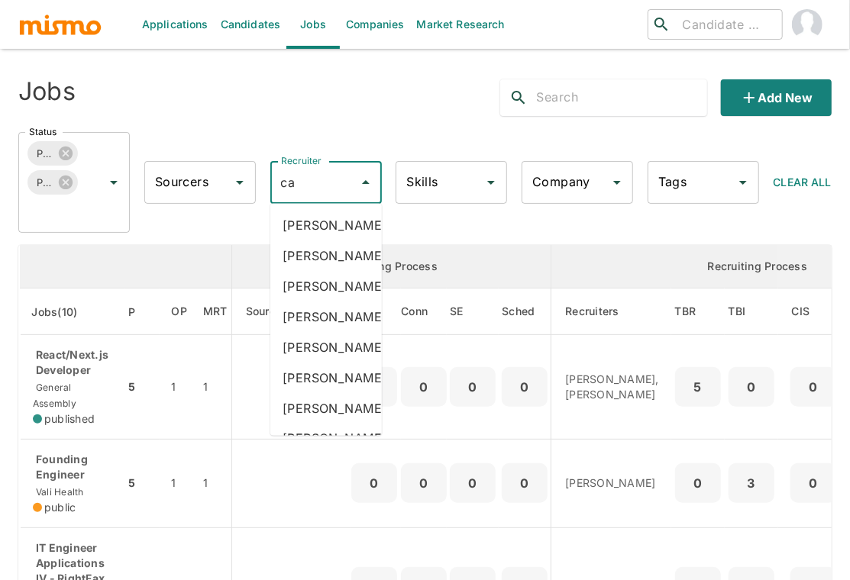
type input "car"
click at [315, 332] on li "Carmen Vilachá" at bounding box center [325, 317] width 111 height 31
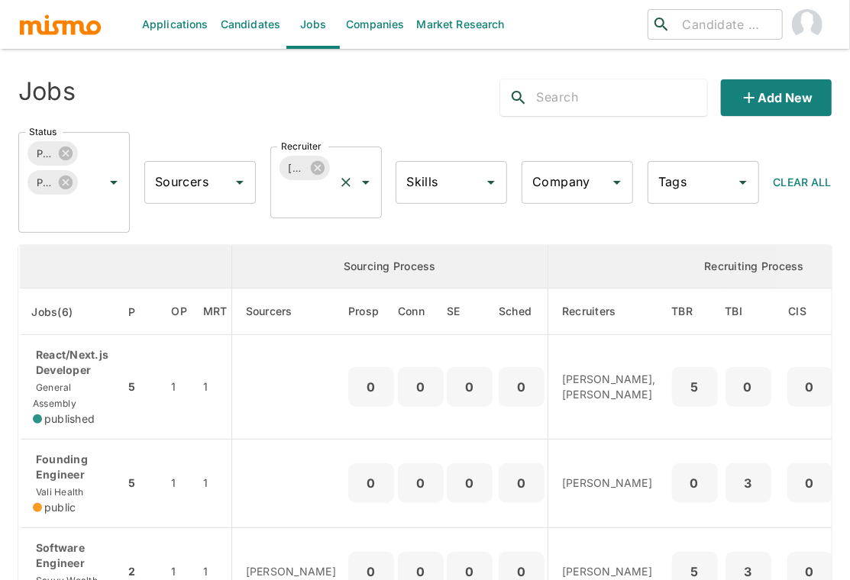
click at [314, 210] on input "Recruiter" at bounding box center [304, 196] width 55 height 29
type input "luja"
click at [314, 244] on li "Maria Lujan Ciommo" at bounding box center [325, 239] width 111 height 31
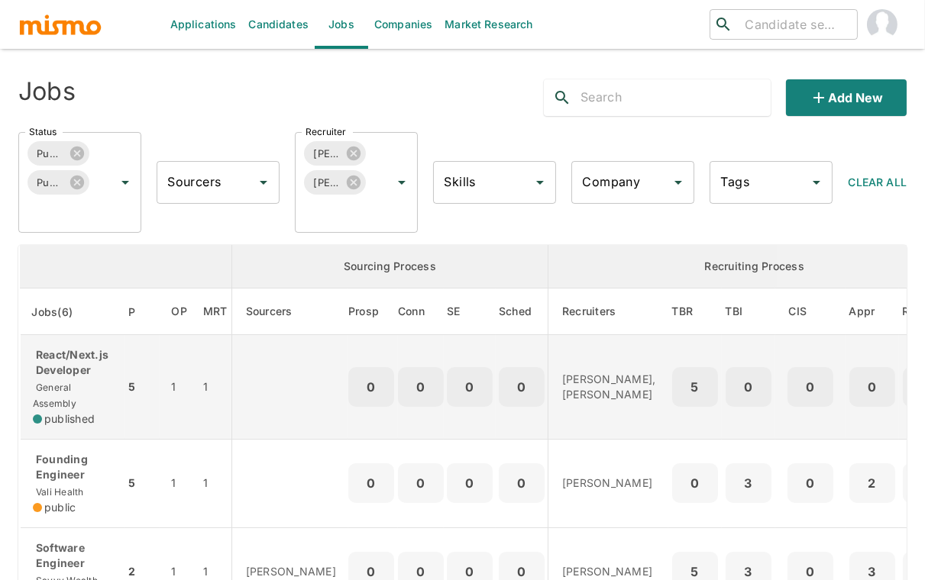
click at [90, 379] on div "React/Next.js Developer General Assembly published" at bounding box center [72, 386] width 79 height 79
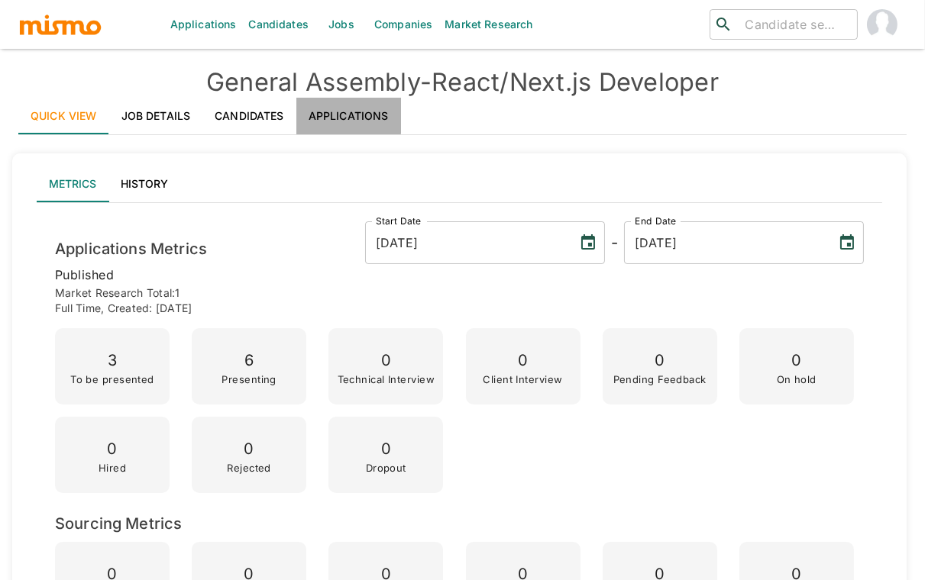
click at [347, 113] on link "Applications" at bounding box center [348, 116] width 105 height 37
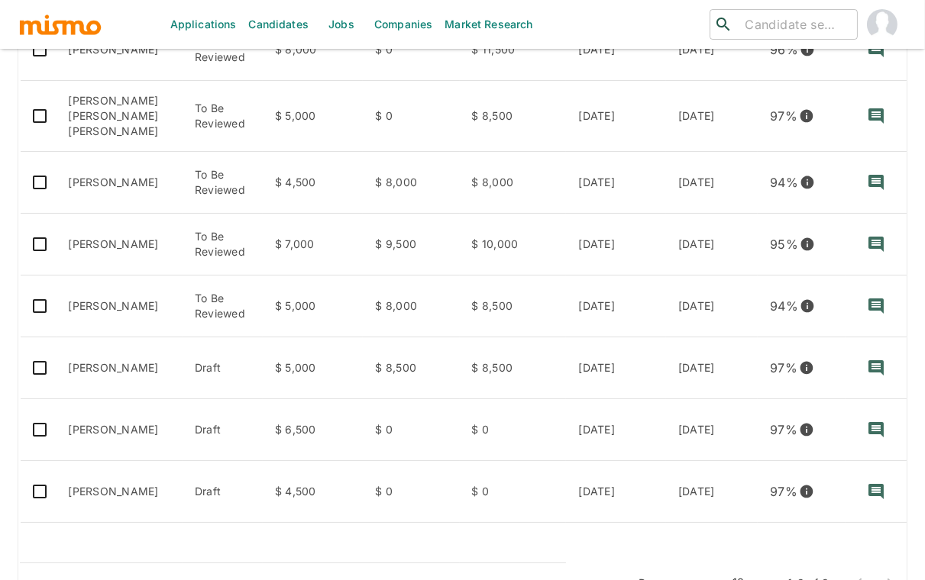
scroll to position [407, 0]
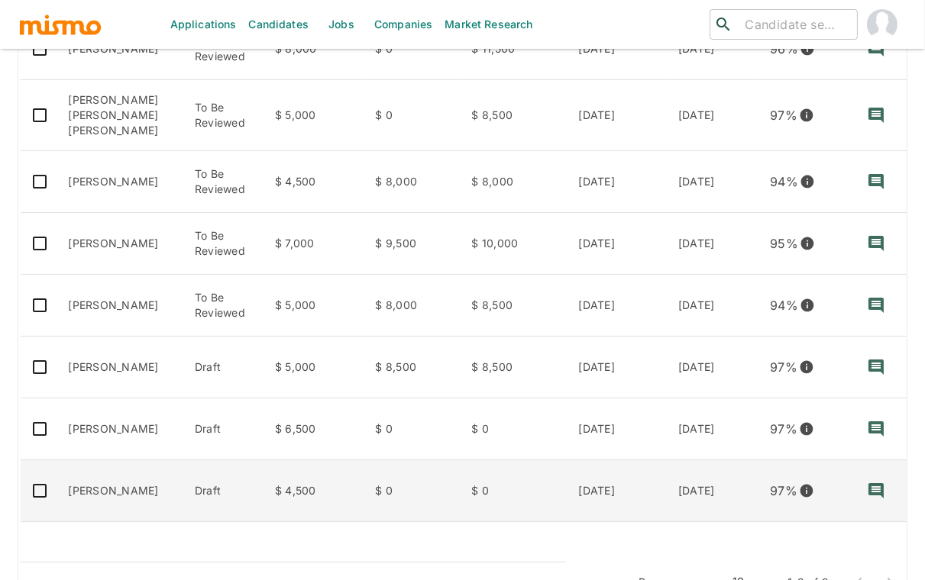
click at [146, 488] on td "[PERSON_NAME]" at bounding box center [119, 491] width 127 height 62
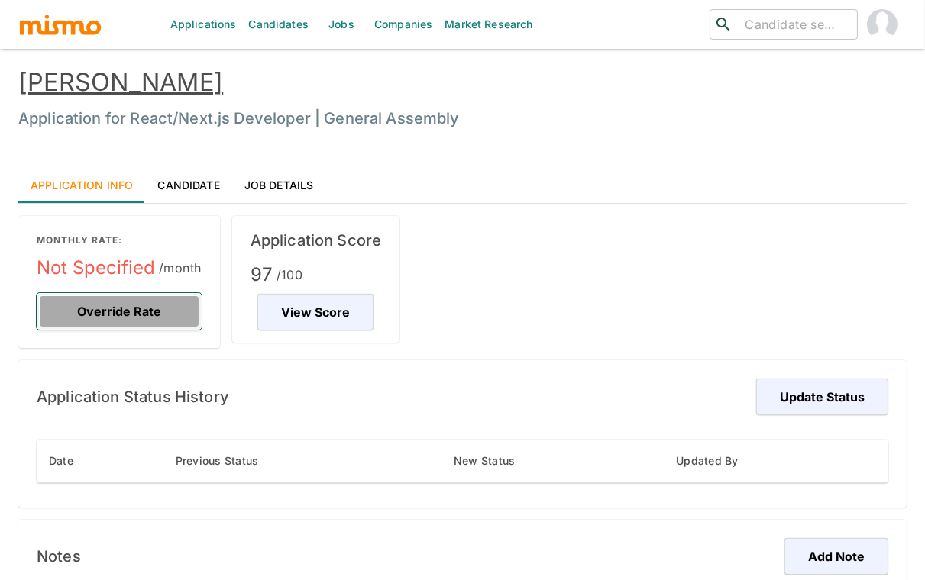
click at [154, 313] on button "Override Rate" at bounding box center [119, 311] width 165 height 37
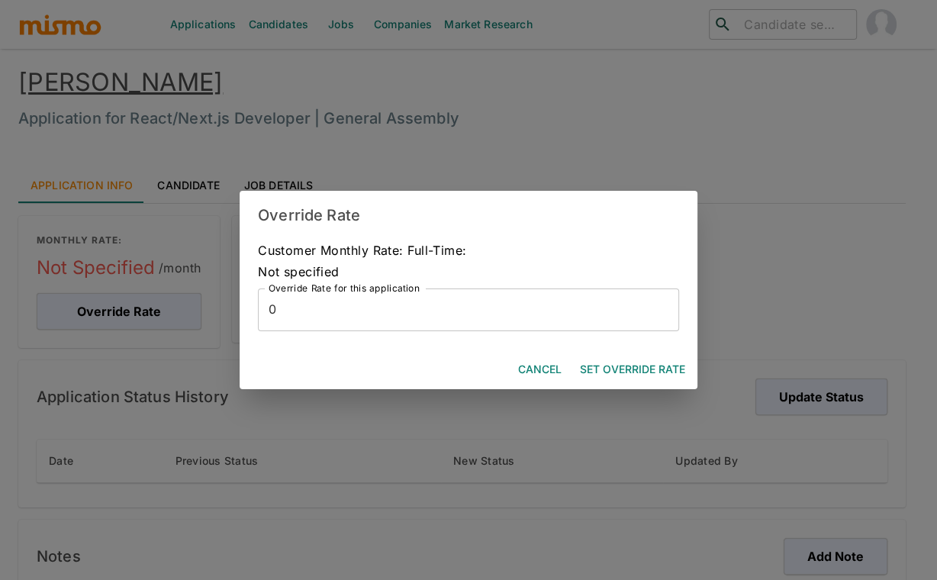
click at [389, 314] on input "0" at bounding box center [468, 310] width 421 height 43
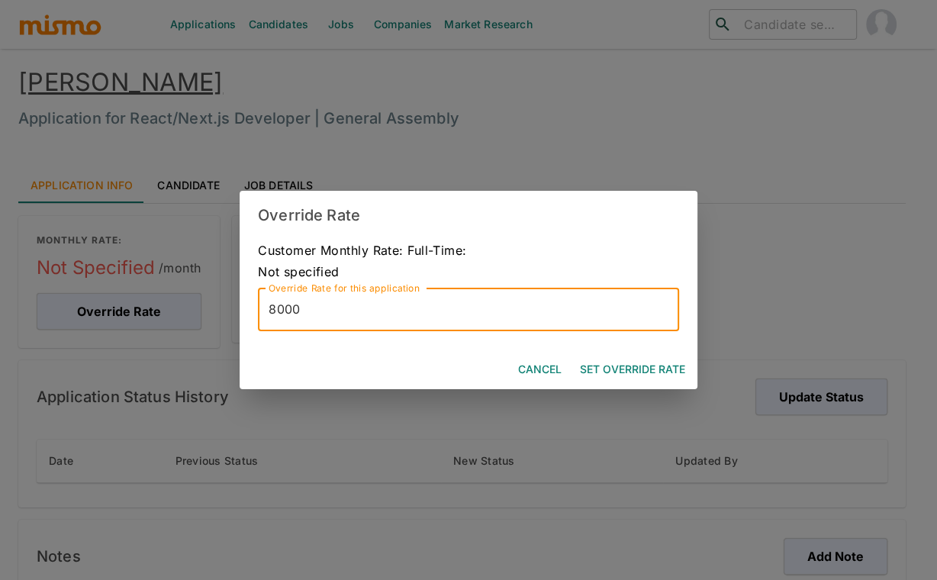
type input "8000"
click at [641, 379] on button "Set Override Rate" at bounding box center [633, 370] width 118 height 28
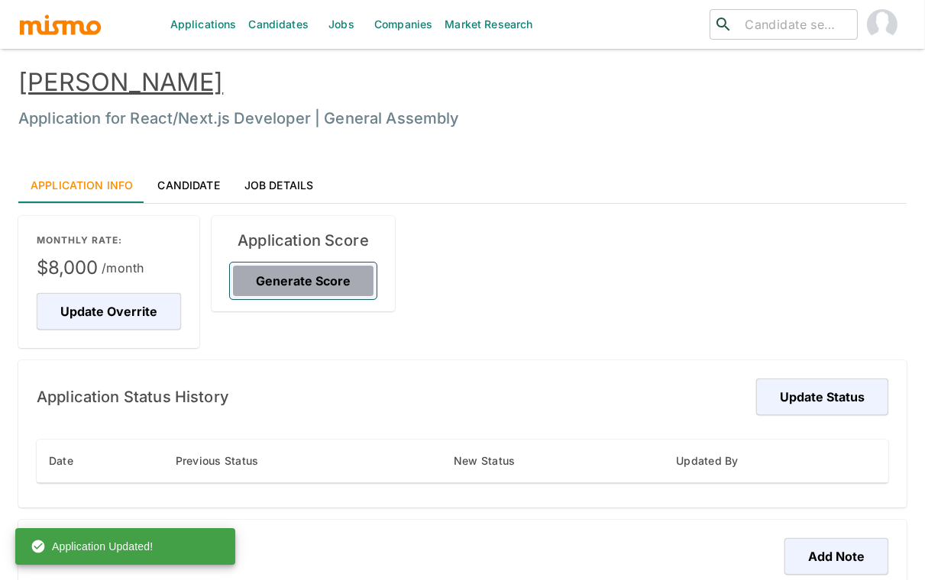
drag, startPoint x: 304, startPoint y: 273, endPoint x: 294, endPoint y: 267, distance: 11.3
click at [304, 273] on button "Generate Score" at bounding box center [303, 281] width 147 height 37
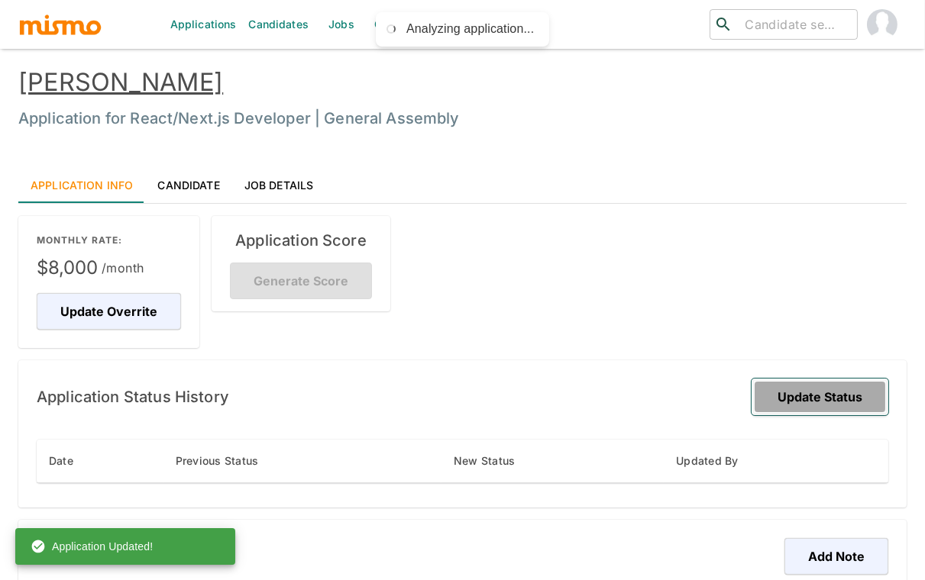
click at [860, 404] on button "Update Status" at bounding box center [819, 397] width 137 height 37
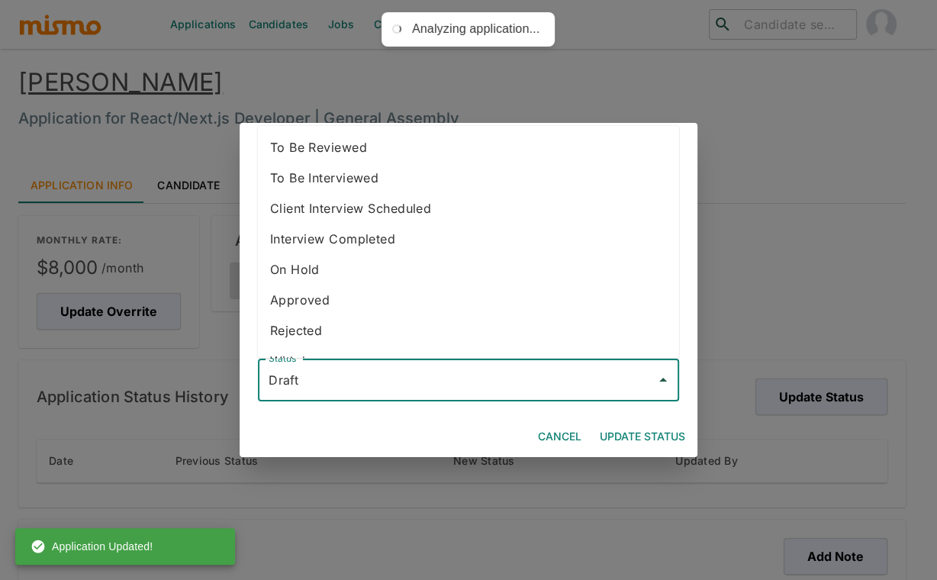
click at [470, 378] on input "Draft" at bounding box center [457, 380] width 385 height 29
drag, startPoint x: 343, startPoint y: 158, endPoint x: 350, endPoint y: 192, distance: 34.3
click at [343, 158] on li "To Be Reviewed" at bounding box center [468, 147] width 421 height 31
type input "To Be Reviewed"
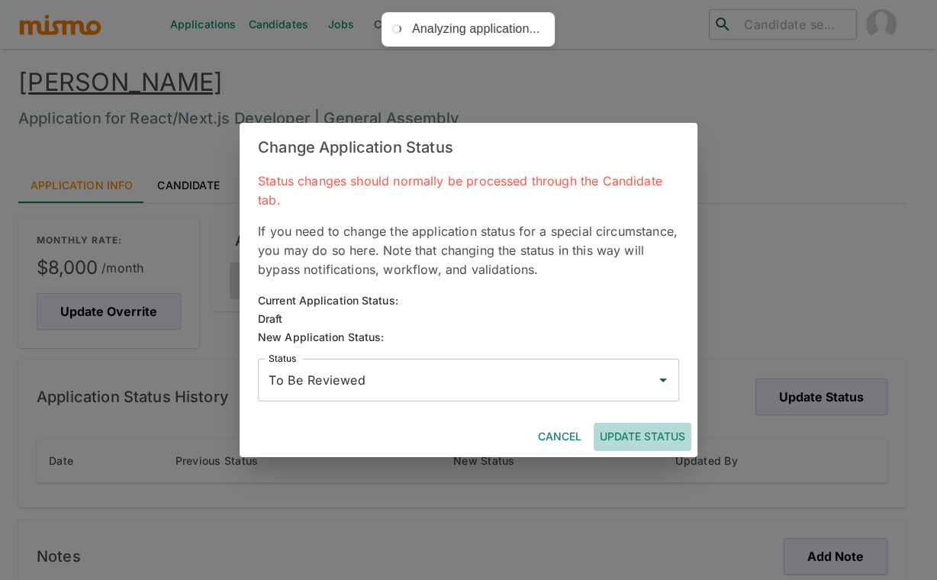
click at [624, 441] on button "Update Status" at bounding box center [643, 437] width 98 height 28
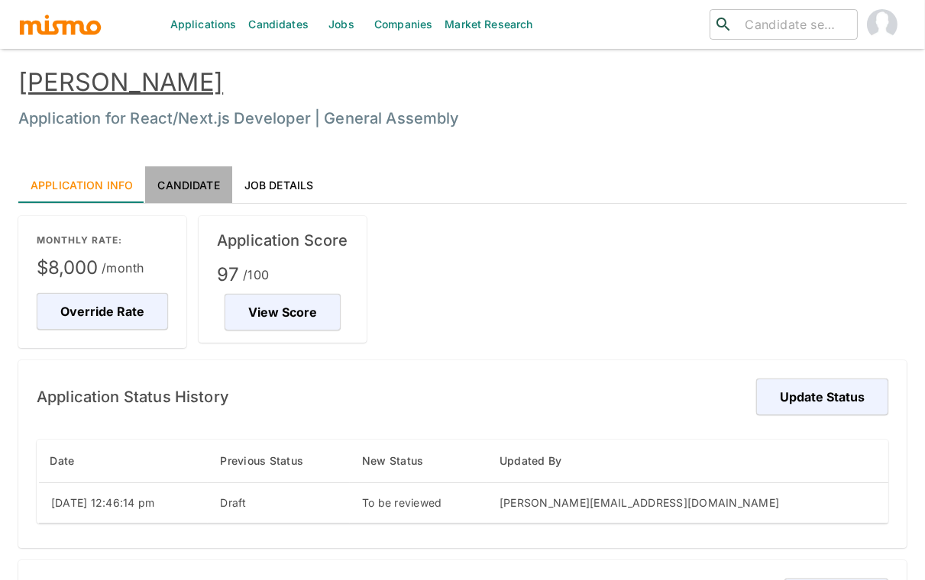
click at [165, 189] on link "Candidate" at bounding box center [188, 184] width 86 height 37
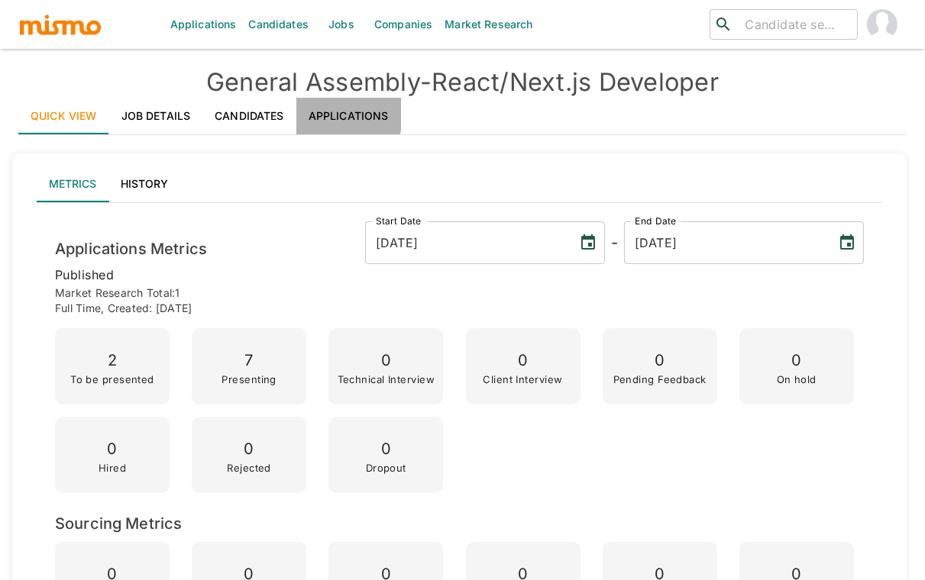
click at [317, 114] on link "Applications" at bounding box center [348, 116] width 105 height 37
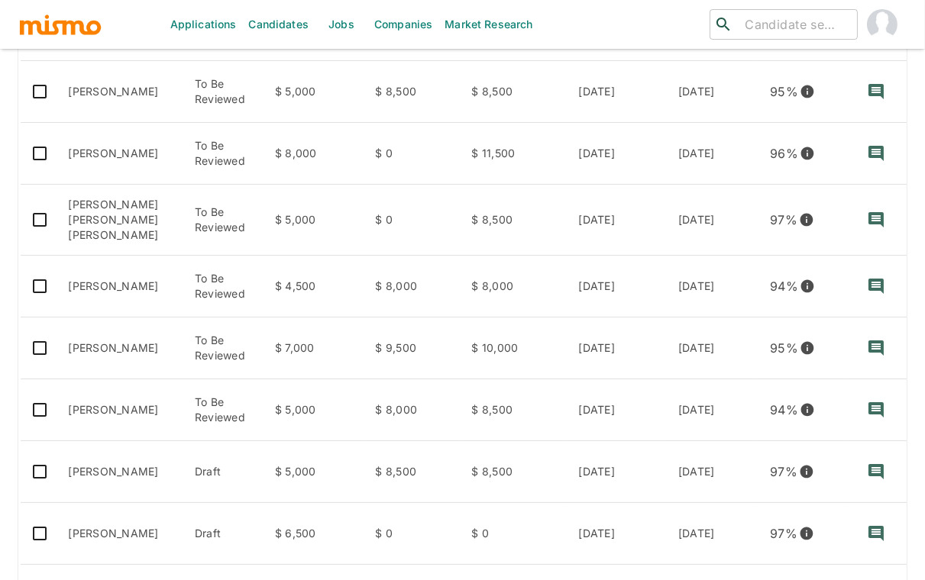
scroll to position [365, 0]
